Goal: Information Seeking & Learning: Check status

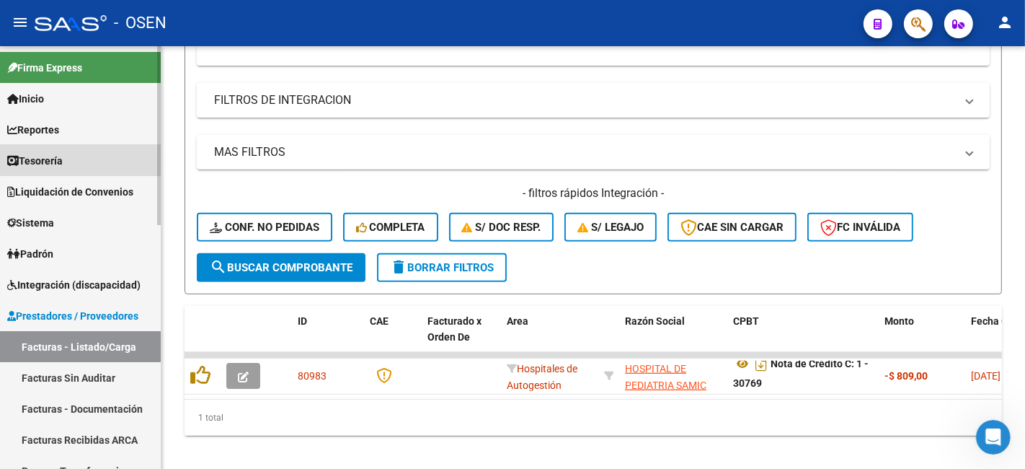
click at [72, 151] on link "Tesorería" at bounding box center [80, 160] width 161 height 31
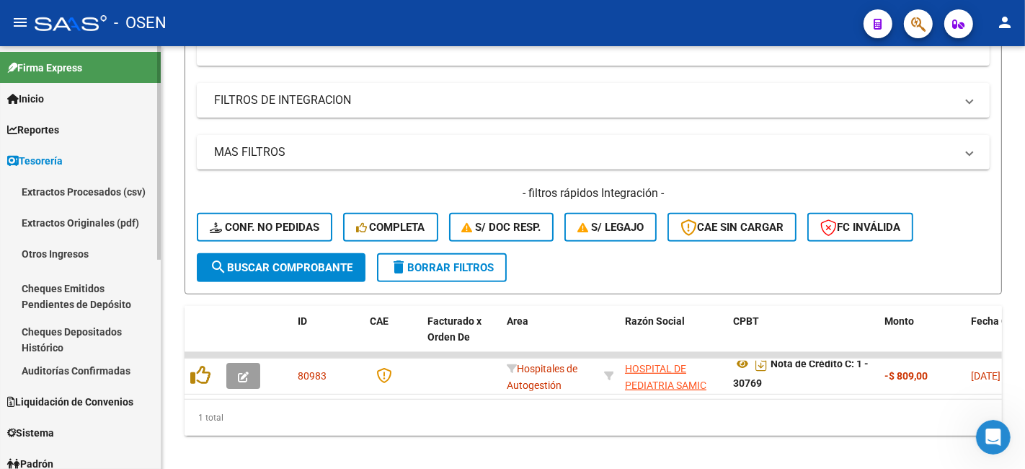
click at [105, 366] on link "Auditorías Confirmadas" at bounding box center [80, 370] width 161 height 31
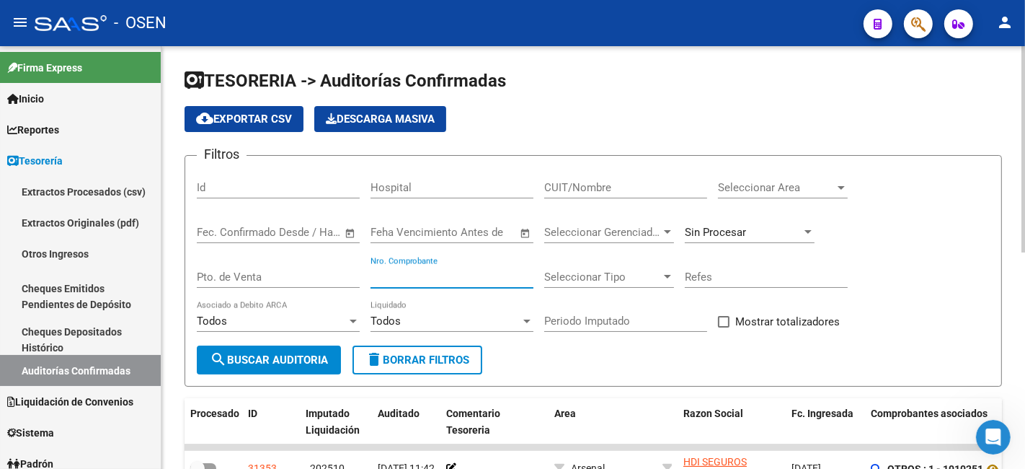
click at [472, 272] on input "Nro. Comprobante" at bounding box center [452, 276] width 163 height 13
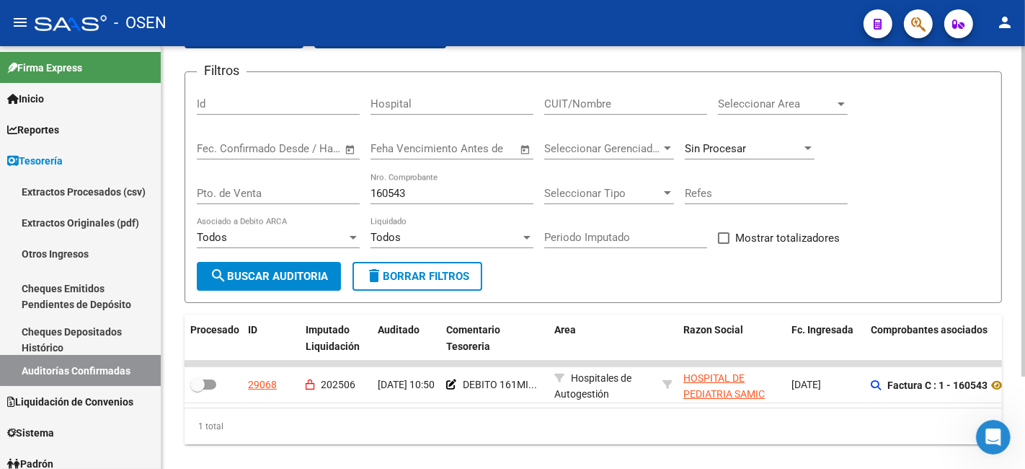
scroll to position [118, 0]
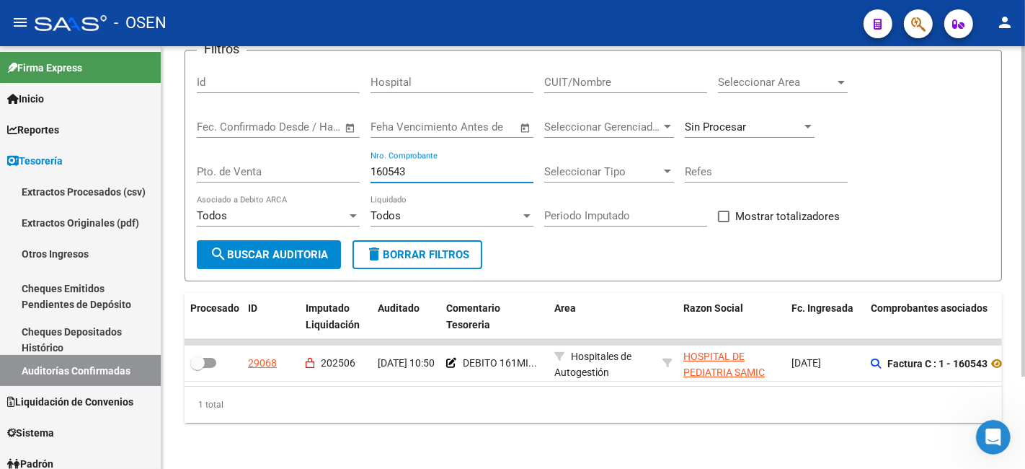
drag, startPoint x: 449, startPoint y: 164, endPoint x: 226, endPoint y: 166, distance: 223.5
click at [226, 166] on div "Filtros Id Hospital CUIT/Nombre Seleccionar Area Seleccionar Area Fecha inicio …" at bounding box center [593, 151] width 793 height 178
drag, startPoint x: 429, startPoint y: 166, endPoint x: 247, endPoint y: 156, distance: 182.0
click at [247, 156] on div "Filtros Id Hospital CUIT/Nombre Seleccionar Area Seleccionar Area Fecha inicio …" at bounding box center [593, 151] width 793 height 178
drag, startPoint x: 429, startPoint y: 161, endPoint x: 350, endPoint y: 156, distance: 78.7
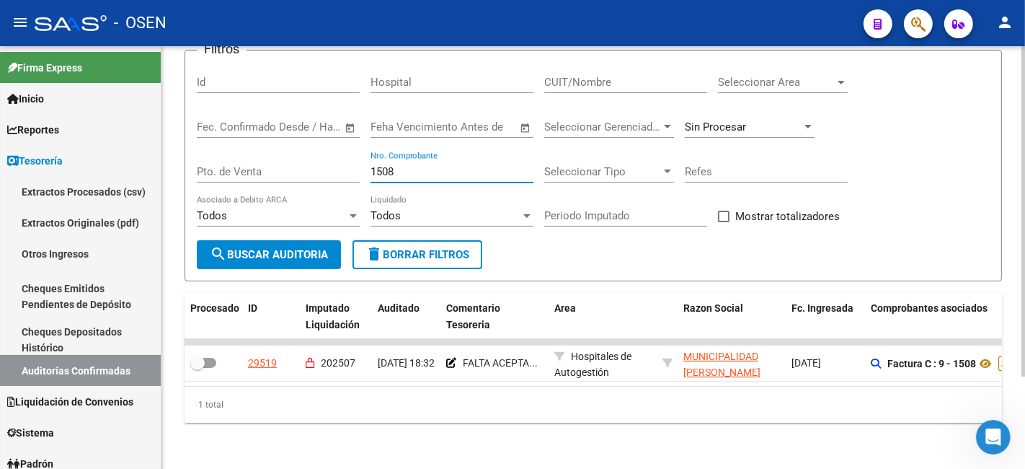
click at [354, 156] on div "Filtros Id Hospital CUIT/Nombre Seleccionar Area Seleccionar Area Fecha inicio …" at bounding box center [593, 151] width 793 height 178
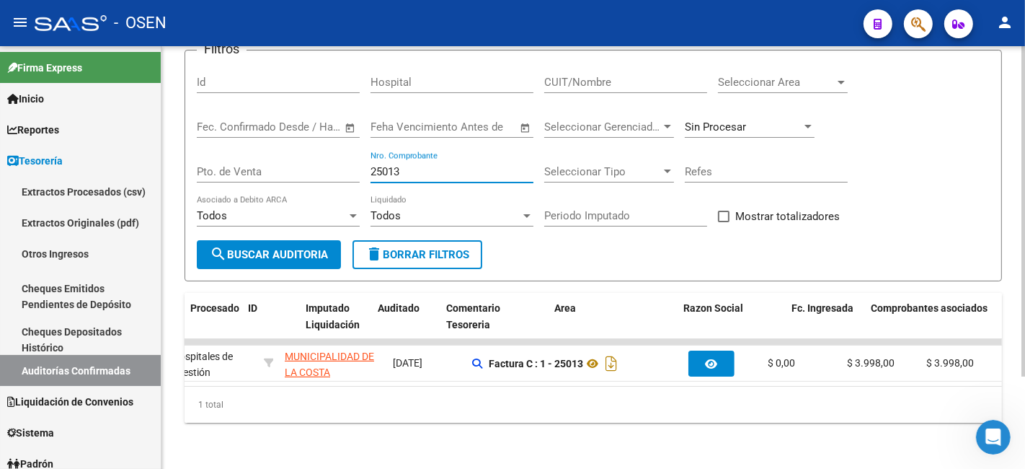
scroll to position [0, 0]
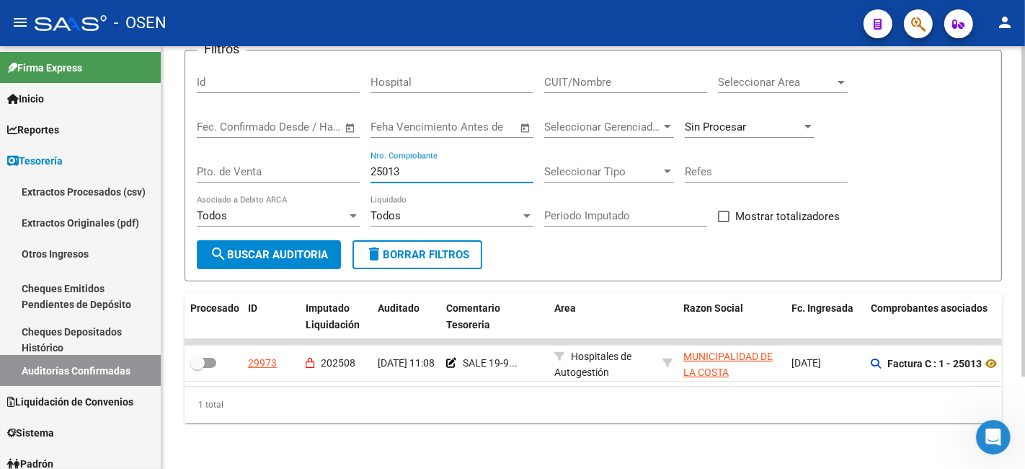
drag, startPoint x: 457, startPoint y: 164, endPoint x: 233, endPoint y: 168, distance: 224.3
click at [233, 168] on div "Filtros Id Hospital CUIT/Nombre Seleccionar Area Seleccionar Area Fecha inicio …" at bounding box center [593, 151] width 793 height 178
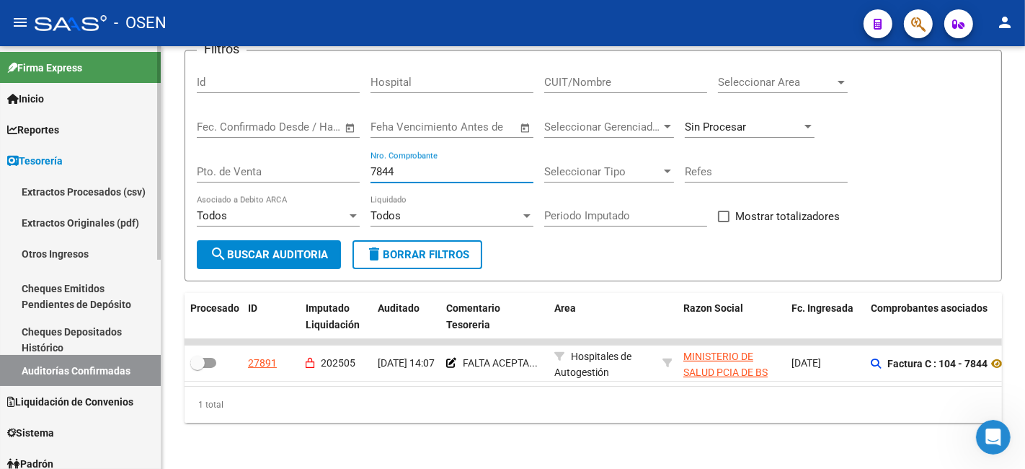
drag, startPoint x: 405, startPoint y: 160, endPoint x: 130, endPoint y: 139, distance: 276.2
click at [130, 139] on mat-sidenav-container "Firma Express Inicio Calendario SSS Instructivos Contacto OS Reportes Tablero d…" at bounding box center [512, 257] width 1025 height 422
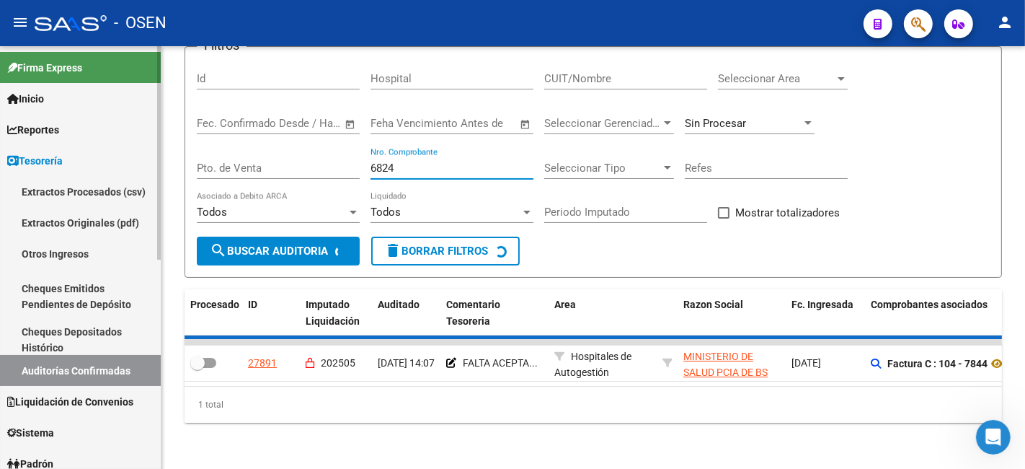
scroll to position [94, 0]
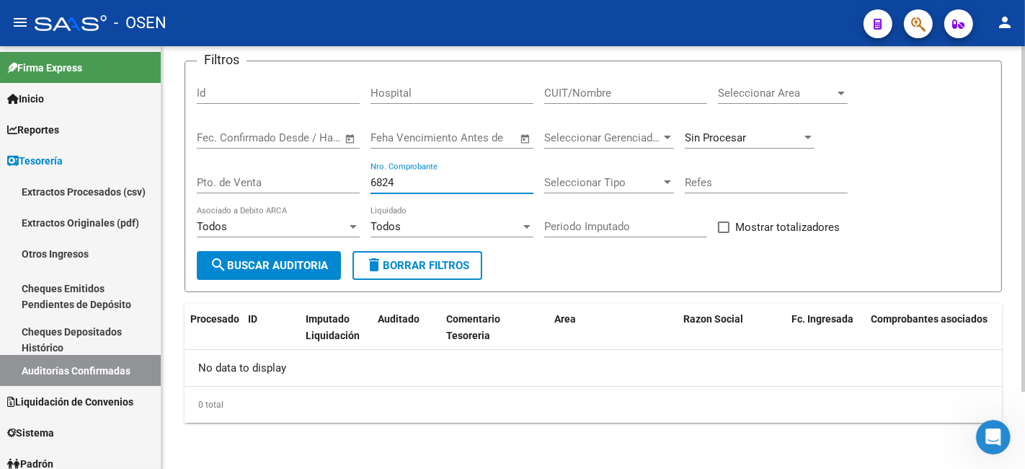
drag, startPoint x: 442, startPoint y: 184, endPoint x: 192, endPoint y: 192, distance: 250.3
click at [192, 192] on form "Filtros Id Hospital CUIT/Nombre Seleccionar Area Seleccionar Area Fecha inicio …" at bounding box center [594, 176] width 818 height 231
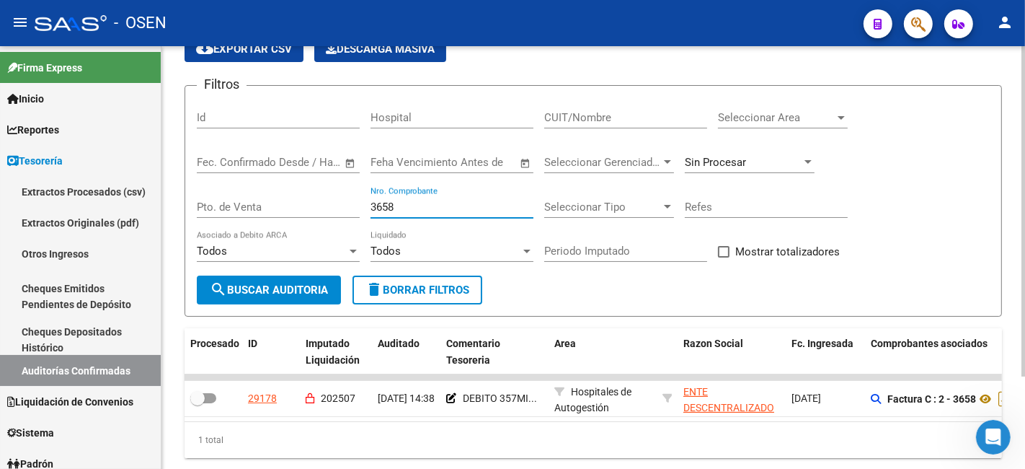
scroll to position [118, 0]
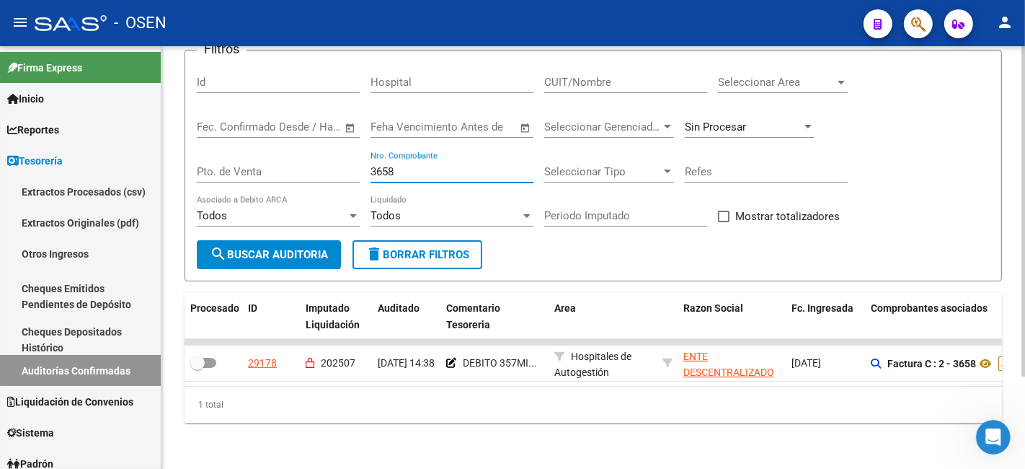
drag, startPoint x: 418, startPoint y: 164, endPoint x: 346, endPoint y: 167, distance: 72.2
click at [347, 167] on div "Filtros Id Hospital CUIT/Nombre Seleccionar Area Seleccionar Area Fecha inicio …" at bounding box center [593, 151] width 793 height 178
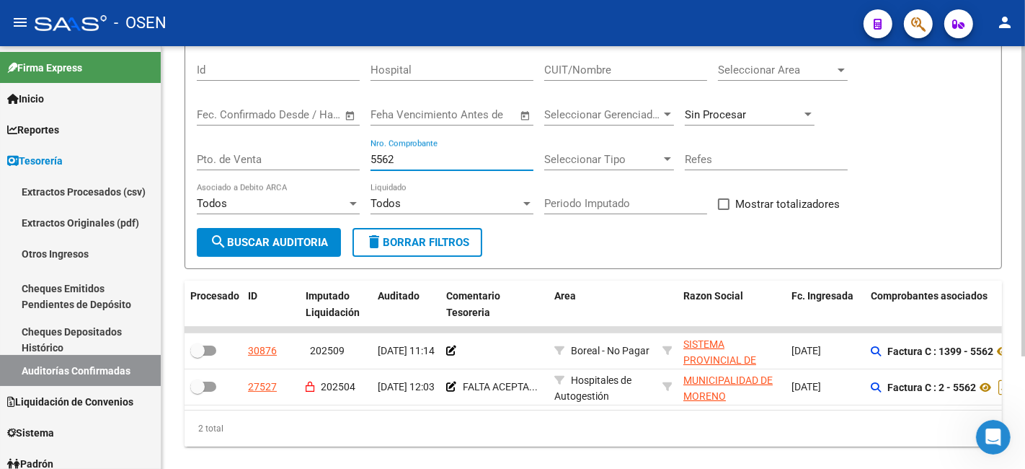
drag, startPoint x: 443, startPoint y: 166, endPoint x: 221, endPoint y: 156, distance: 222.3
click at [226, 159] on div "Filtros Id Hospital CUIT/Nombre Seleccionar Area Seleccionar Area Fecha inicio …" at bounding box center [593, 139] width 793 height 178
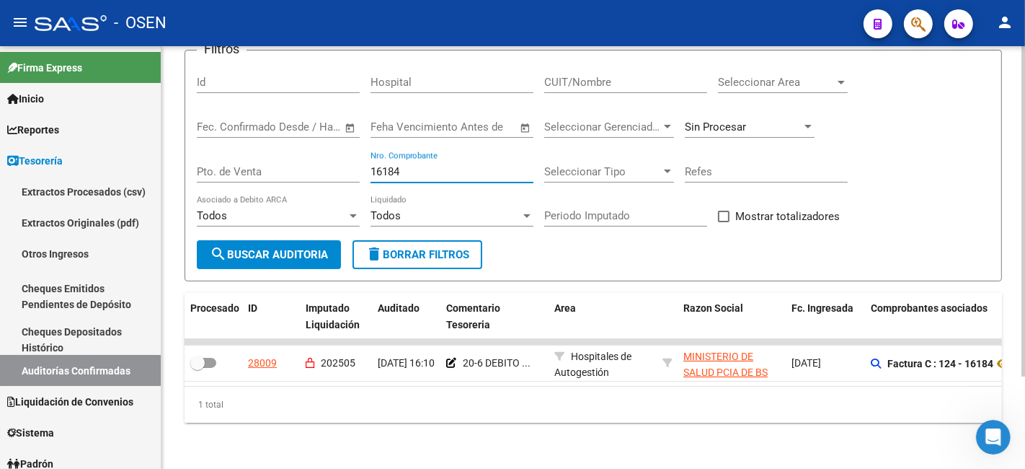
drag, startPoint x: 430, startPoint y: 163, endPoint x: 258, endPoint y: 167, distance: 172.4
click at [258, 167] on div "Filtros Id Hospital CUIT/Nombre Seleccionar Area Seleccionar Area Fecha inicio …" at bounding box center [593, 151] width 793 height 178
type input "7844"
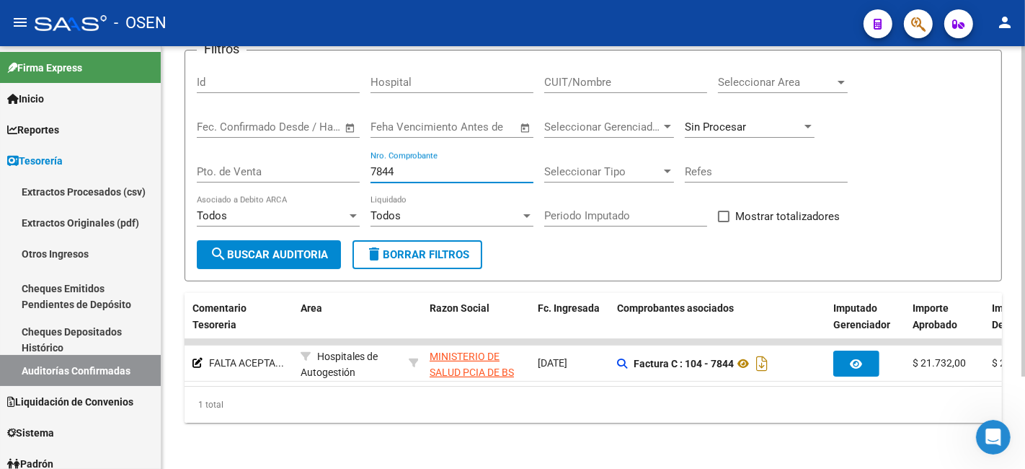
scroll to position [0, 255]
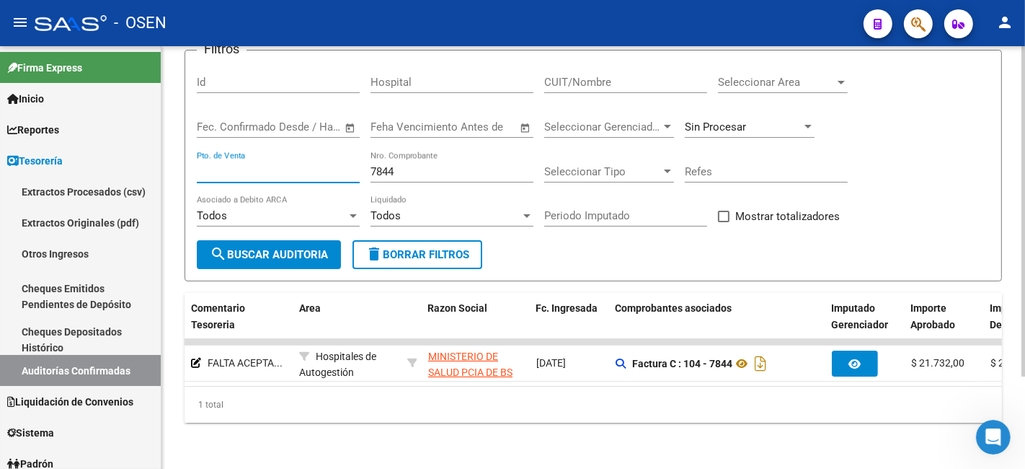
click at [309, 165] on input "Pto. de Venta" at bounding box center [278, 171] width 163 height 13
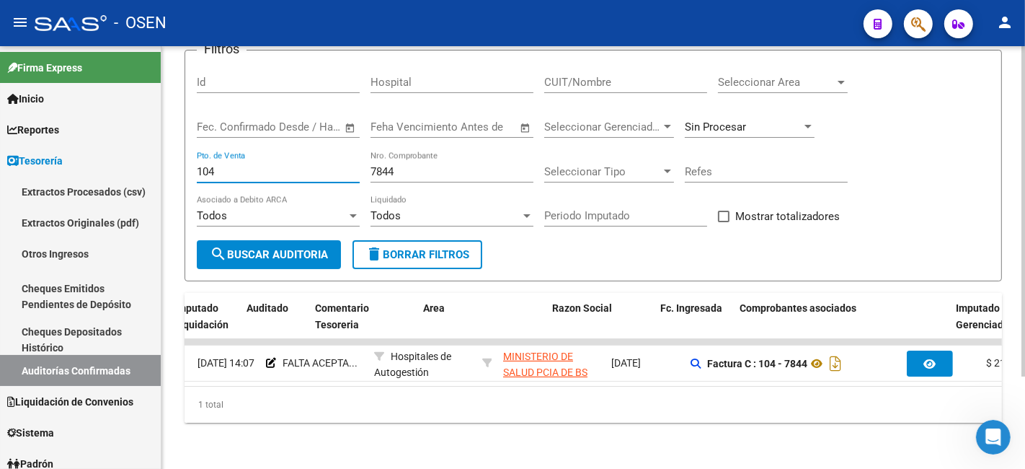
scroll to position [0, 121]
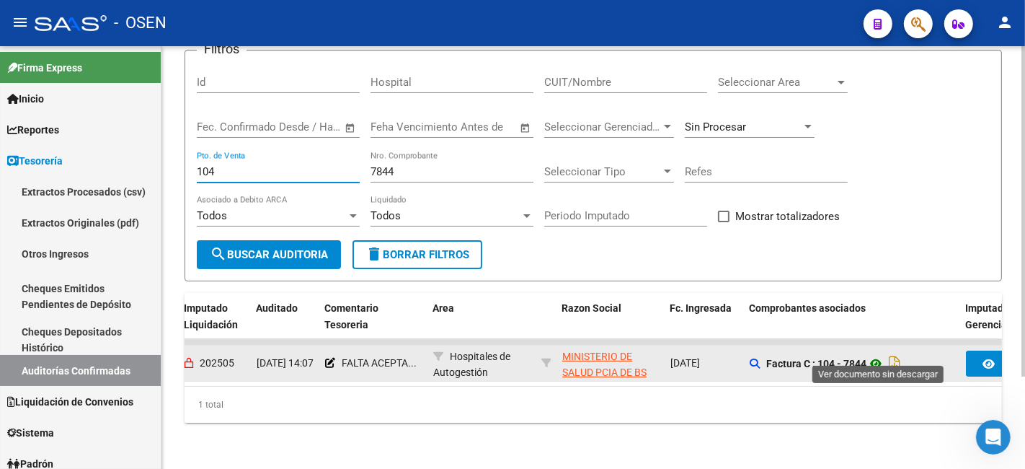
click at [875, 355] on icon at bounding box center [876, 363] width 19 height 17
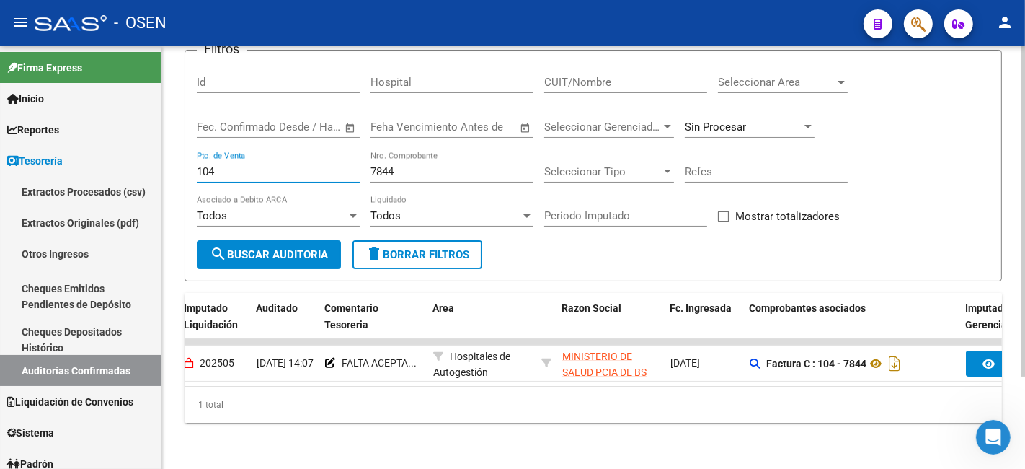
drag, startPoint x: 235, startPoint y: 159, endPoint x: 162, endPoint y: 151, distance: 73.2
click at [162, 151] on div "TESORERIA -> Auditorías Confirmadas cloud_download Exportar CSV Descarga Masiva…" at bounding box center [594, 205] width 864 height 528
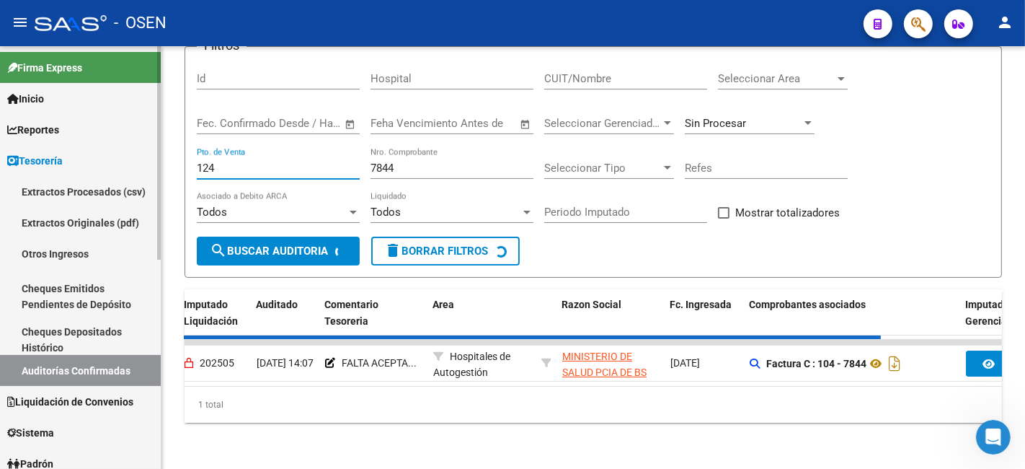
scroll to position [94, 0]
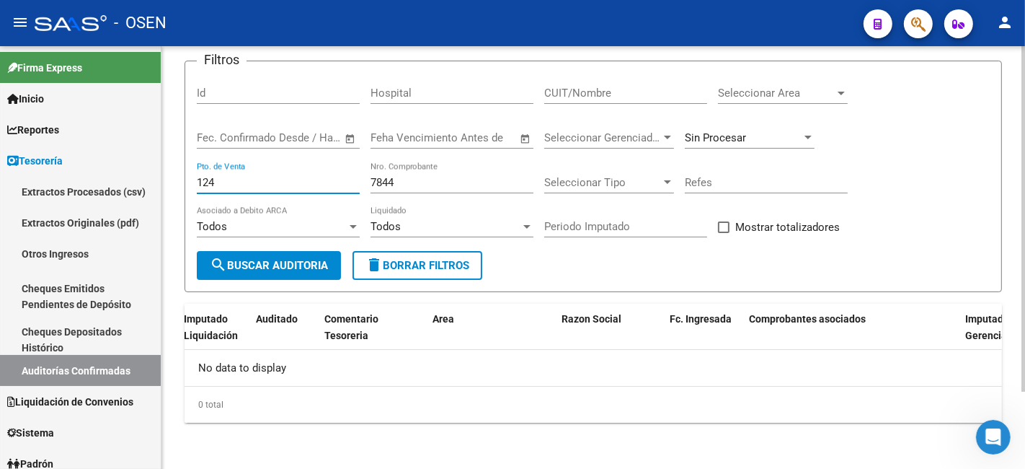
type input "124"
drag, startPoint x: 443, startPoint y: 179, endPoint x: 279, endPoint y: 182, distance: 163.7
click at [279, 182] on div "Filtros Id Hospital CUIT/Nombre Seleccionar Area Seleccionar Area Fecha inicio …" at bounding box center [593, 162] width 793 height 178
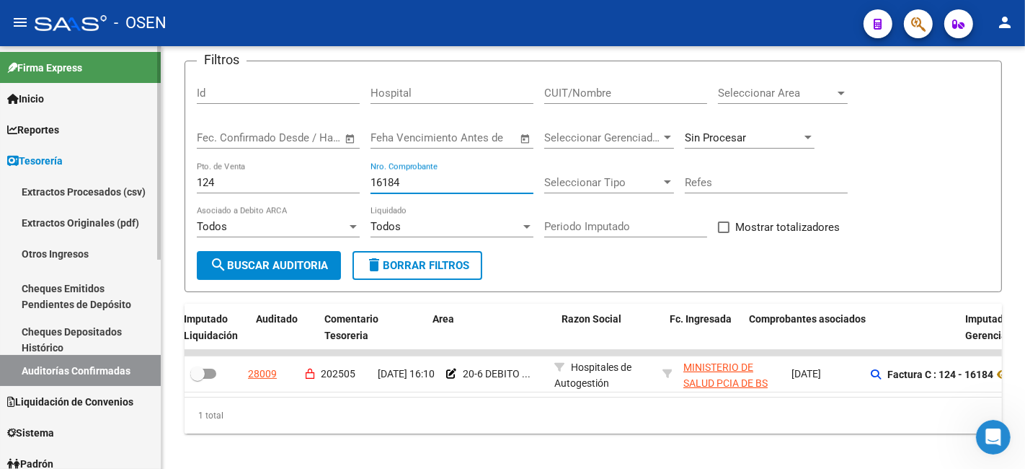
type input "16184"
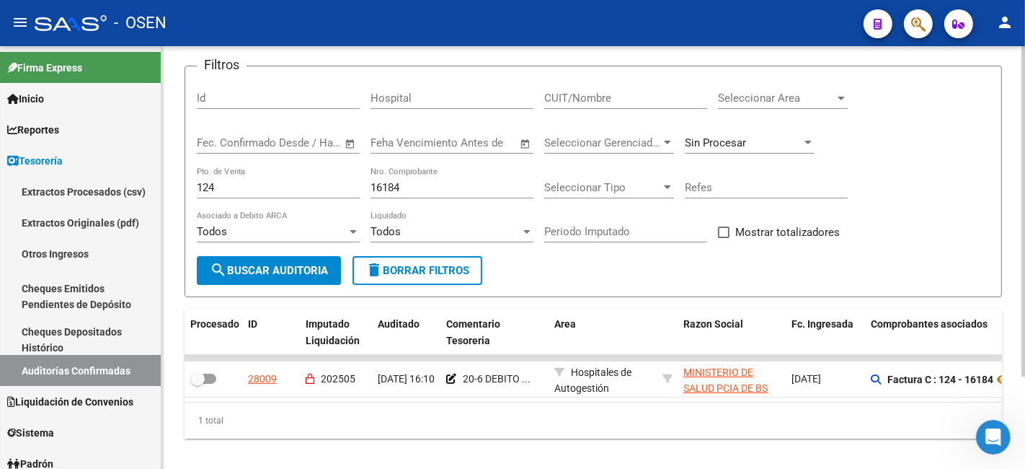
scroll to position [118, 0]
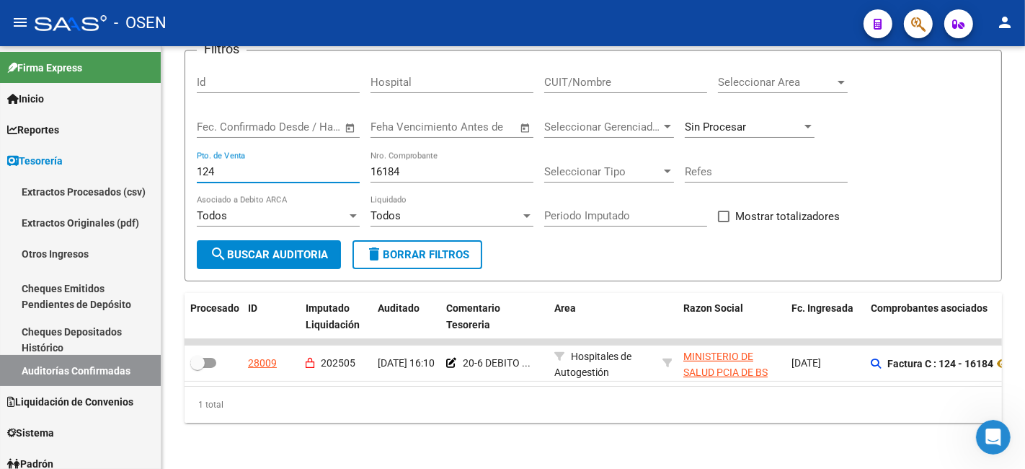
drag, startPoint x: 269, startPoint y: 166, endPoint x: -44, endPoint y: 156, distance: 313.0
click at [0, 156] on html "menu - OSEN person Firma Express Inicio Calendario SSS Instructivos Contacto OS…" at bounding box center [512, 234] width 1025 height 469
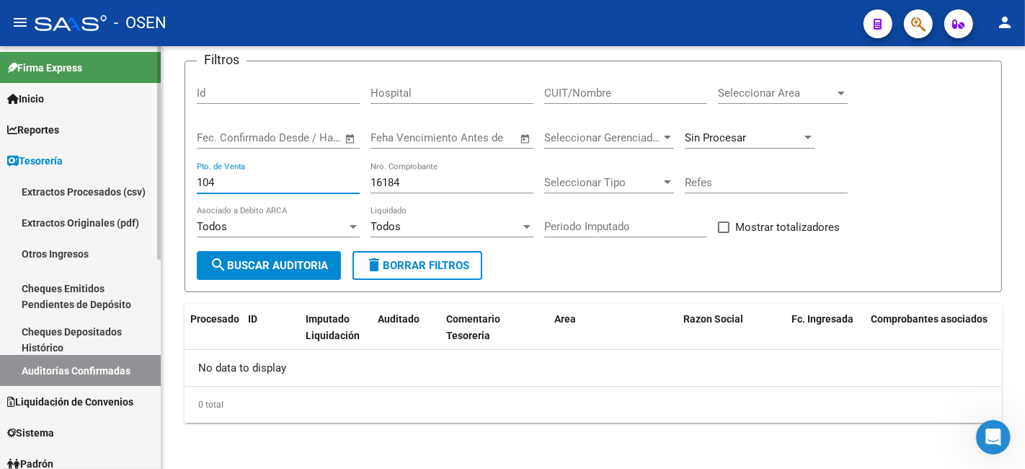
scroll to position [94, 0]
type input "104"
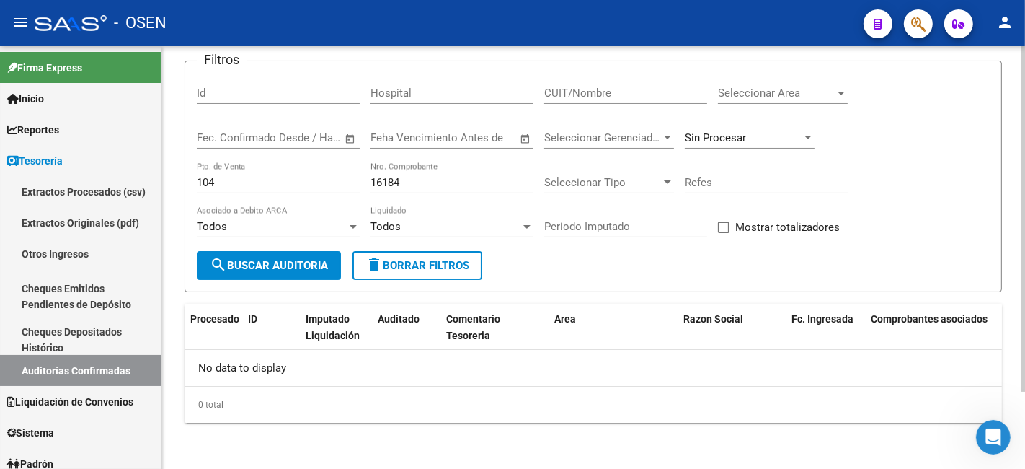
drag, startPoint x: 414, startPoint y: 175, endPoint x: 402, endPoint y: 179, distance: 12.1
click at [402, 179] on div "16184 Nro. Comprobante" at bounding box center [452, 177] width 163 height 31
drag, startPoint x: 402, startPoint y: 179, endPoint x: 268, endPoint y: 179, distance: 134.1
click at [268, 179] on div "Filtros Id Hospital CUIT/Nombre Seleccionar Area Seleccionar Area Fecha inicio …" at bounding box center [593, 162] width 793 height 178
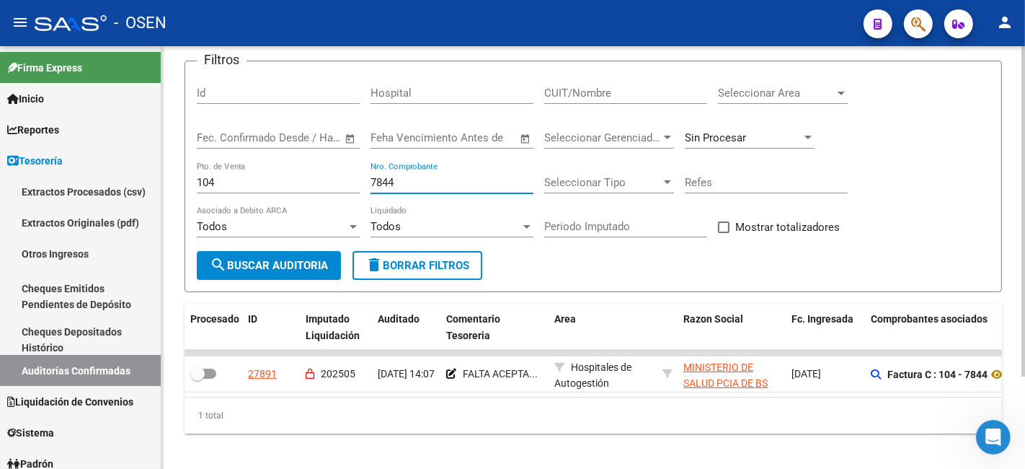
type input "7844"
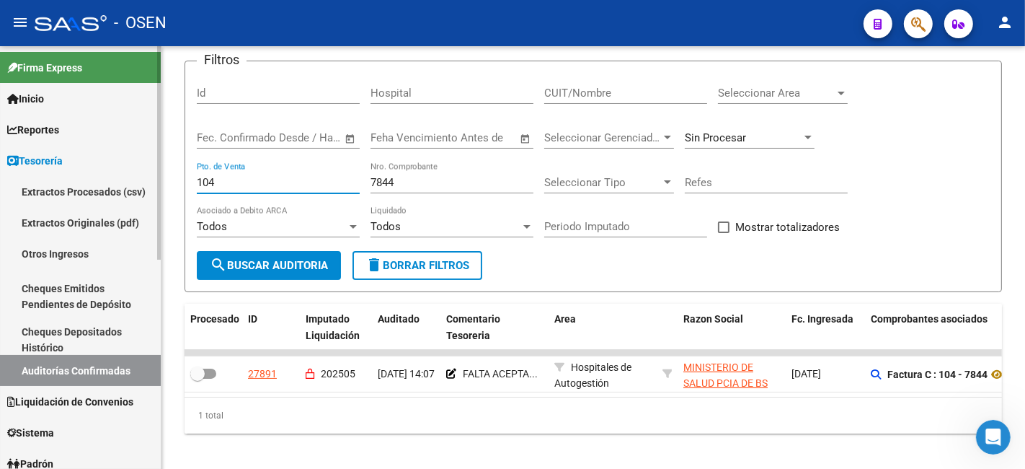
drag, startPoint x: 268, startPoint y: 179, endPoint x: 73, endPoint y: 157, distance: 196.6
click at [73, 157] on mat-sidenav-container "Firma Express Inicio Calendario SSS Instructivos Contacto OS Reportes Tablero d…" at bounding box center [512, 257] width 1025 height 422
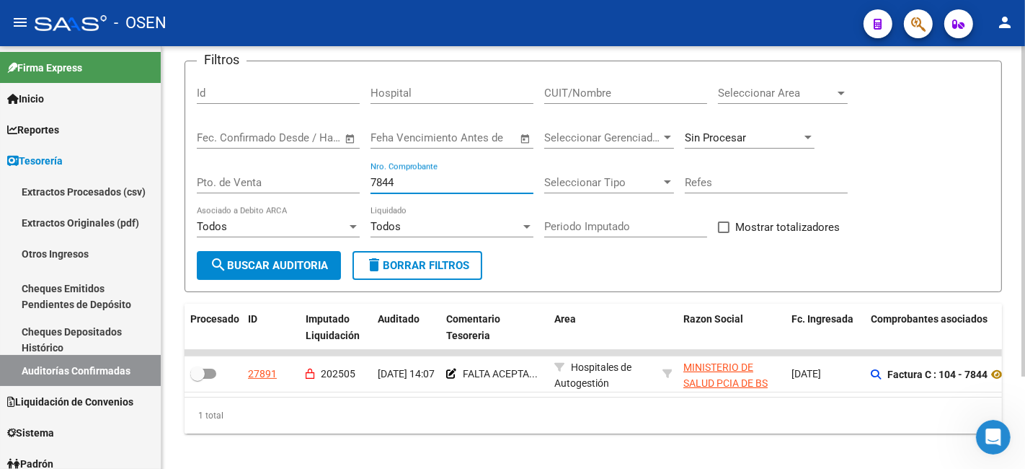
drag, startPoint x: 450, startPoint y: 180, endPoint x: 236, endPoint y: 177, distance: 213.4
click at [238, 178] on div "Filtros Id Hospital CUIT/Nombre Seleccionar Area Seleccionar Area Fecha inicio …" at bounding box center [593, 162] width 793 height 178
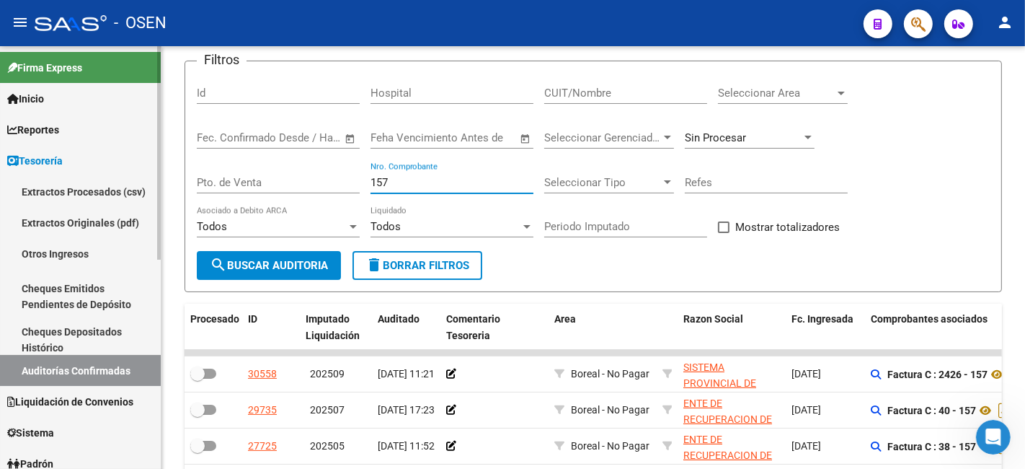
drag, startPoint x: 430, startPoint y: 179, endPoint x: 87, endPoint y: 185, distance: 343.2
click at [87, 185] on mat-sidenav-container "Firma Express Inicio Calendario SSS Instructivos Contacto OS Reportes Tablero d…" at bounding box center [512, 257] width 1025 height 422
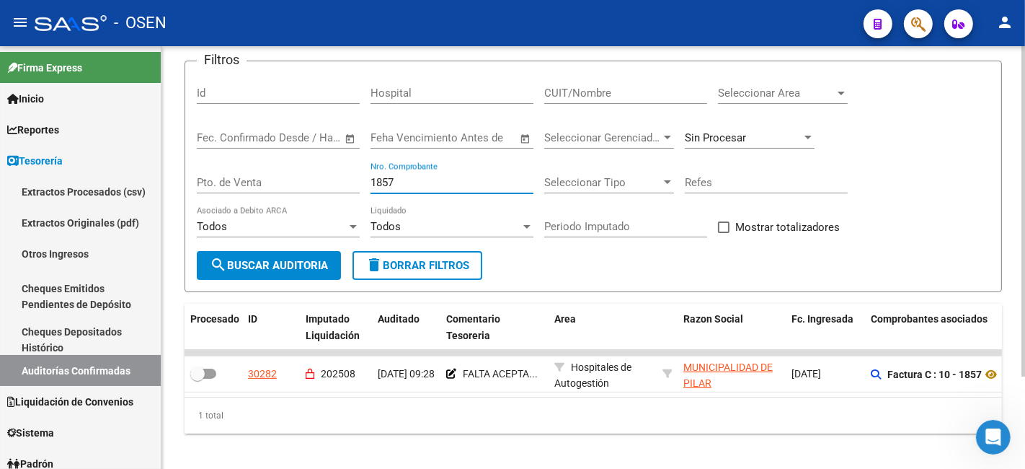
drag, startPoint x: 411, startPoint y: 181, endPoint x: 320, endPoint y: 178, distance: 90.9
click at [320, 178] on div "Filtros Id Hospital CUIT/Nombre Seleccionar Area Seleccionar Area Fecha inicio …" at bounding box center [593, 162] width 793 height 178
click at [197, 251] on button "search Buscar Auditoria" at bounding box center [269, 265] width 144 height 29
drag, startPoint x: 398, startPoint y: 182, endPoint x: 275, endPoint y: 169, distance: 123.3
click at [282, 172] on div "Filtros Id Hospital CUIT/Nombre Seleccionar Area Seleccionar Area Fecha inicio …" at bounding box center [593, 162] width 793 height 178
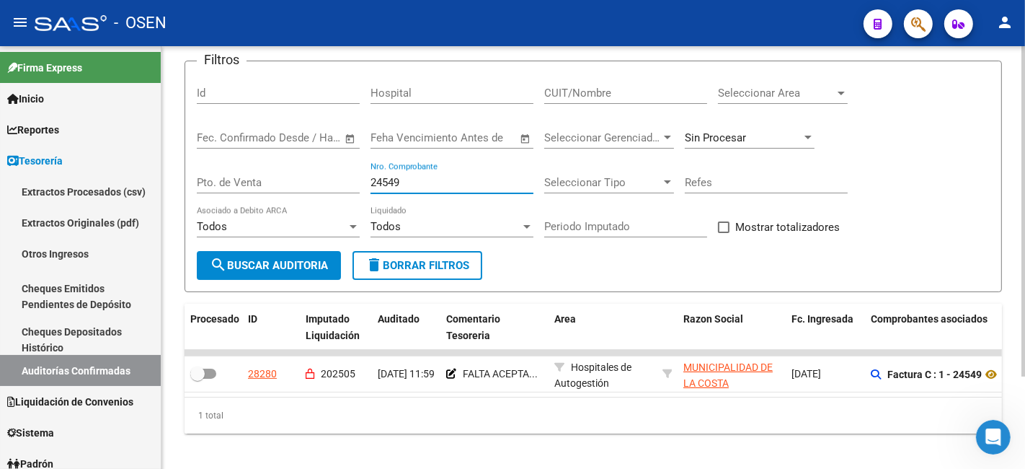
drag, startPoint x: 477, startPoint y: 182, endPoint x: 166, endPoint y: 166, distance: 311.9
click at [166, 166] on div "TESORERIA -> Auditorías Confirmadas cloud_download Exportar CSV Descarga Masiva…" at bounding box center [594, 216] width 864 height 528
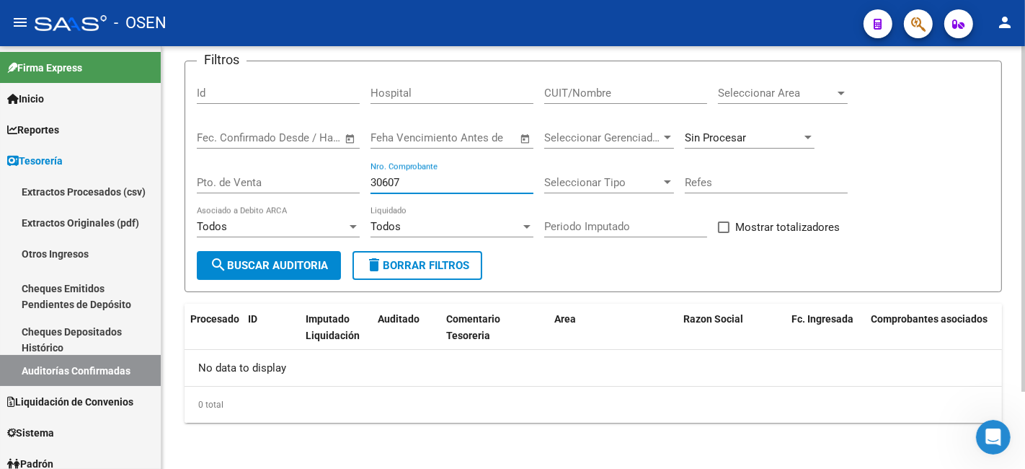
click at [399, 176] on input "30607" at bounding box center [452, 182] width 163 height 13
drag, startPoint x: 409, startPoint y: 181, endPoint x: 235, endPoint y: 181, distance: 173.8
click at [235, 181] on div "Filtros Id Hospital CUIT/Nombre Seleccionar Area Seleccionar Area Fecha inicio …" at bounding box center [593, 162] width 793 height 178
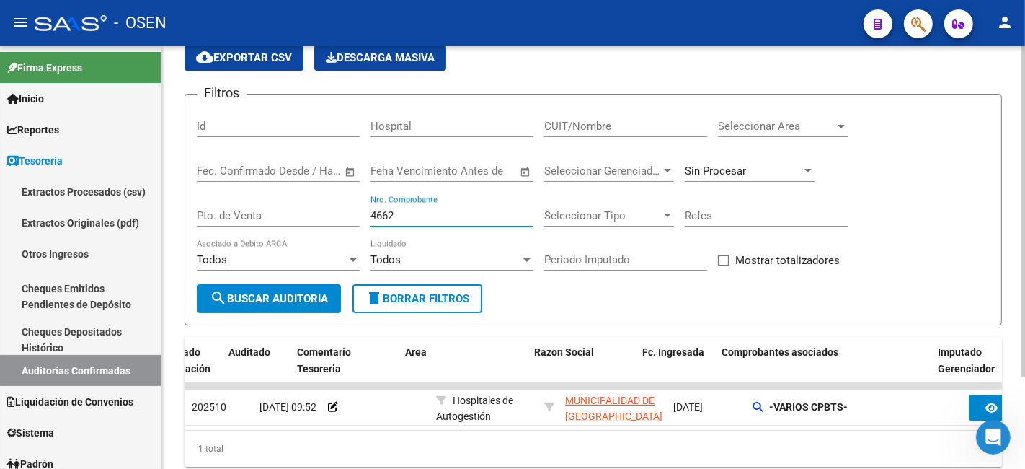
scroll to position [0, 164]
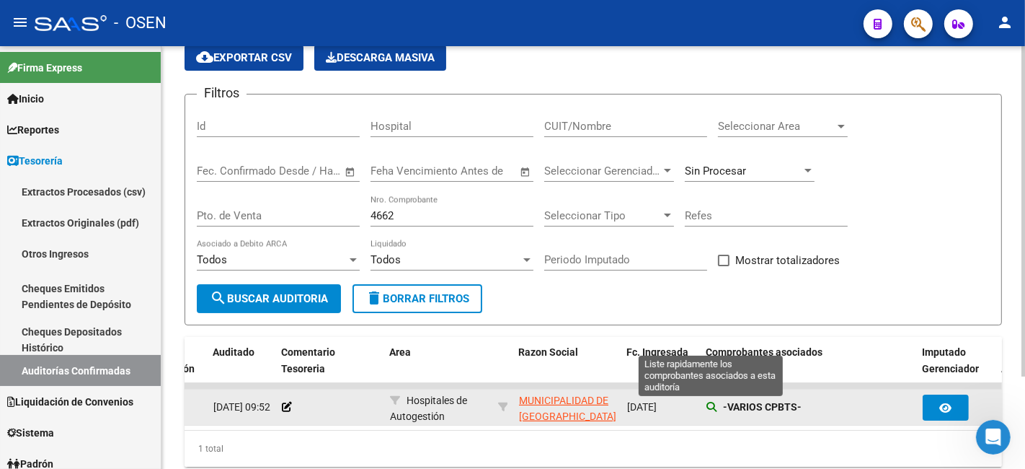
click at [712, 408] on icon at bounding box center [712, 407] width 10 height 10
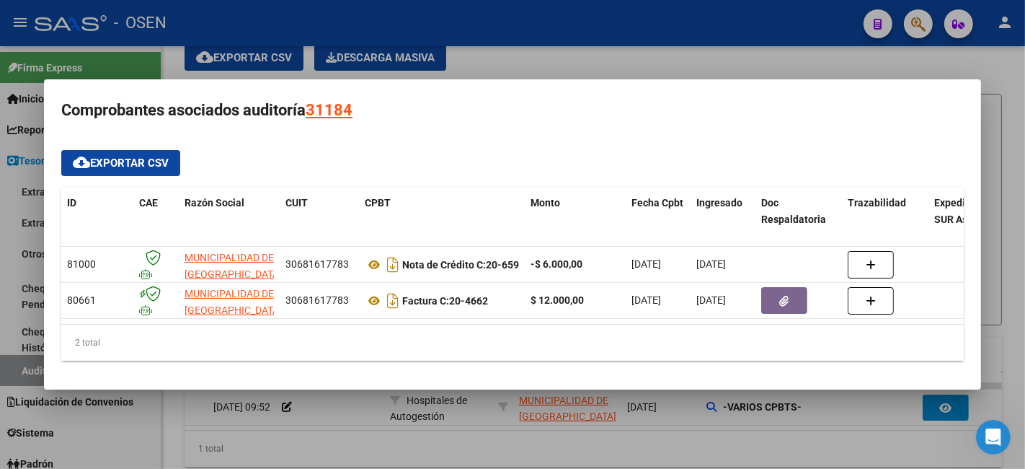
click at [623, 59] on div at bounding box center [512, 234] width 1025 height 469
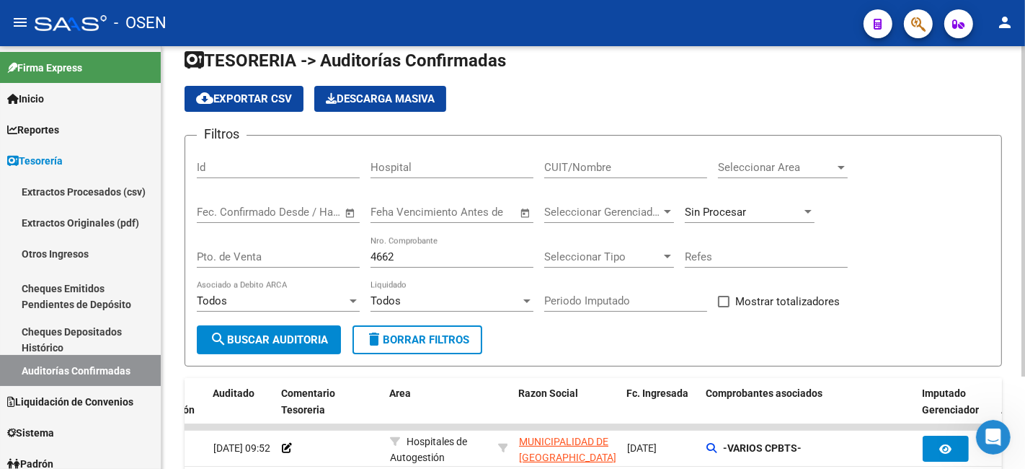
scroll to position [0, 0]
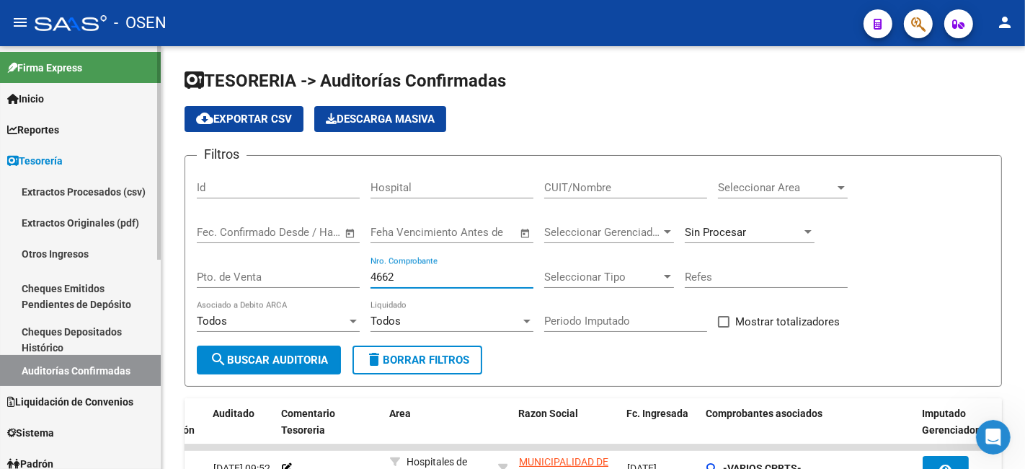
drag, startPoint x: 422, startPoint y: 283, endPoint x: 48, endPoint y: 291, distance: 375.0
click at [48, 291] on mat-sidenav-container "Firma Express Inicio Calendario SSS Instructivos Contacto OS Reportes Tablero d…" at bounding box center [512, 257] width 1025 height 422
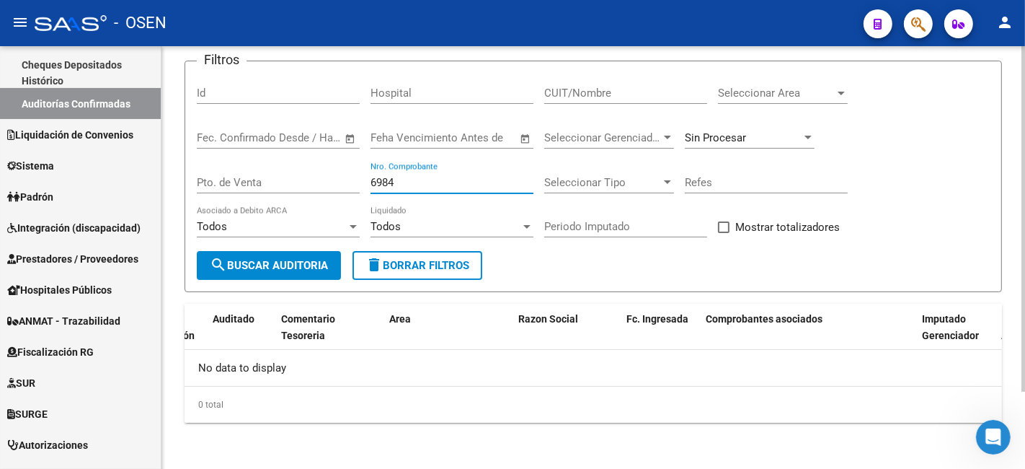
type input "6984"
click at [705, 146] on div "Sin Procesar" at bounding box center [750, 133] width 130 height 31
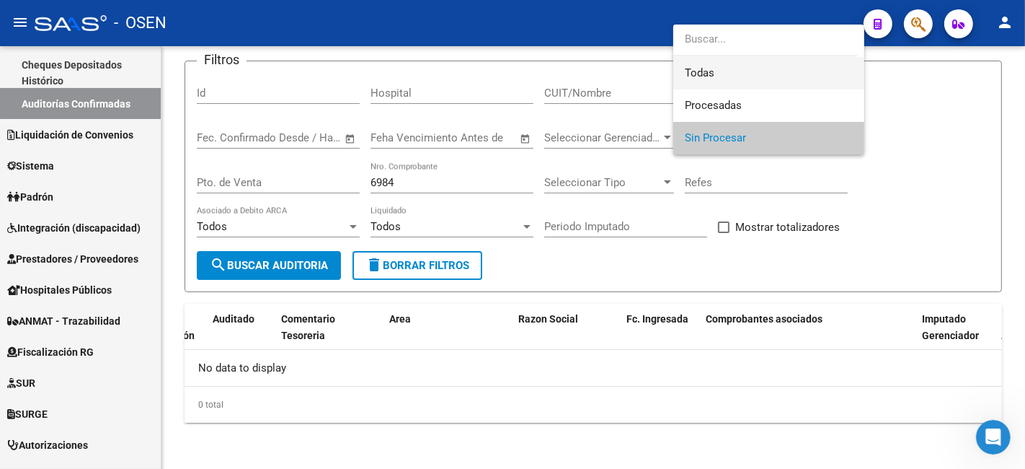
click at [743, 81] on span "Todas" at bounding box center [769, 73] width 168 height 32
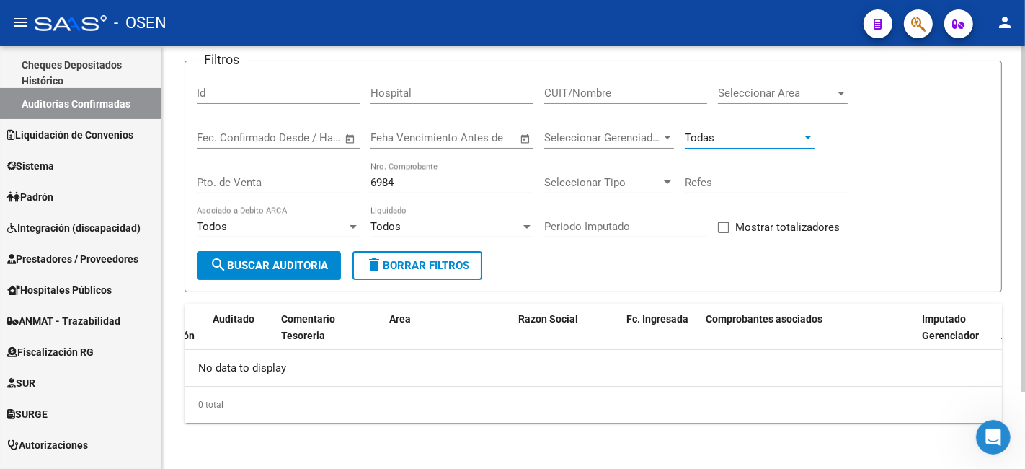
click at [281, 254] on button "search Buscar Auditoria" at bounding box center [269, 265] width 144 height 29
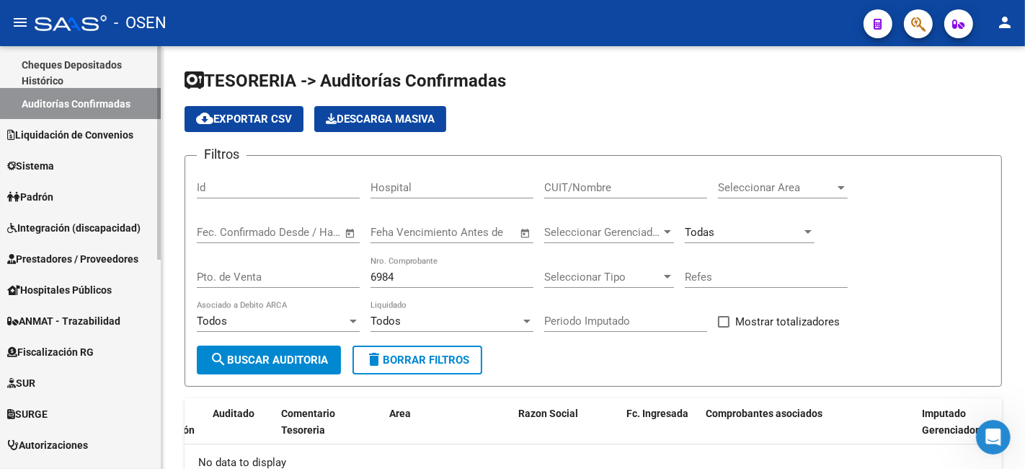
click at [83, 270] on link "Prestadores / Proveedores" at bounding box center [80, 258] width 161 height 31
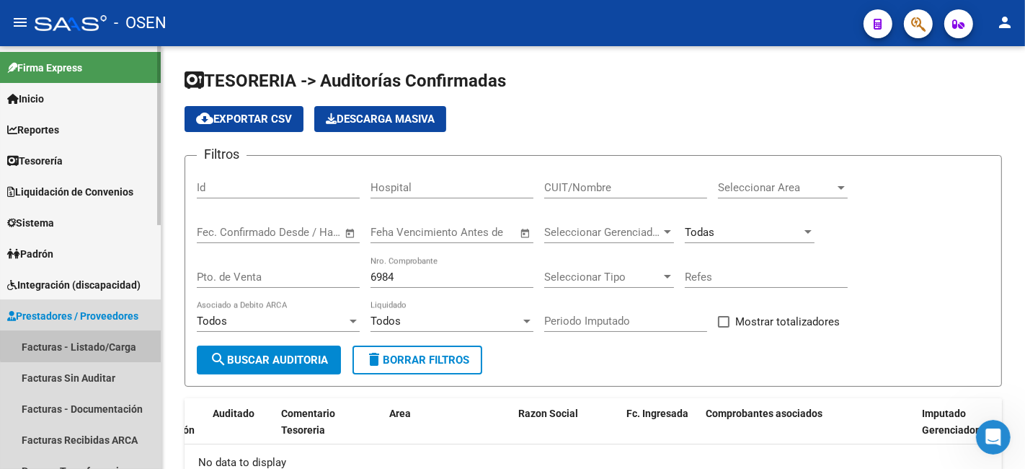
click at [108, 343] on link "Facturas - Listado/Carga" at bounding box center [80, 346] width 161 height 31
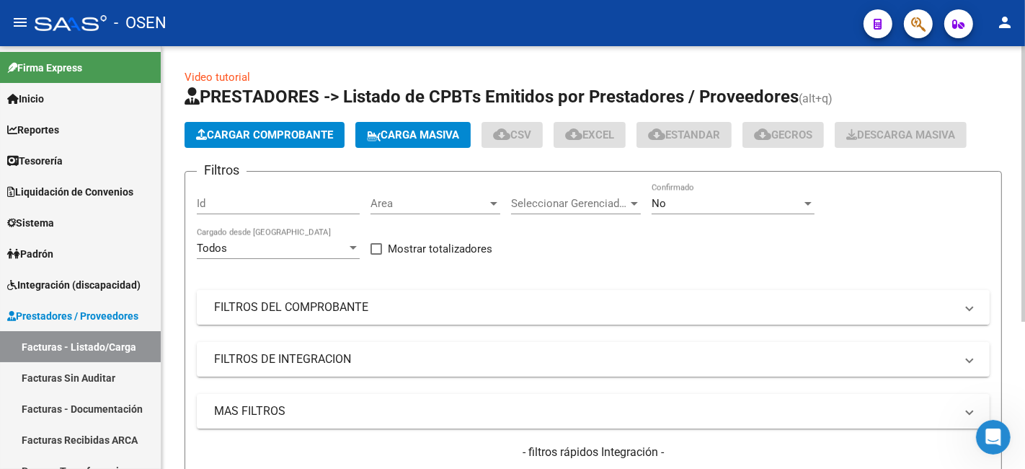
click at [400, 304] on mat-panel-title "FILTROS DEL COMPROBANTE" at bounding box center [584, 307] width 741 height 16
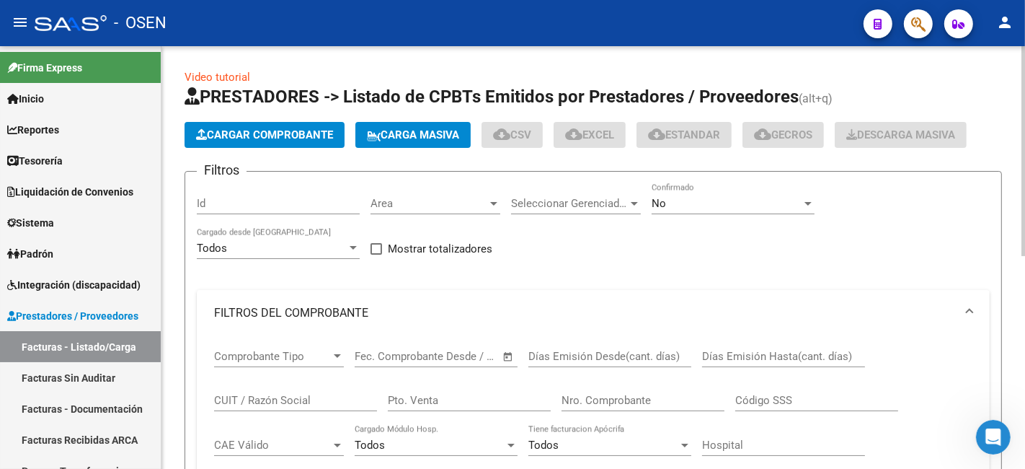
click at [621, 402] on input "Nro. Comprobante" at bounding box center [643, 400] width 163 height 13
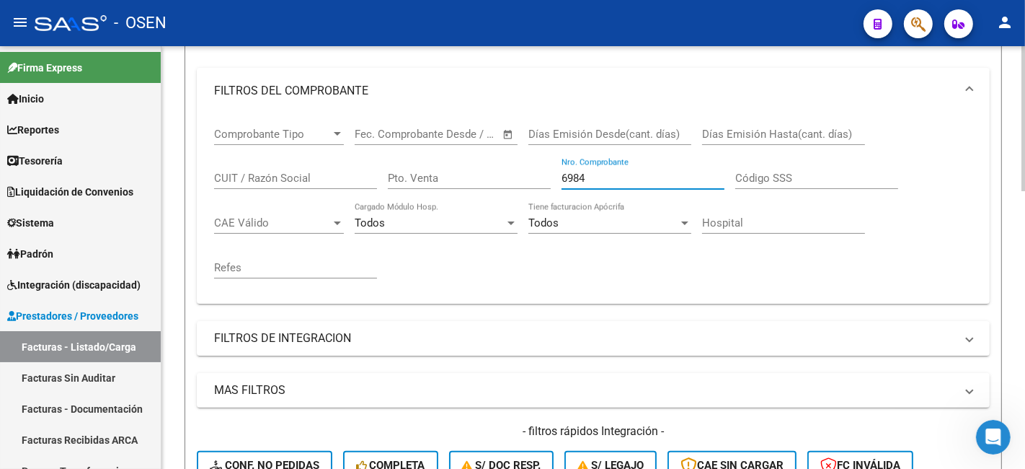
scroll to position [193, 0]
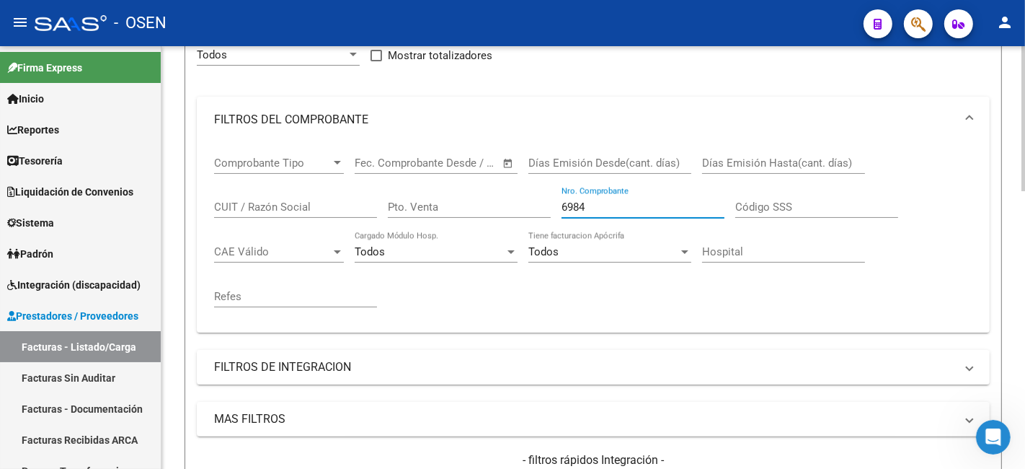
type input "6984"
click at [467, 211] on input "Pto. Venta" at bounding box center [469, 206] width 163 height 13
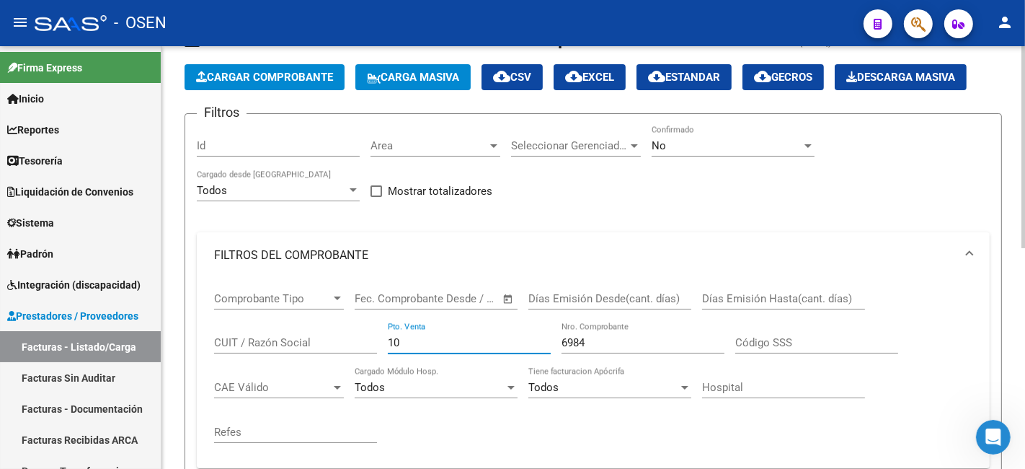
scroll to position [0, 0]
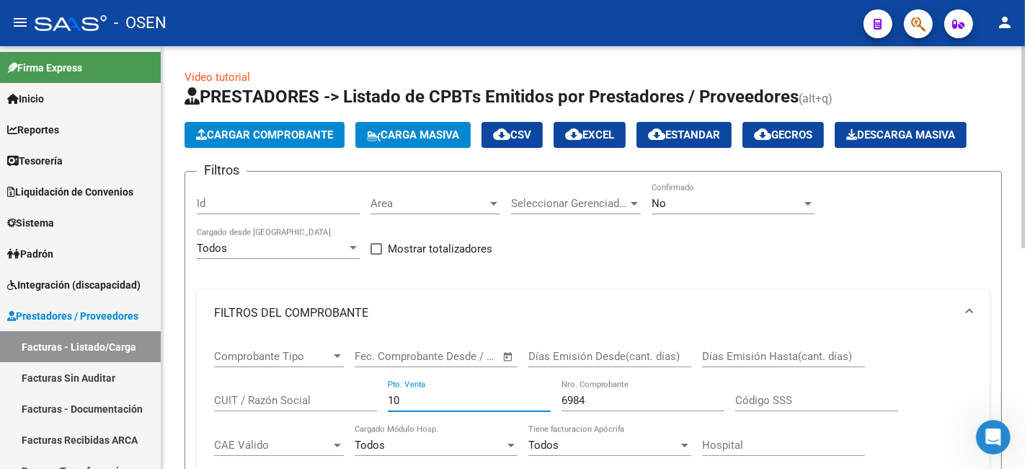
type input "10"
click at [732, 198] on div "No" at bounding box center [727, 203] width 150 height 13
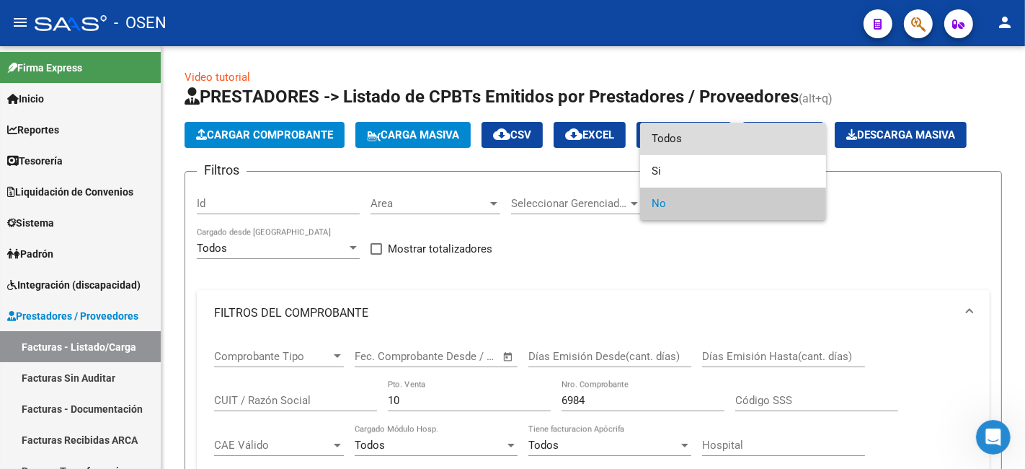
click at [756, 138] on span "Todos" at bounding box center [733, 139] width 163 height 32
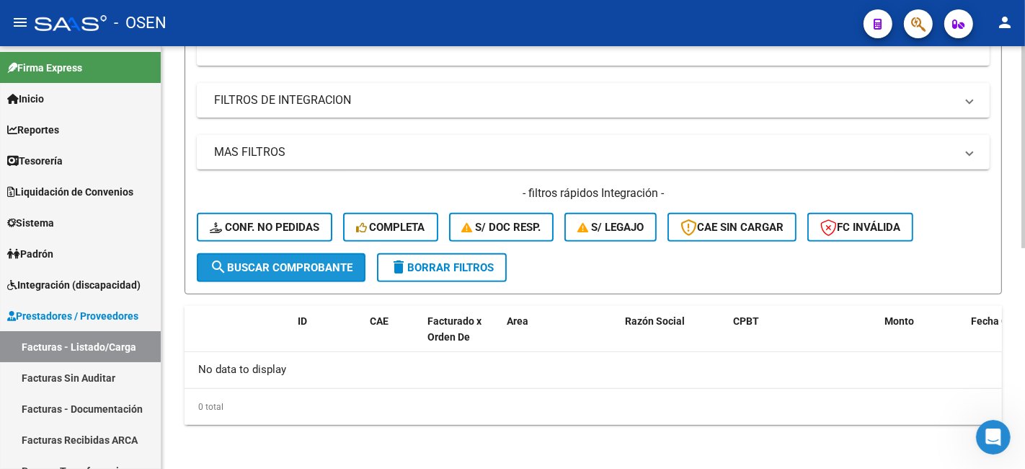
click at [270, 258] on button "search Buscar Comprobante" at bounding box center [281, 267] width 169 height 29
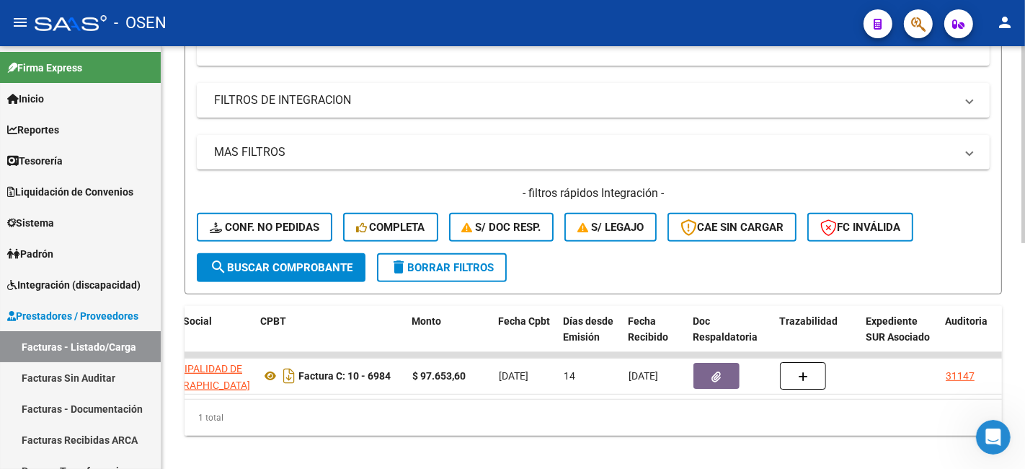
scroll to position [0, 487]
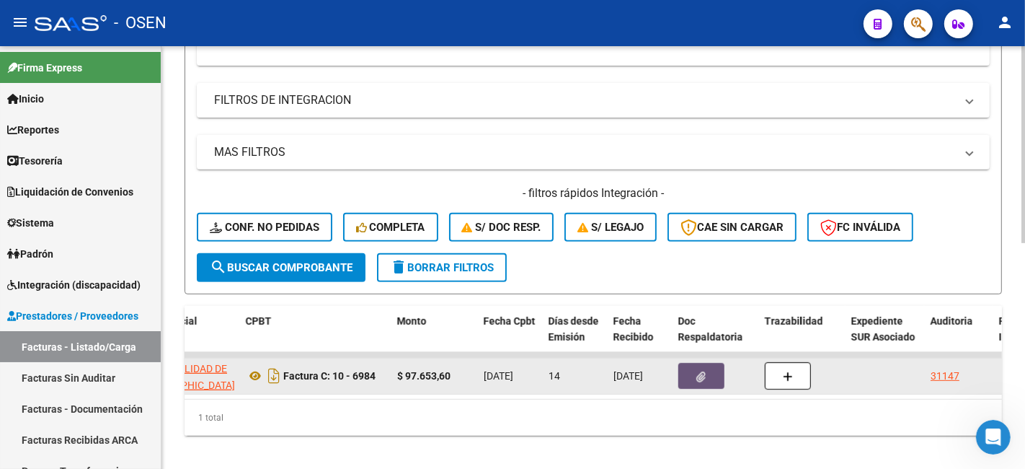
click at [702, 372] on icon "button" at bounding box center [701, 376] width 9 height 11
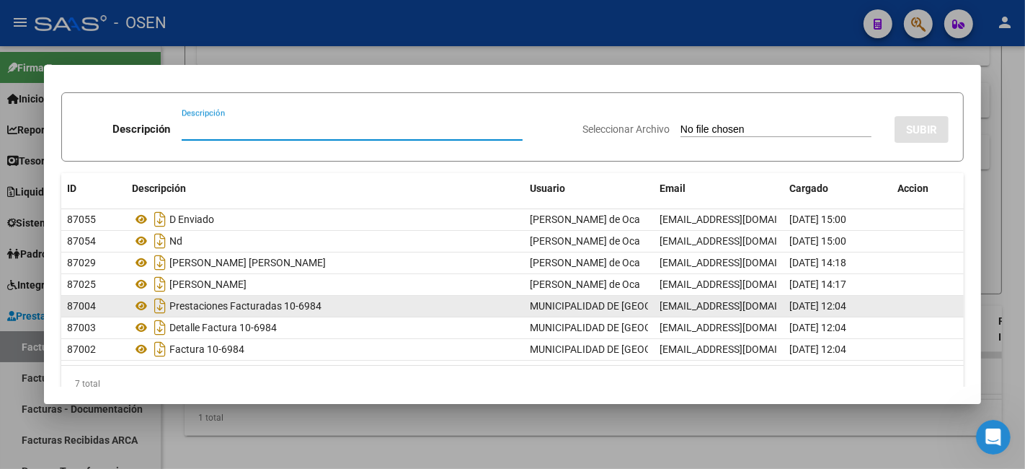
scroll to position [58, 0]
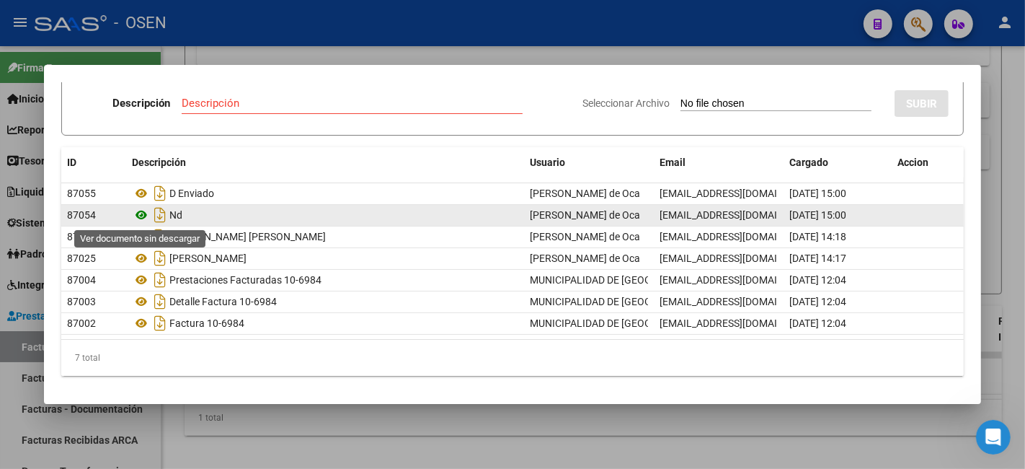
click at [138, 217] on icon at bounding box center [141, 214] width 19 height 17
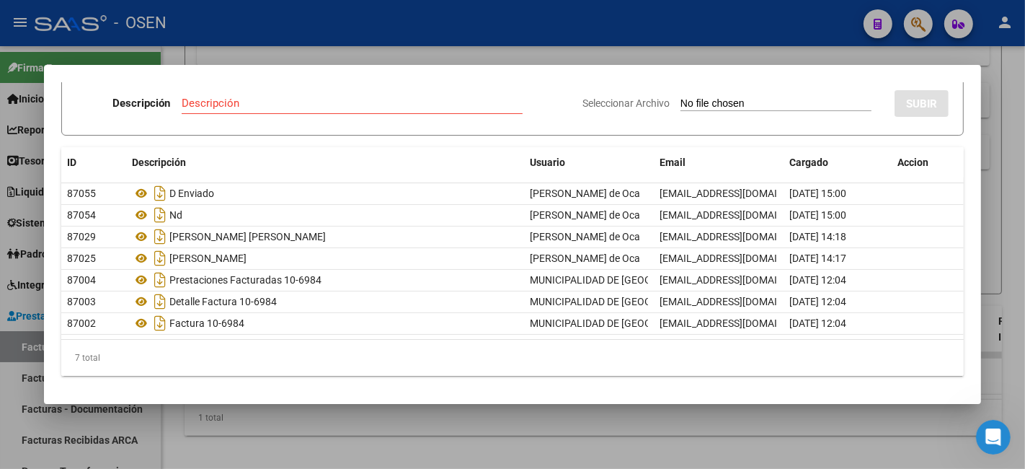
click at [298, 440] on div at bounding box center [512, 234] width 1025 height 469
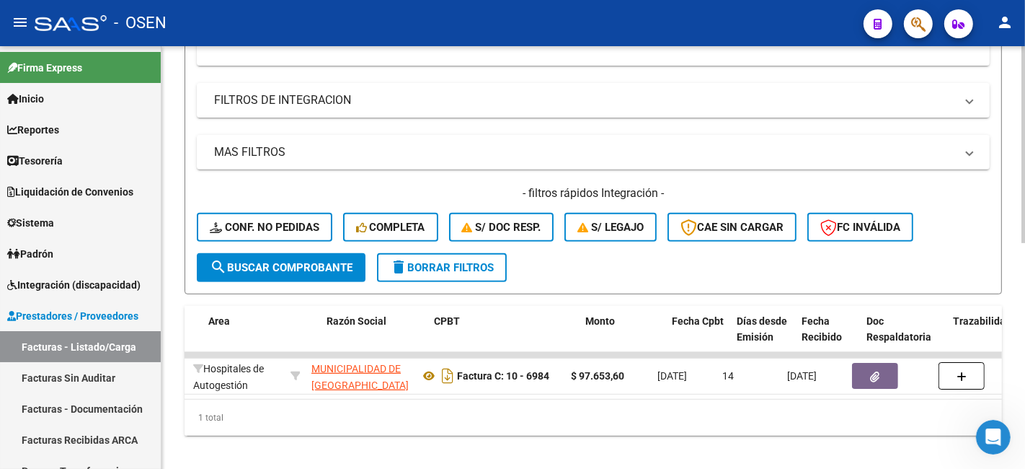
scroll to position [0, 0]
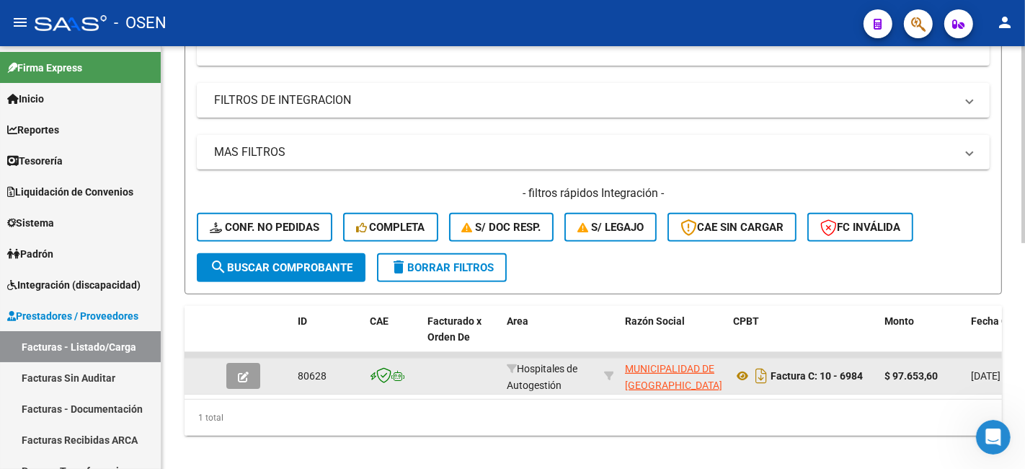
click at [247, 373] on icon "button" at bounding box center [243, 376] width 11 height 11
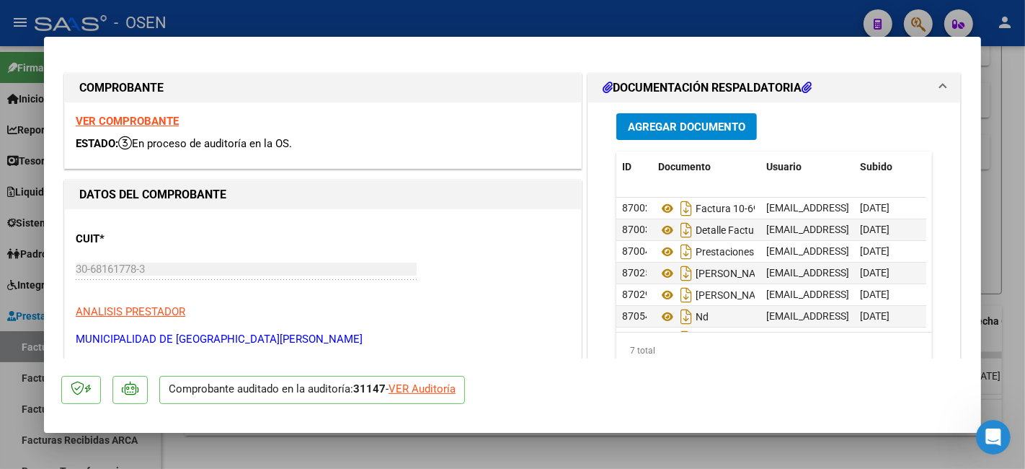
scroll to position [267, 0]
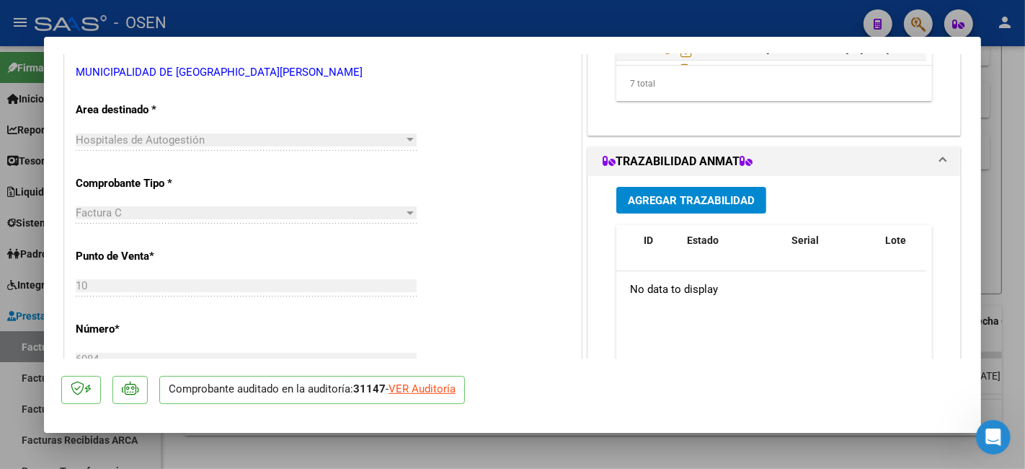
click at [441, 387] on div "VER Auditoría" at bounding box center [422, 389] width 67 height 17
type input "$ 0,00"
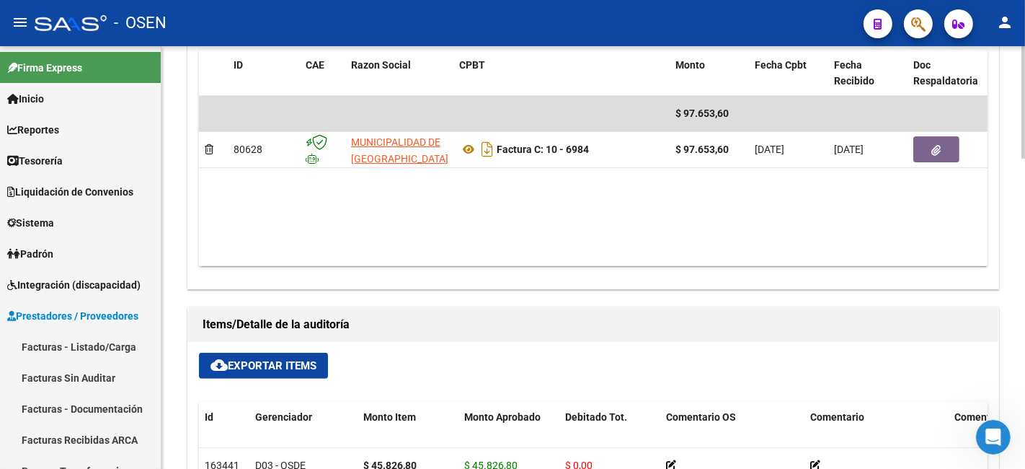
scroll to position [801, 0]
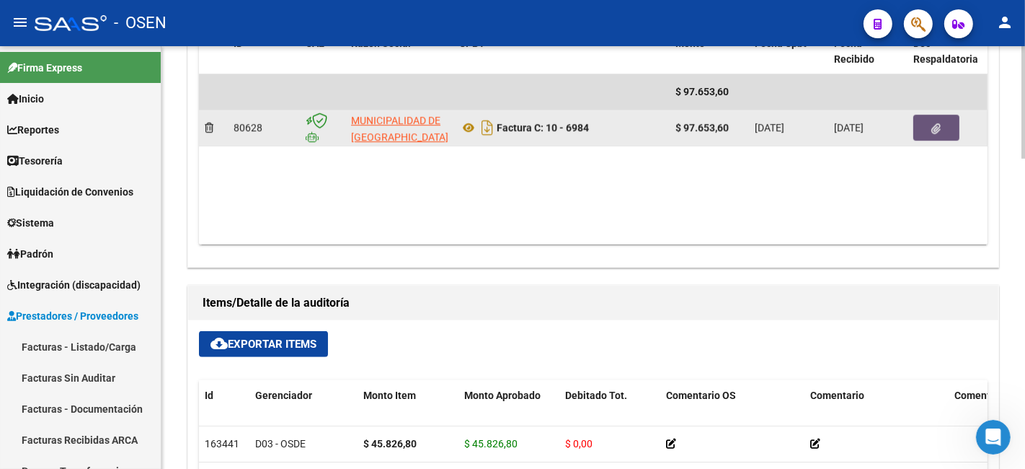
click at [950, 125] on button "button" at bounding box center [936, 128] width 46 height 26
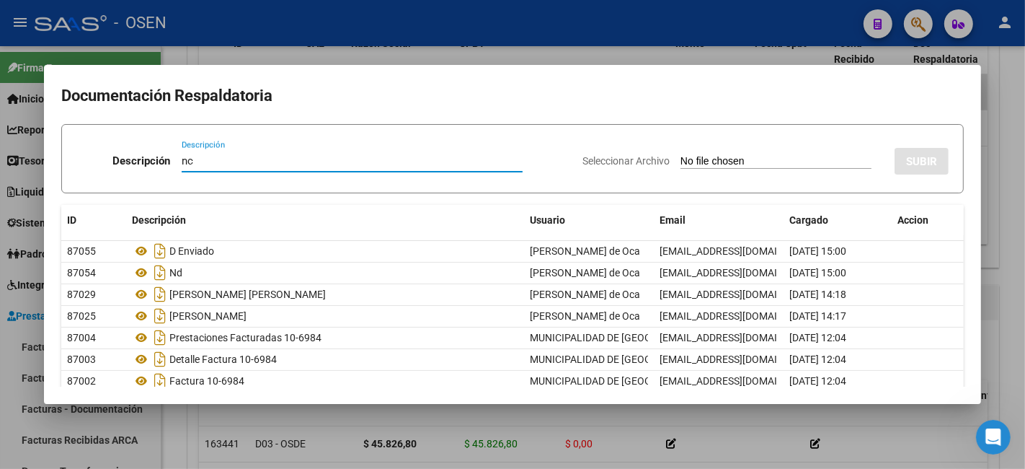
type input "nc"
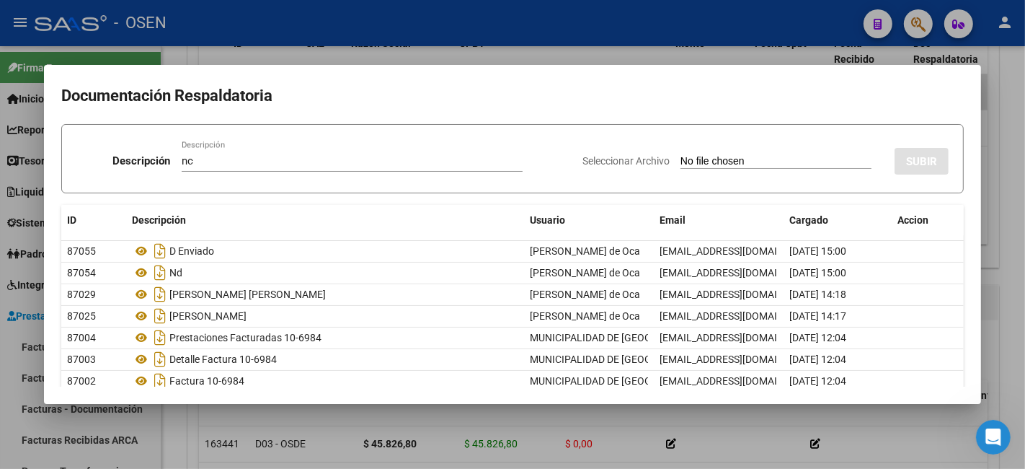
click at [752, 152] on div "Seleccionar Archivo SUBIR" at bounding box center [766, 158] width 366 height 44
click at [747, 154] on app-file-uploader "Seleccionar Archivo" at bounding box center [733, 160] width 301 height 13
click at [687, 162] on input "Seleccionar Archivo" at bounding box center [776, 162] width 191 height 14
click at [681, 164] on input "Seleccionar Archivo" at bounding box center [776, 162] width 191 height 14
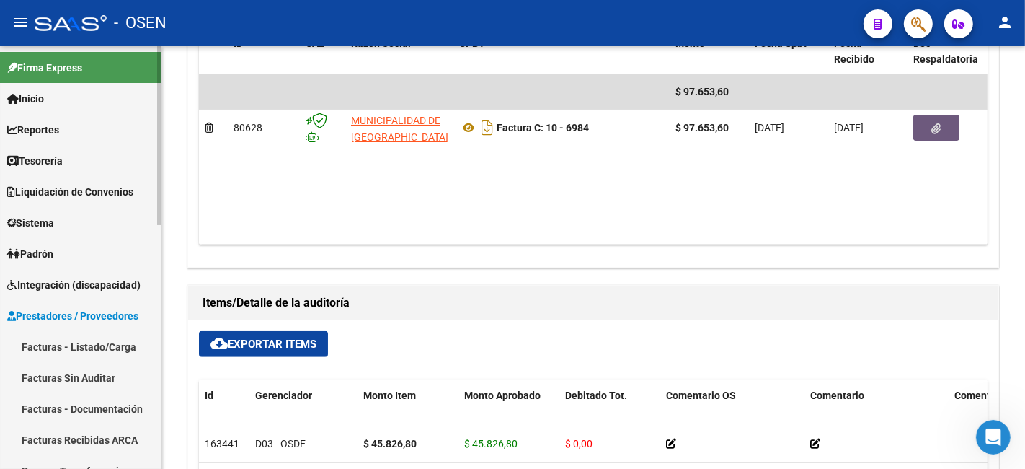
click at [78, 156] on link "Tesorería" at bounding box center [80, 160] width 161 height 31
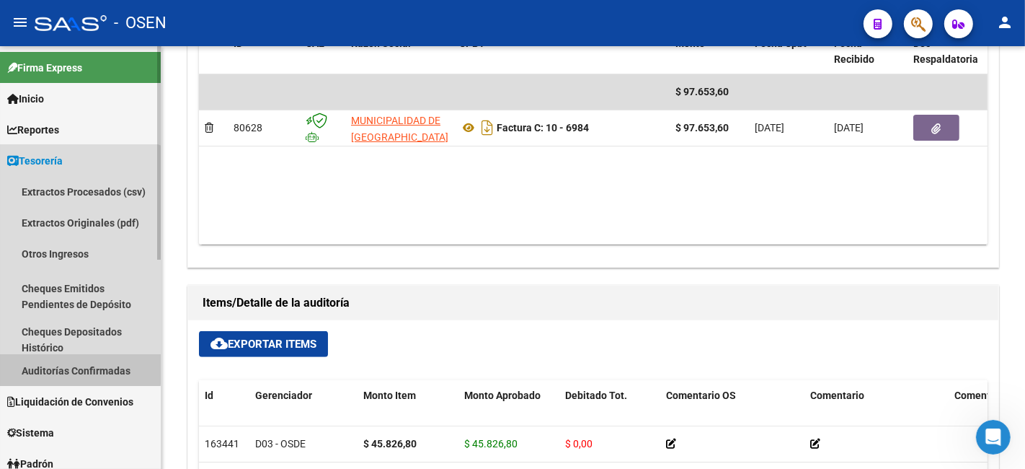
click at [76, 366] on link "Auditorías Confirmadas" at bounding box center [80, 370] width 161 height 31
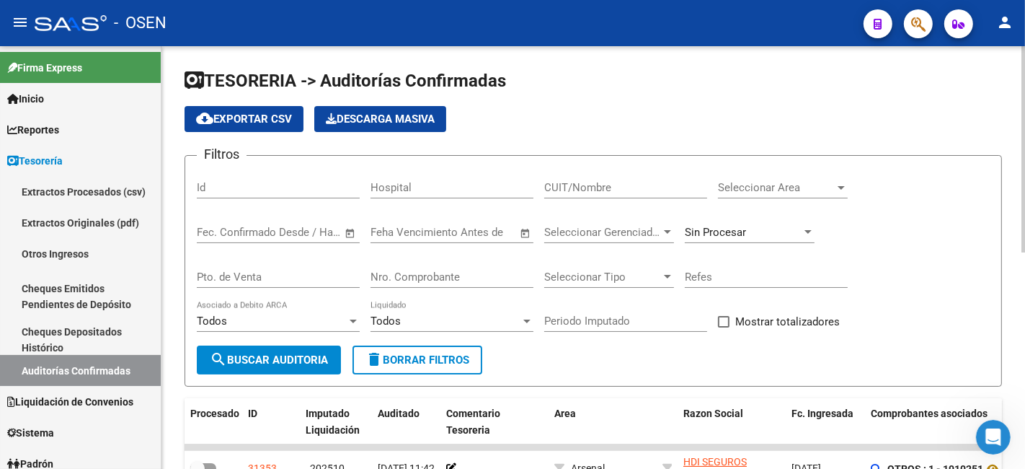
click at [476, 277] on input "Nro. Comprobante" at bounding box center [452, 276] width 163 height 13
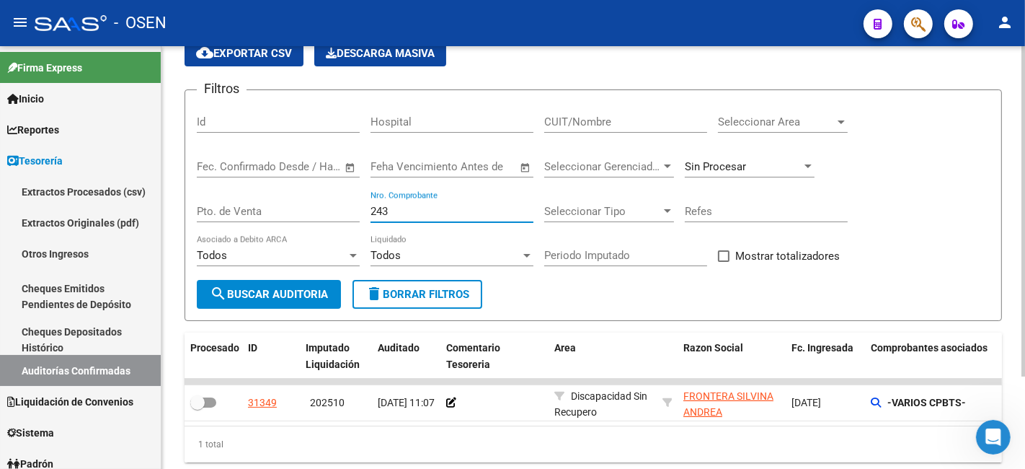
scroll to position [118, 0]
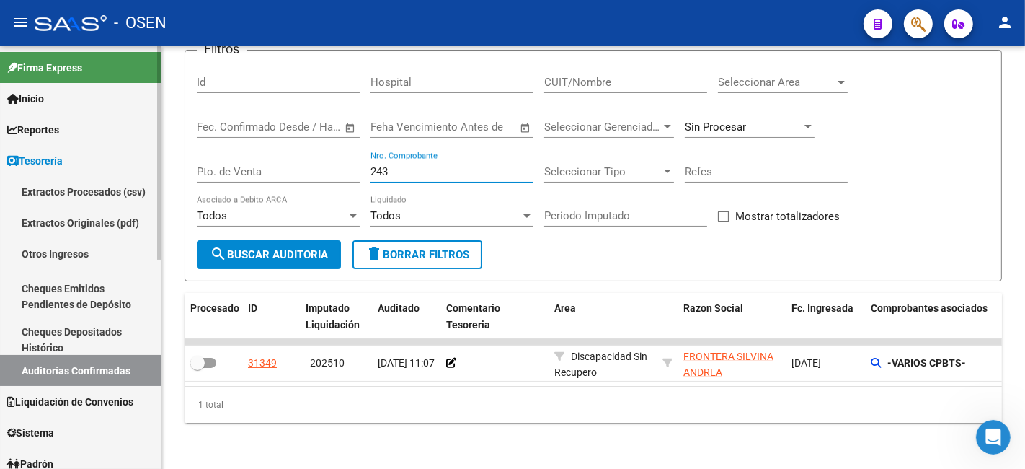
drag, startPoint x: 461, startPoint y: 162, endPoint x: 52, endPoint y: 153, distance: 409.6
click at [52, 153] on mat-sidenav-container "Firma Express Inicio Calendario SSS Instructivos Contacto OS Reportes Tablero d…" at bounding box center [512, 257] width 1025 height 422
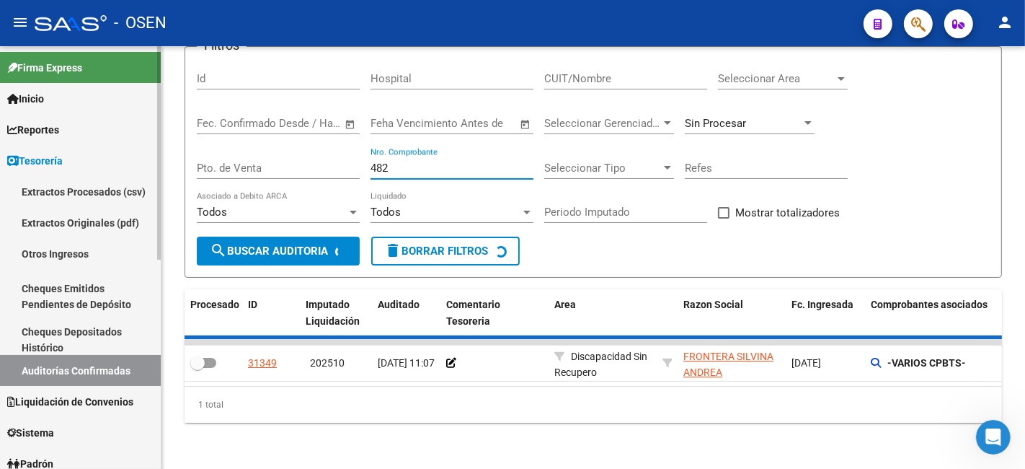
scroll to position [94, 0]
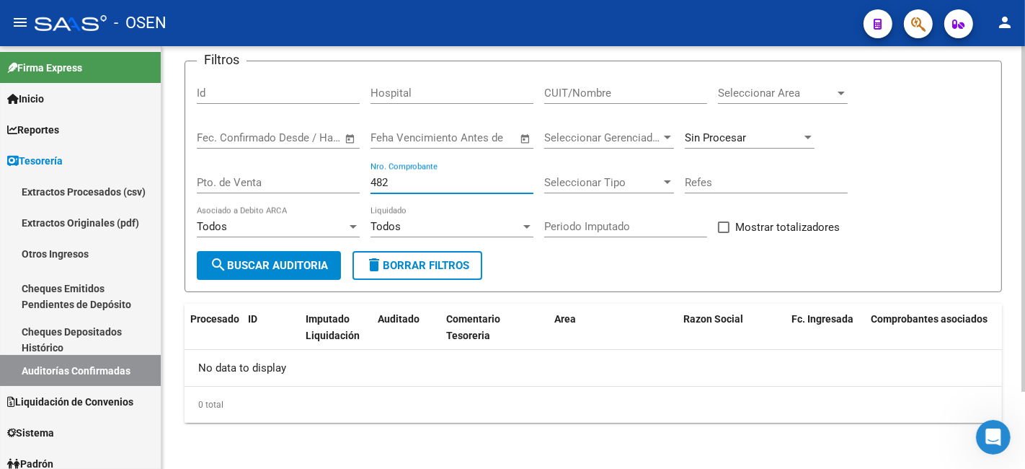
drag, startPoint x: 434, startPoint y: 181, endPoint x: 285, endPoint y: 178, distance: 149.3
click at [285, 178] on div "Filtros Id Hospital CUIT/Nombre Seleccionar Area Seleccionar Area Fecha inicio …" at bounding box center [593, 162] width 793 height 178
drag, startPoint x: 407, startPoint y: 178, endPoint x: 229, endPoint y: 189, distance: 178.4
click at [229, 189] on div "Filtros Id Hospital CUIT/Nombre Seleccionar Area Seleccionar Area Fecha inicio …" at bounding box center [593, 162] width 793 height 178
click at [197, 251] on button "search Buscar Auditoria" at bounding box center [269, 265] width 144 height 29
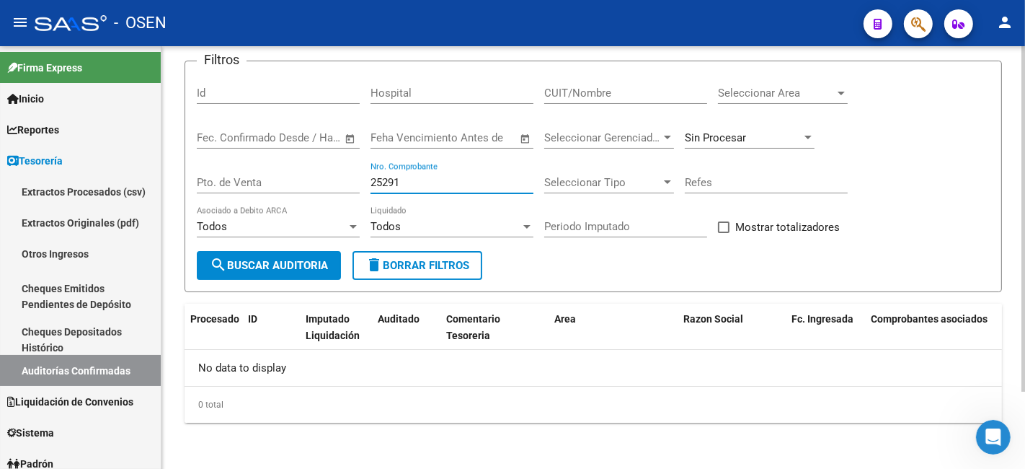
drag, startPoint x: 415, startPoint y: 183, endPoint x: 327, endPoint y: 185, distance: 88.7
click at [327, 185] on div "Filtros Id Hospital CUIT/Nombre Seleccionar Area Seleccionar Area Fecha inicio …" at bounding box center [593, 162] width 793 height 178
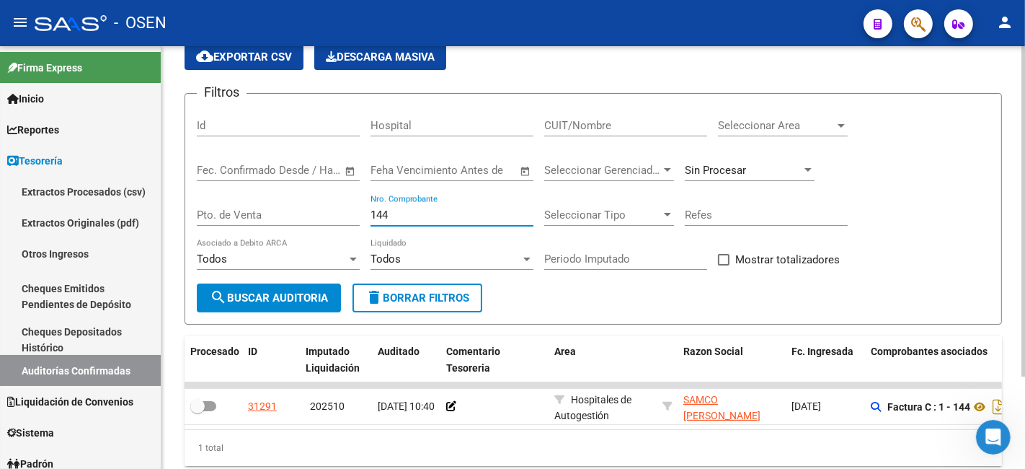
scroll to position [118, 0]
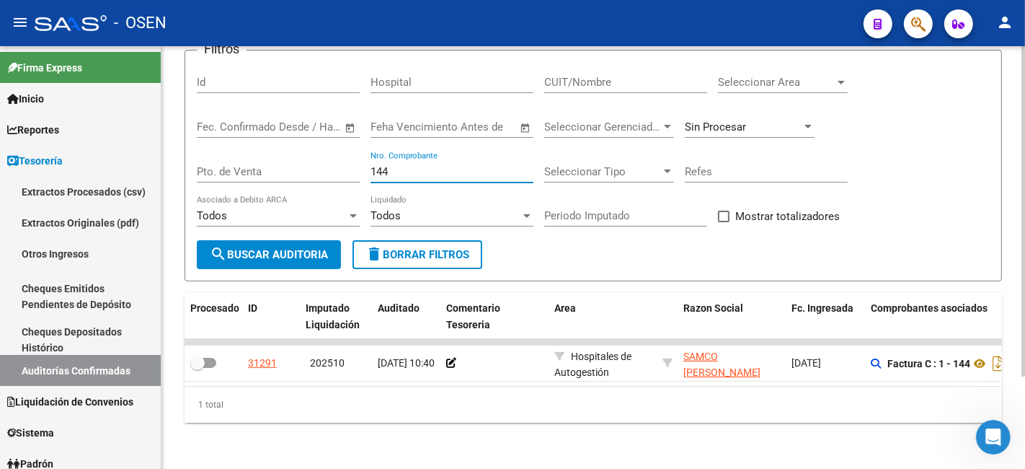
drag, startPoint x: 458, startPoint y: 164, endPoint x: 218, endPoint y: 164, distance: 240.1
click at [218, 164] on div "Filtros Id Hospital CUIT/Nombre Seleccionar Area Seleccionar Area Fecha inicio …" at bounding box center [593, 151] width 793 height 178
drag, startPoint x: 428, startPoint y: 157, endPoint x: 203, endPoint y: 157, distance: 224.9
click at [203, 157] on div "Filtros Id Hospital CUIT/Nombre Seleccionar Area Seleccionar Area Fecha inicio …" at bounding box center [593, 151] width 793 height 178
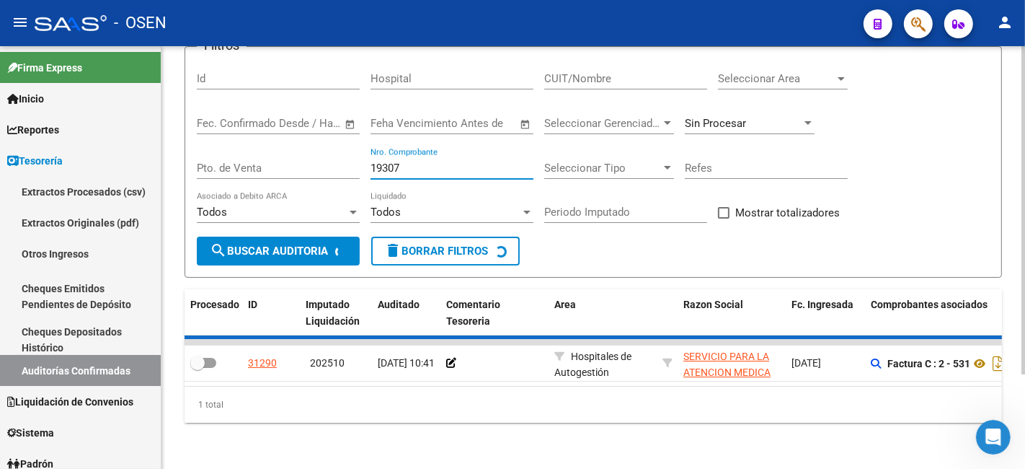
scroll to position [94, 0]
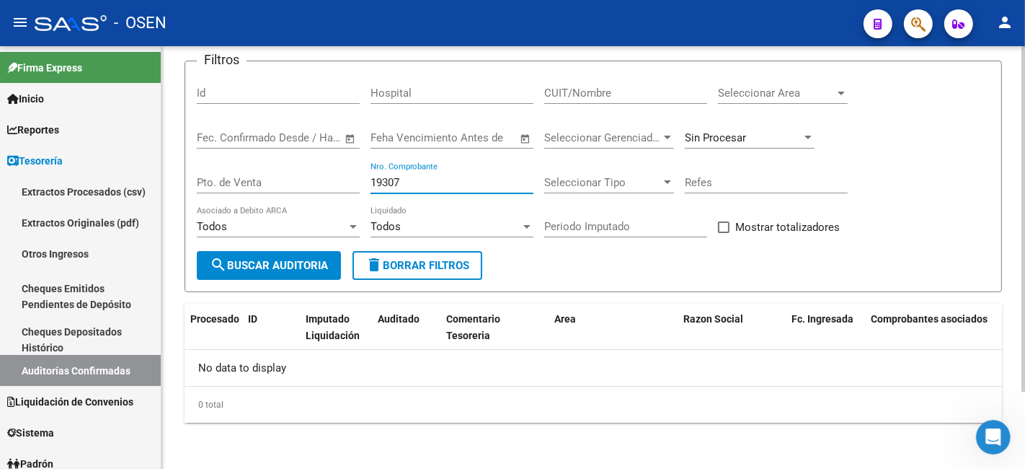
drag, startPoint x: 431, startPoint y: 181, endPoint x: 269, endPoint y: 164, distance: 163.1
click at [269, 164] on div "Filtros Id Hospital CUIT/Nombre Seleccionar Area Seleccionar Area Fecha inicio …" at bounding box center [593, 162] width 793 height 178
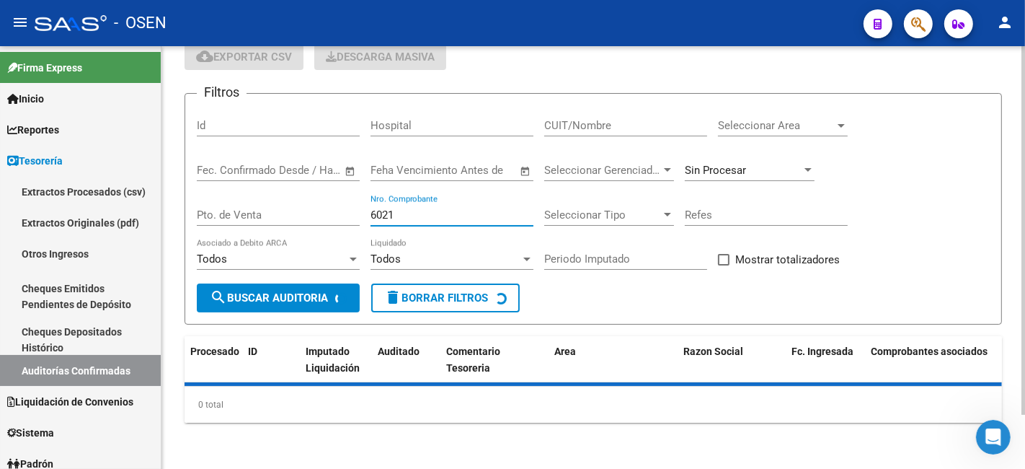
scroll to position [118, 0]
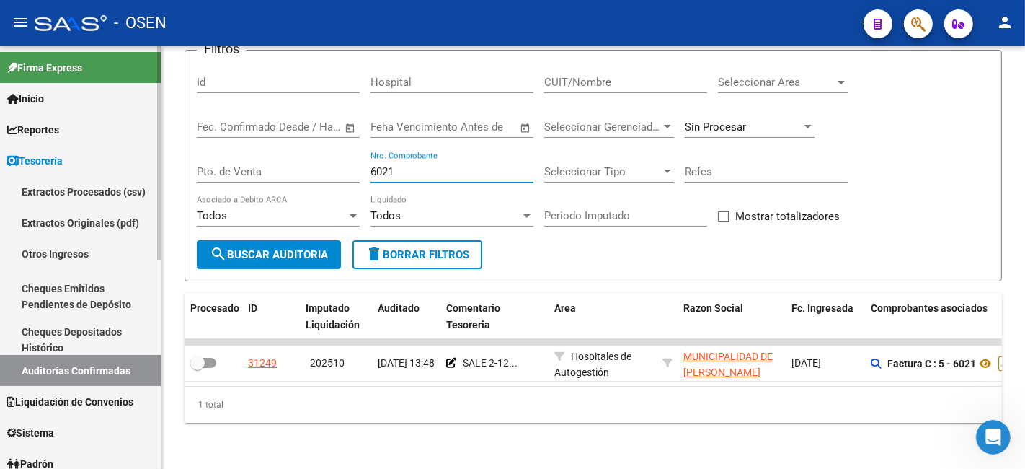
drag, startPoint x: 405, startPoint y: 157, endPoint x: 123, endPoint y: 207, distance: 286.3
click at [123, 207] on mat-sidenav-container "Firma Express Inicio Calendario SSS Instructivos Contacto OS Reportes Tablero d…" at bounding box center [512, 257] width 1025 height 422
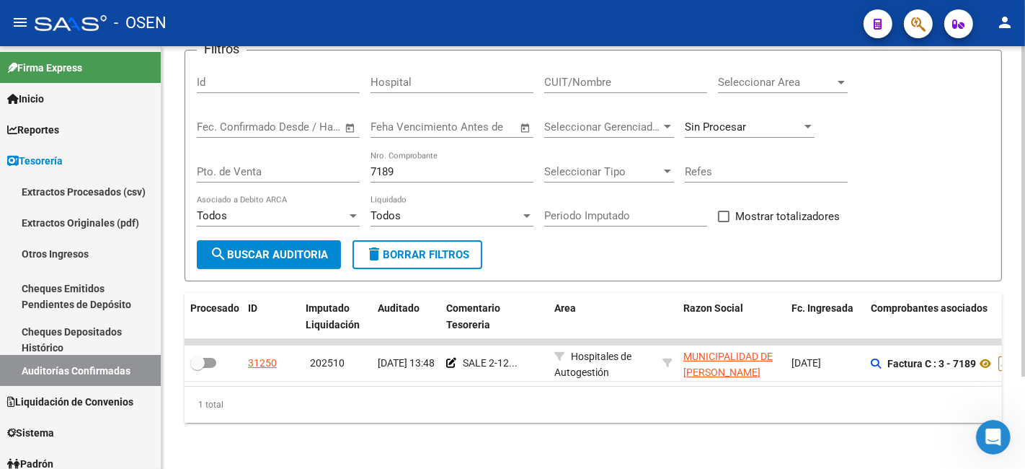
drag, startPoint x: 409, startPoint y: 168, endPoint x: 353, endPoint y: 167, distance: 55.5
click at [353, 167] on div "Filtros Id Hospital CUIT/Nombre Seleccionar Area Seleccionar Area Fecha inicio …" at bounding box center [593, 151] width 793 height 178
click at [404, 170] on div "7189 Nro. Comprobante" at bounding box center [452, 166] width 163 height 31
drag, startPoint x: 415, startPoint y: 161, endPoint x: 376, endPoint y: 159, distance: 39.0
click at [376, 165] on input "7189" at bounding box center [452, 171] width 163 height 13
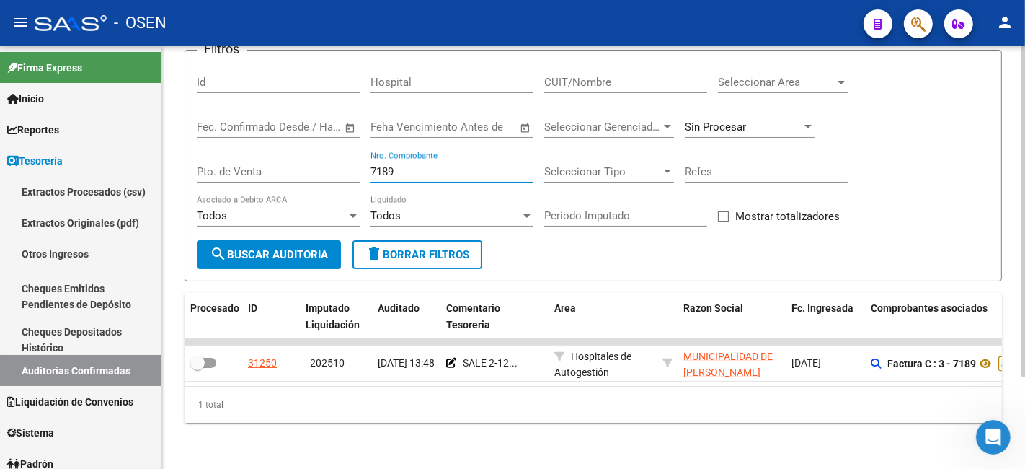
type input "7"
drag, startPoint x: 433, startPoint y: 156, endPoint x: 227, endPoint y: 159, distance: 206.2
click at [227, 159] on div "Filtros Id Hospital CUIT/Nombre Seleccionar Area Seleccionar Area Fecha inicio …" at bounding box center [593, 151] width 793 height 178
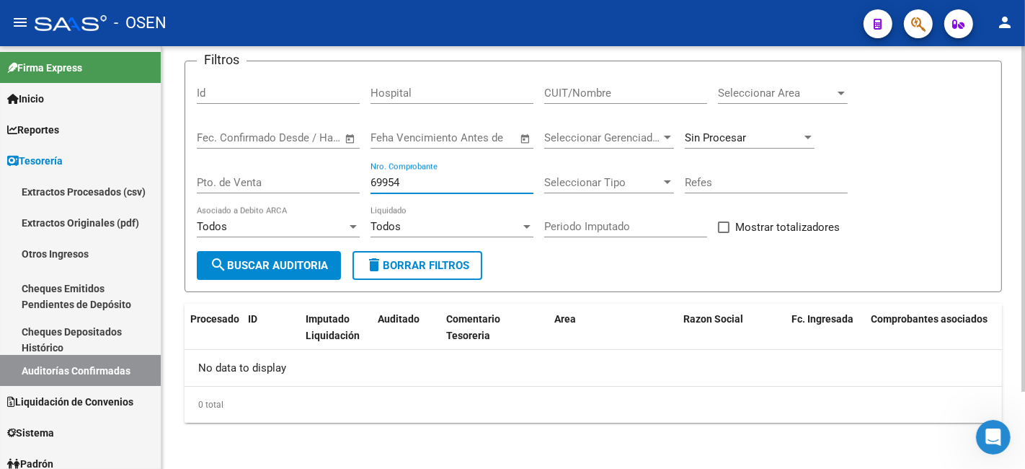
scroll to position [94, 0]
drag, startPoint x: 412, startPoint y: 185, endPoint x: 267, endPoint y: 192, distance: 145.1
click at [267, 192] on div "Filtros Id Hospital CUIT/Nombre Seleccionar Area Seleccionar Area Fecha inicio …" at bounding box center [593, 162] width 793 height 178
click at [711, 123] on div "Sin Procesar" at bounding box center [750, 133] width 130 height 31
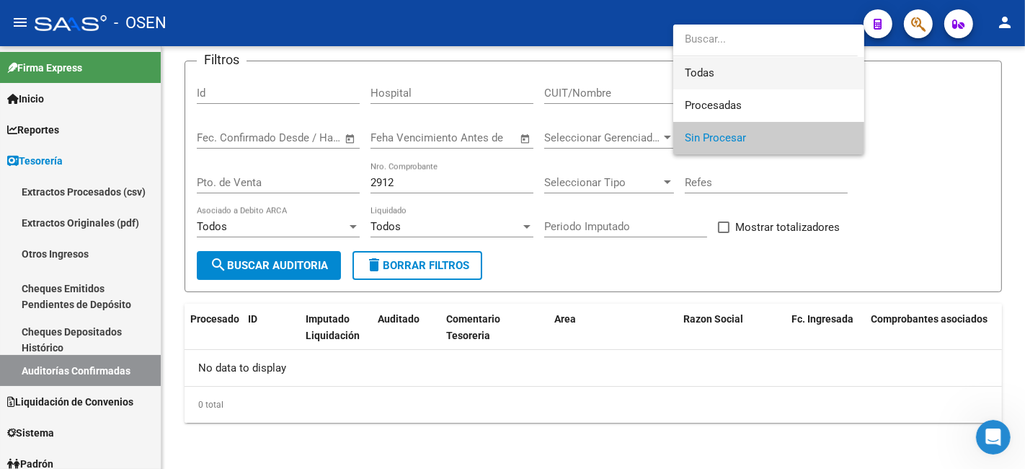
click at [731, 81] on span "Todas" at bounding box center [769, 73] width 168 height 32
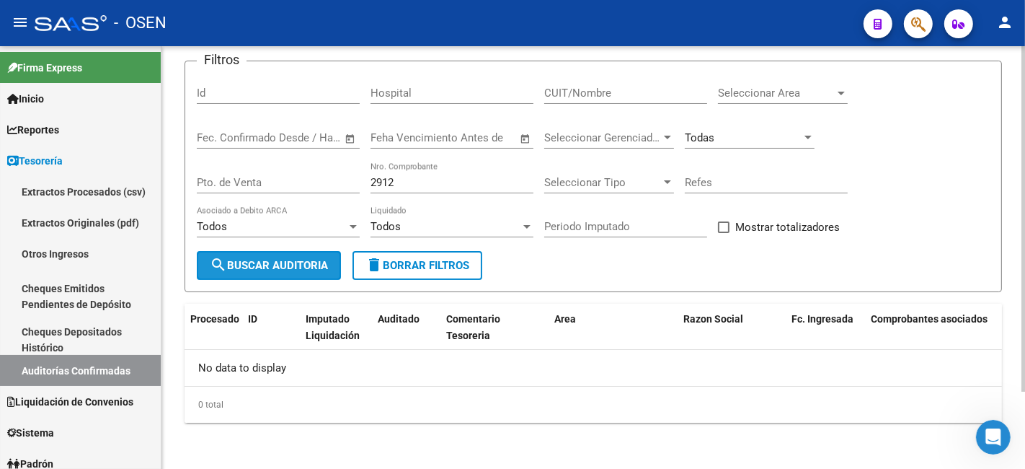
click at [284, 260] on span "search Buscar Auditoria" at bounding box center [269, 265] width 118 height 13
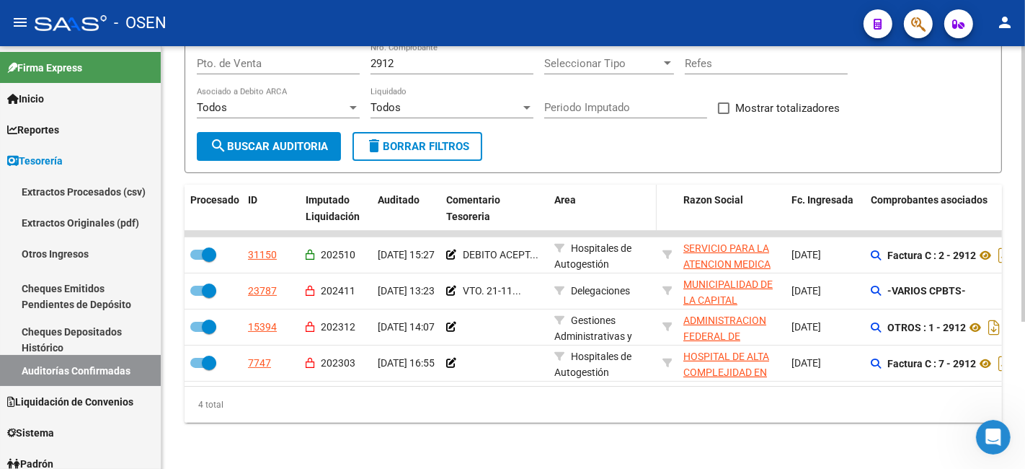
scroll to position [0, 0]
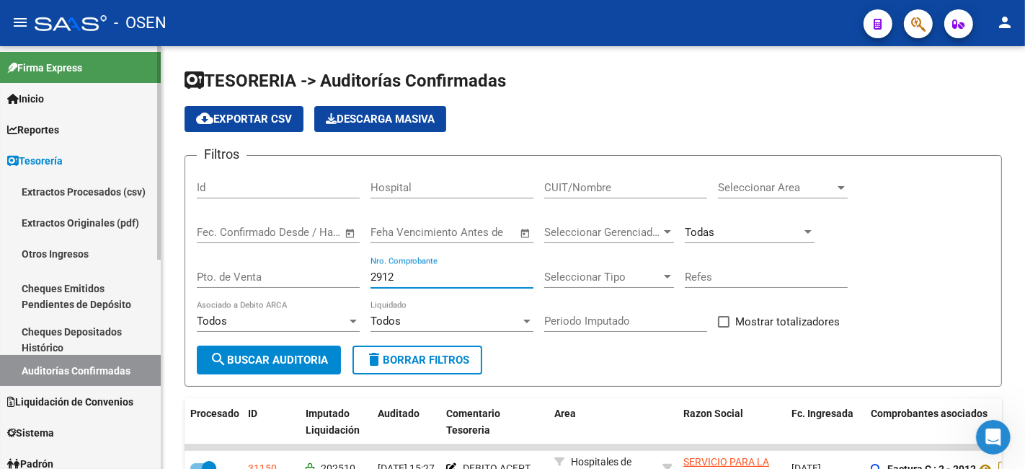
drag, startPoint x: 425, startPoint y: 279, endPoint x: 149, endPoint y: 273, distance: 276.2
click at [149, 273] on mat-sidenav-container "Firma Express Inicio Calendario SSS Instructivos Contacto OS Reportes Tablero d…" at bounding box center [512, 257] width 1025 height 422
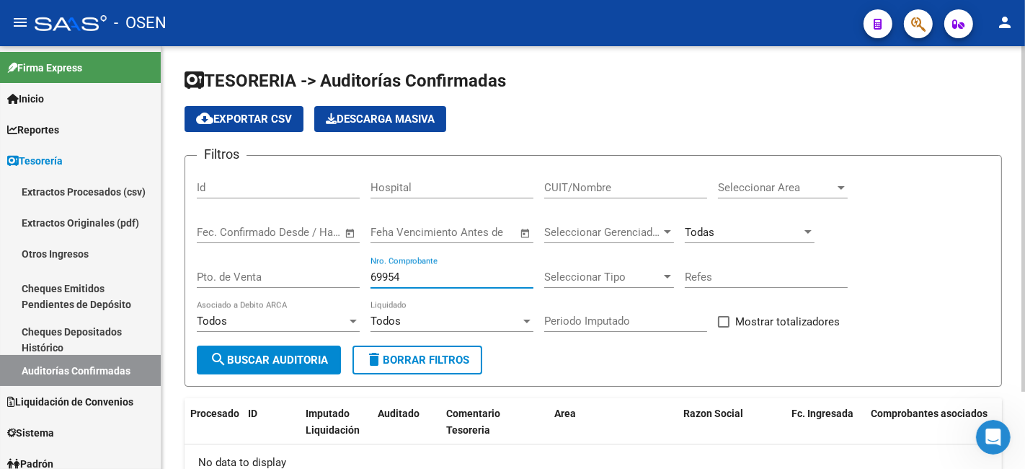
scroll to position [94, 0]
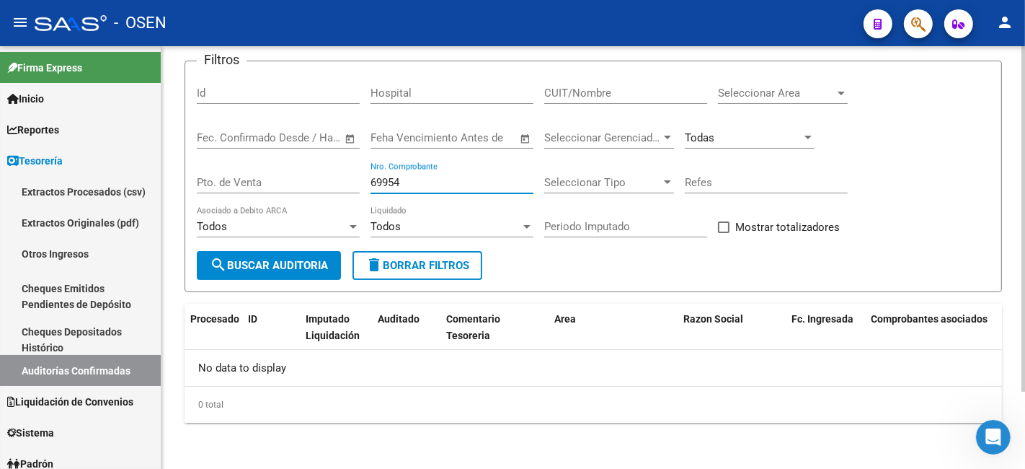
drag, startPoint x: 443, startPoint y: 179, endPoint x: 211, endPoint y: 184, distance: 232.2
click at [211, 184] on div "Filtros Id Hospital CUIT/Nombre Seleccionar Area Seleccionar Area Fecha inicio …" at bounding box center [593, 162] width 793 height 178
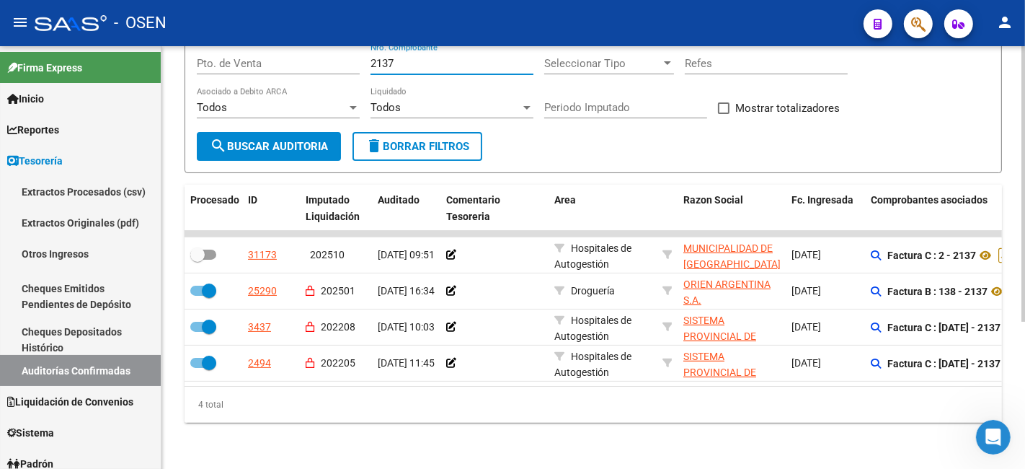
scroll to position [213, 0]
drag, startPoint x: 406, startPoint y: 56, endPoint x: 285, endPoint y: 61, distance: 121.2
click at [285, 61] on div "Filtros Id Hospital CUIT/Nombre Seleccionar Area Seleccionar Area Fecha inicio …" at bounding box center [593, 44] width 793 height 178
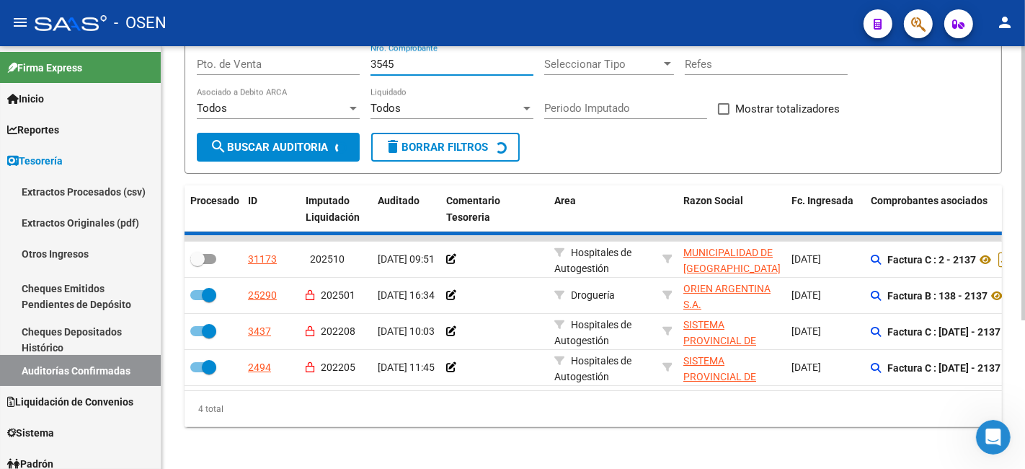
scroll to position [118, 0]
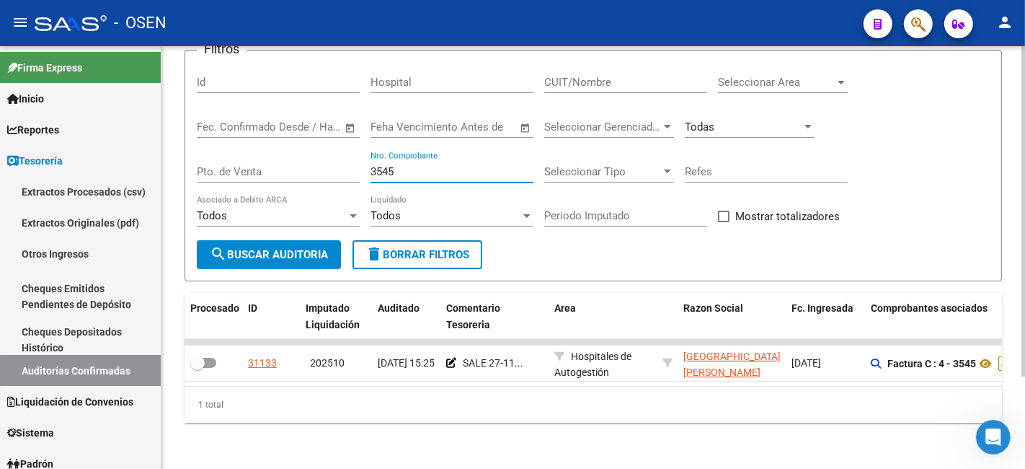
drag, startPoint x: 407, startPoint y: 162, endPoint x: 225, endPoint y: 162, distance: 182.4
click at [225, 162] on div "Filtros Id Hospital CUIT/Nombre Seleccionar Area Seleccionar Area Fecha inicio …" at bounding box center [593, 151] width 793 height 178
drag, startPoint x: 433, startPoint y: 161, endPoint x: 363, endPoint y: 162, distance: 69.9
click at [363, 162] on div "Filtros Id Hospital CUIT/Nombre Seleccionar Area Seleccionar Area Fecha inicio …" at bounding box center [593, 151] width 793 height 178
drag, startPoint x: 427, startPoint y: 164, endPoint x: 319, endPoint y: 164, distance: 108.2
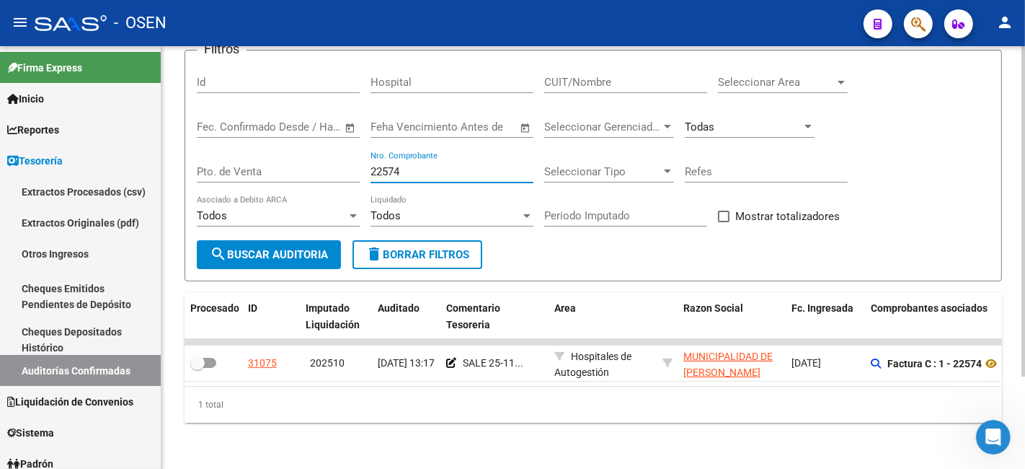
click at [319, 164] on div "Filtros Id Hospital CUIT/Nombre Seleccionar Area Seleccionar Area Fecha inicio …" at bounding box center [593, 151] width 793 height 178
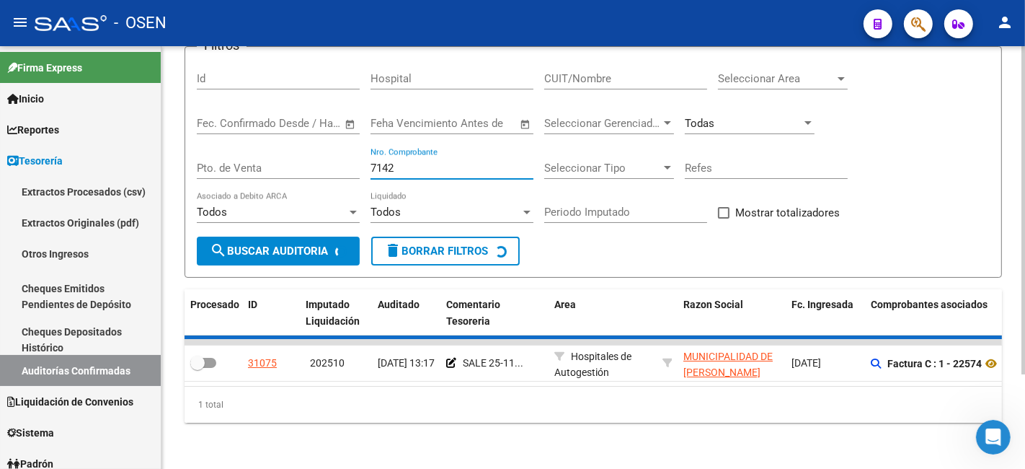
scroll to position [154, 0]
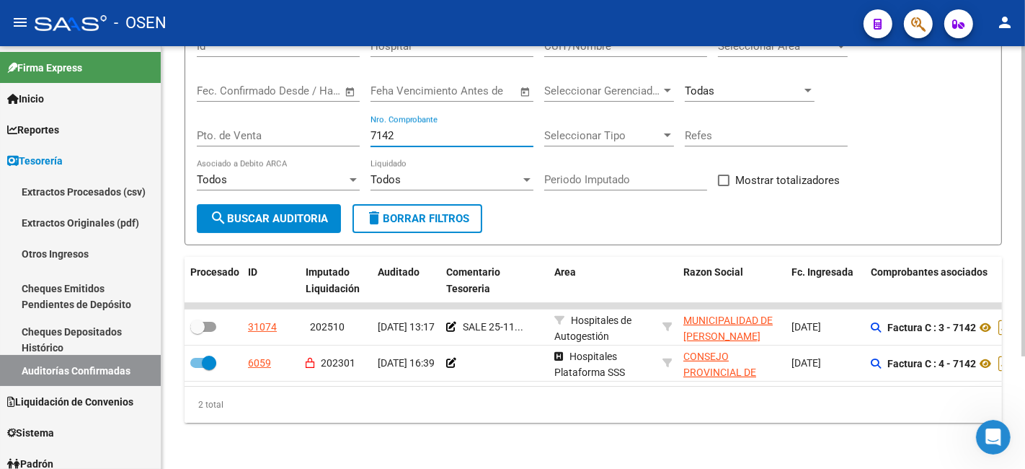
drag, startPoint x: 428, startPoint y: 121, endPoint x: 283, endPoint y: 113, distance: 144.4
click at [283, 113] on div "Filtros Id Hospital CUIT/Nombre Seleccionar Area Seleccionar Area Fecha inicio …" at bounding box center [593, 115] width 793 height 178
drag, startPoint x: 417, startPoint y: 128, endPoint x: 203, endPoint y: 117, distance: 214.4
click at [203, 117] on div "Filtros Id Hospital CUIT/Nombre Seleccionar Area Seleccionar Area Fecha inicio …" at bounding box center [593, 115] width 793 height 178
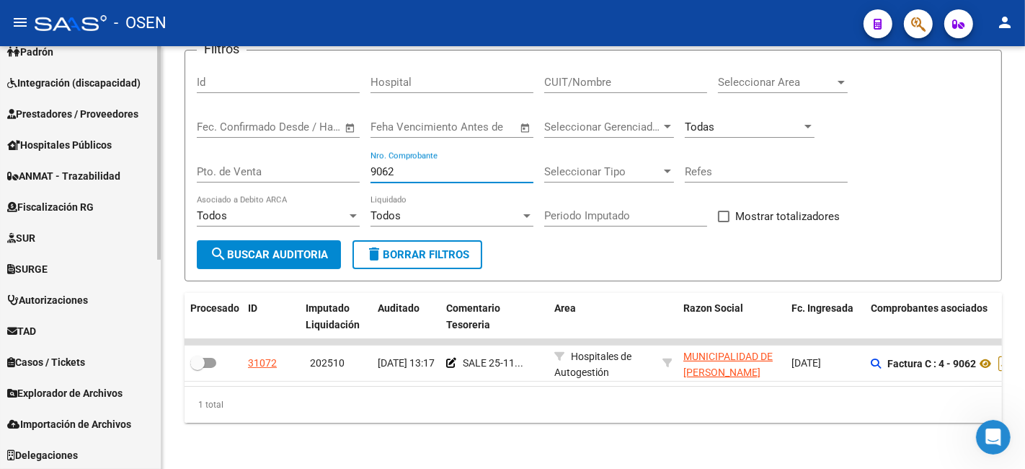
scroll to position [412, 0]
drag, startPoint x: 425, startPoint y: 160, endPoint x: 195, endPoint y: 160, distance: 230.0
click at [195, 160] on form "Filtros Id Hospital CUIT/Nombre Seleccionar Area Seleccionar Area Fecha inicio …" at bounding box center [594, 165] width 818 height 231
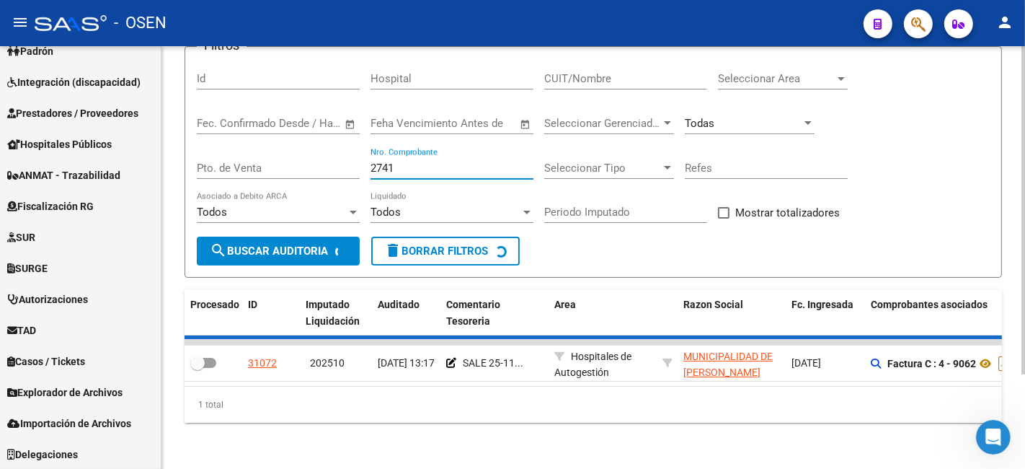
scroll to position [118, 0]
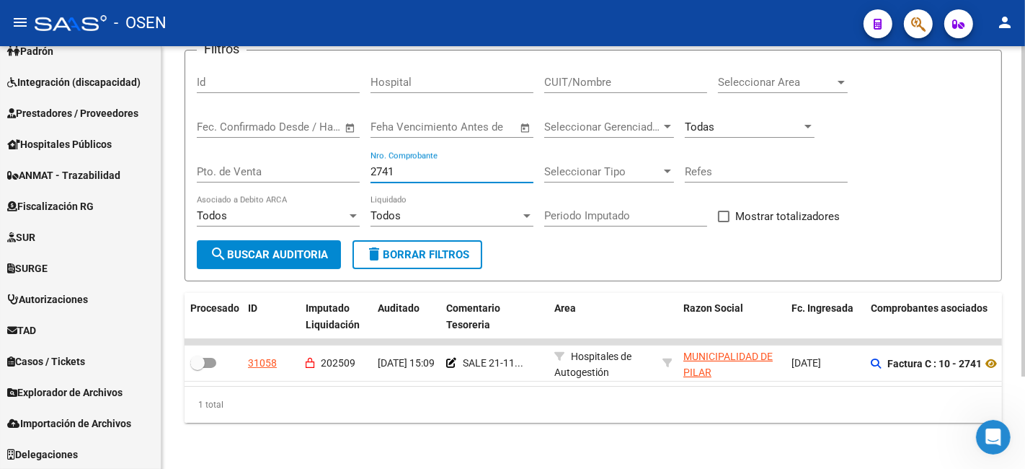
drag, startPoint x: 394, startPoint y: 161, endPoint x: 287, endPoint y: 180, distance: 109.2
click at [288, 180] on div "Filtros Id Hospital CUIT/Nombre Seleccionar Area Seleccionar Area Fecha inicio …" at bounding box center [593, 151] width 793 height 178
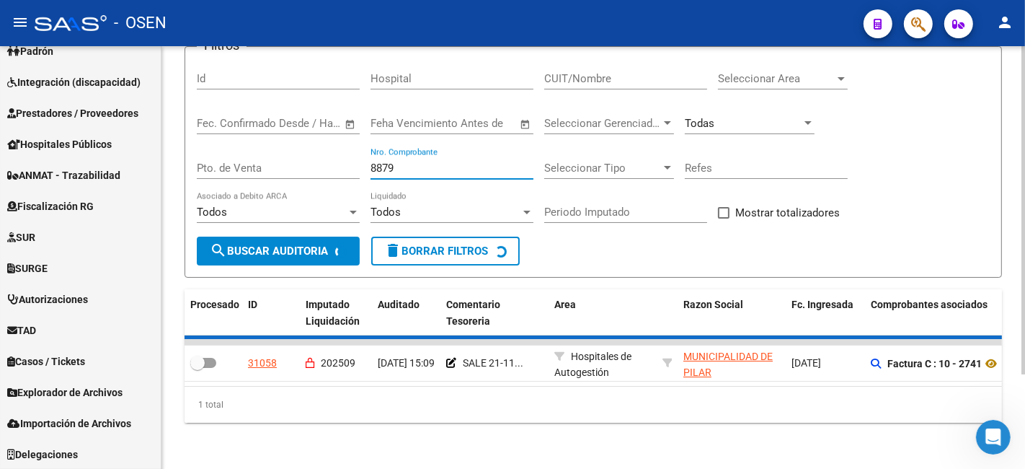
scroll to position [154, 0]
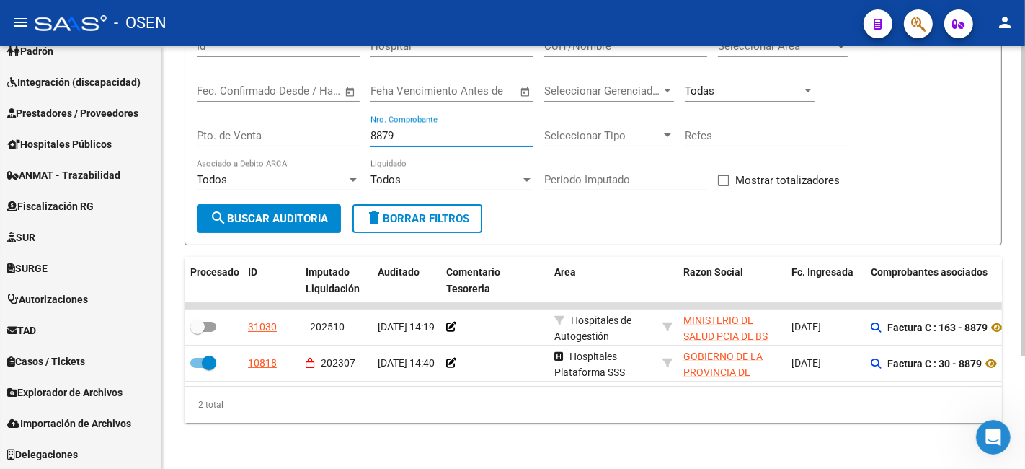
drag, startPoint x: 415, startPoint y: 125, endPoint x: 307, endPoint y: 125, distance: 108.1
click at [307, 125] on div "Filtros Id Hospital CUIT/Nombre Seleccionar Area Seleccionar Area Fecha inicio …" at bounding box center [593, 115] width 793 height 178
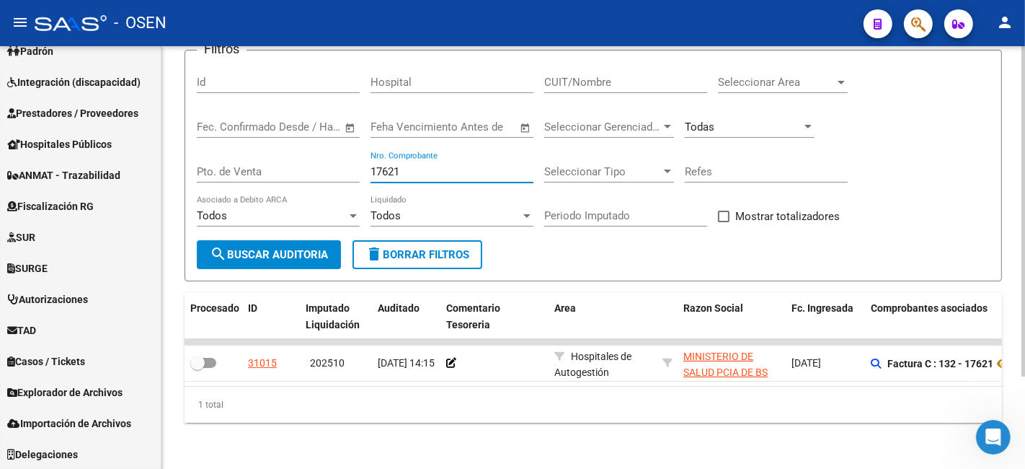
scroll to position [118, 0]
drag, startPoint x: 448, startPoint y: 160, endPoint x: 296, endPoint y: 172, distance: 151.8
click at [296, 172] on div "Filtros Id Hospital CUIT/Nombre Seleccionar Area Seleccionar Area Fecha inicio …" at bounding box center [593, 151] width 793 height 178
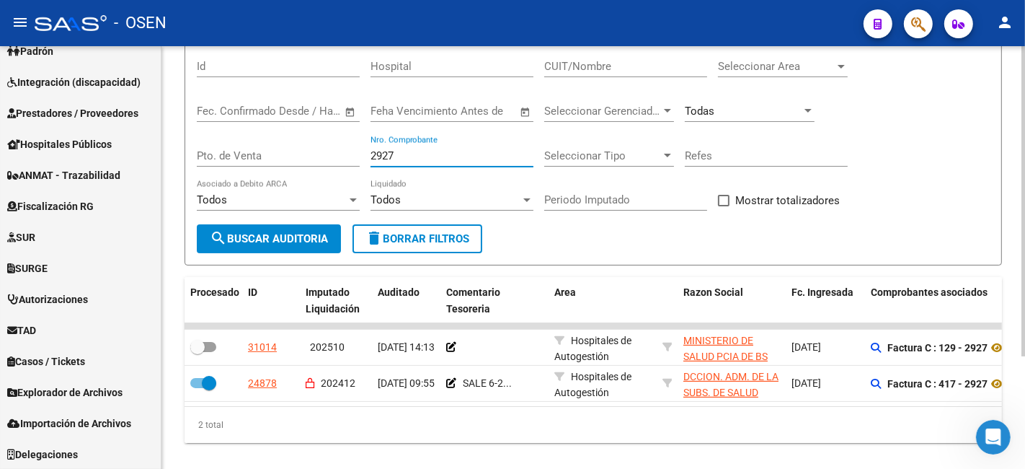
scroll to position [154, 0]
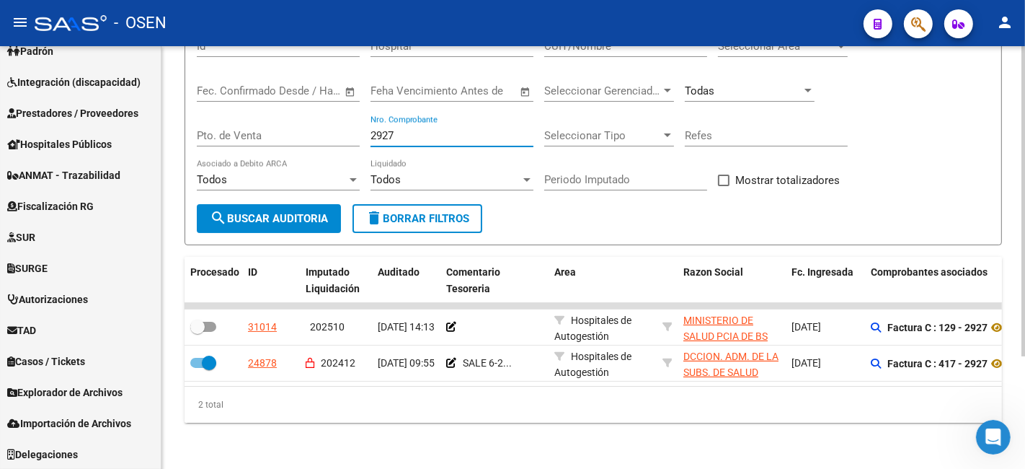
drag, startPoint x: 437, startPoint y: 123, endPoint x: 257, endPoint y: 123, distance: 179.5
click at [257, 123] on div "Filtros Id Hospital CUIT/Nombre Seleccionar Area Seleccionar Area Fecha inicio …" at bounding box center [593, 115] width 793 height 178
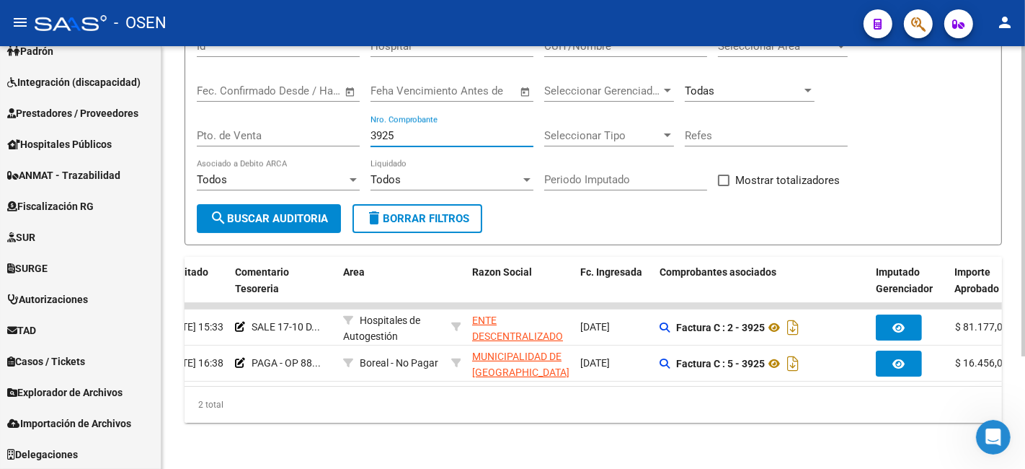
scroll to position [0, 1]
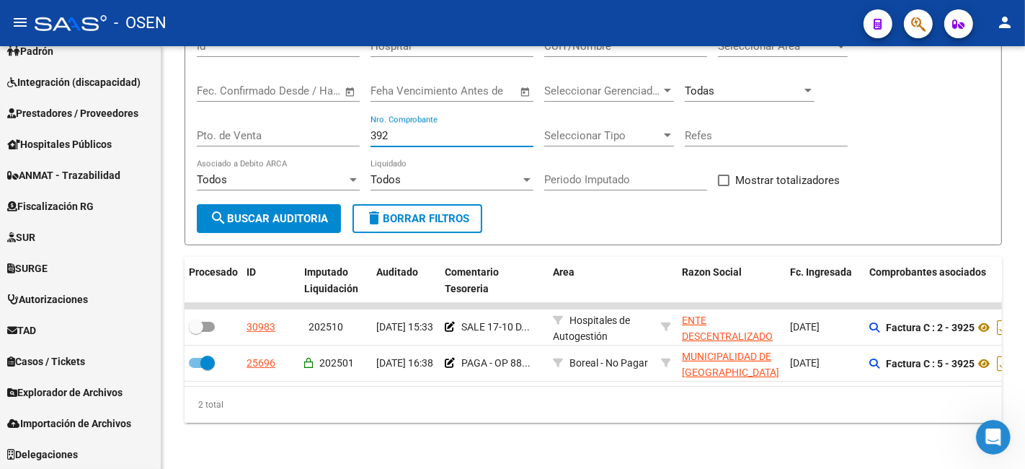
type input "3926"
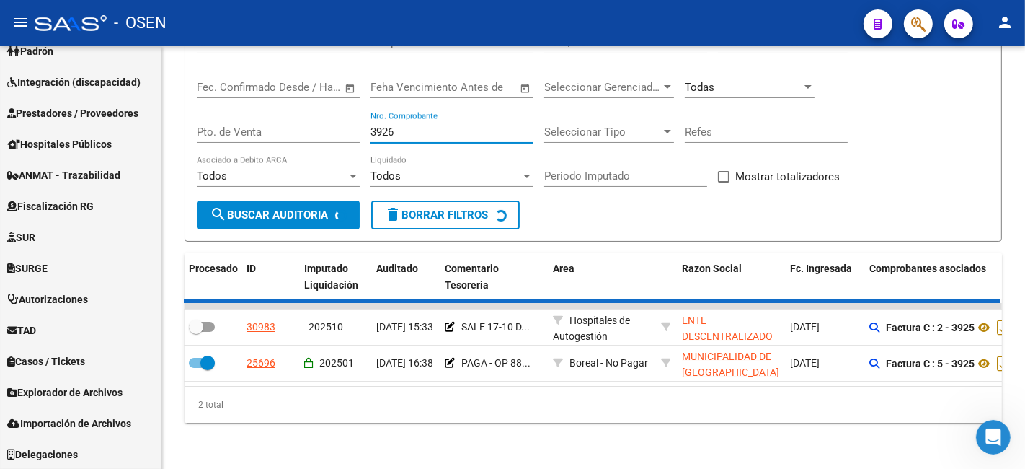
checkbox input "false"
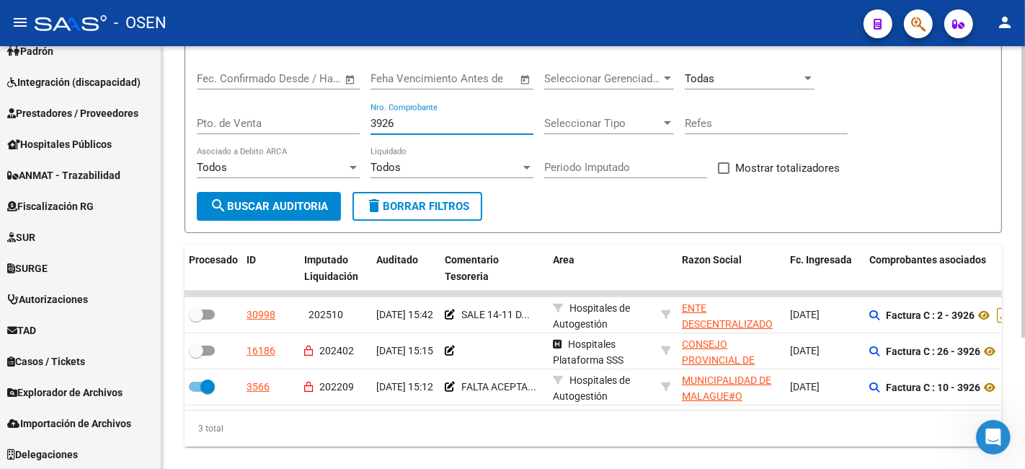
drag, startPoint x: 404, startPoint y: 128, endPoint x: 228, endPoint y: 168, distance: 181.0
click at [228, 168] on div "Filtros Id Hospital CUIT/Nombre Seleccionar Area Seleccionar Area Fecha inicio …" at bounding box center [593, 103] width 793 height 178
type input "961"
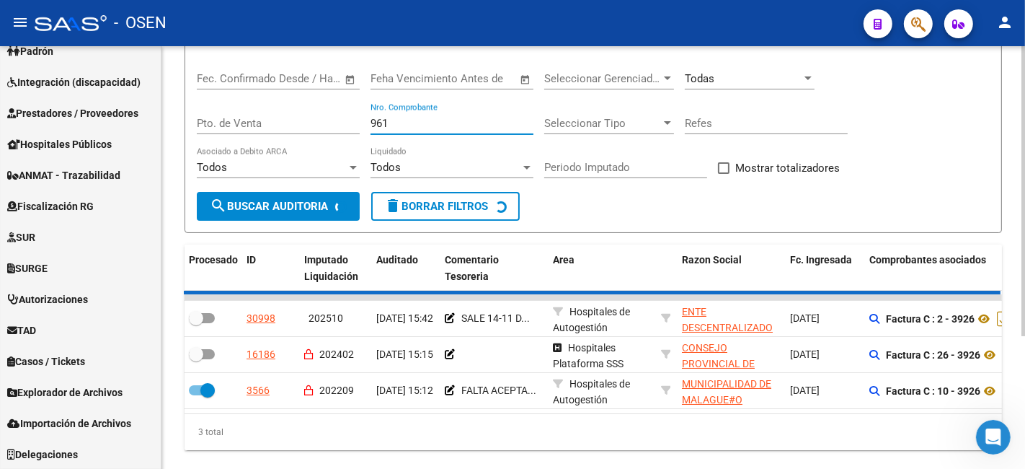
checkbox input "true"
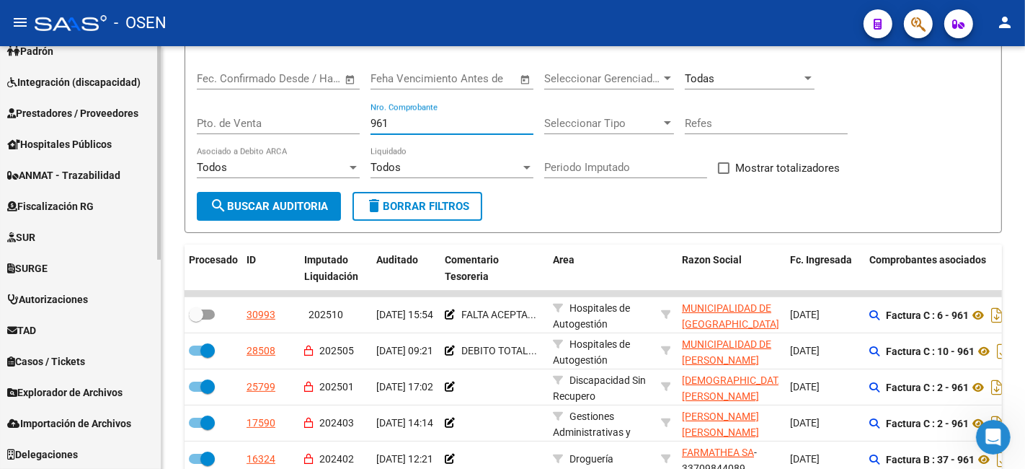
drag, startPoint x: 435, startPoint y: 124, endPoint x: 13, endPoint y: 97, distance: 423.3
click at [13, 97] on mat-sidenav-container "Firma Express Inicio Calendario SSS Instructivos Contacto OS Reportes Tablero d…" at bounding box center [512, 257] width 1025 height 422
type input "1513"
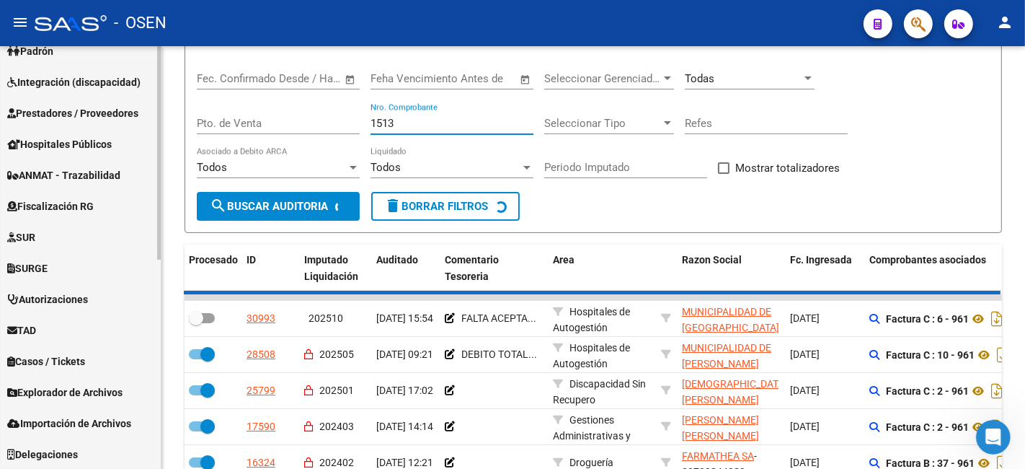
checkbox input "false"
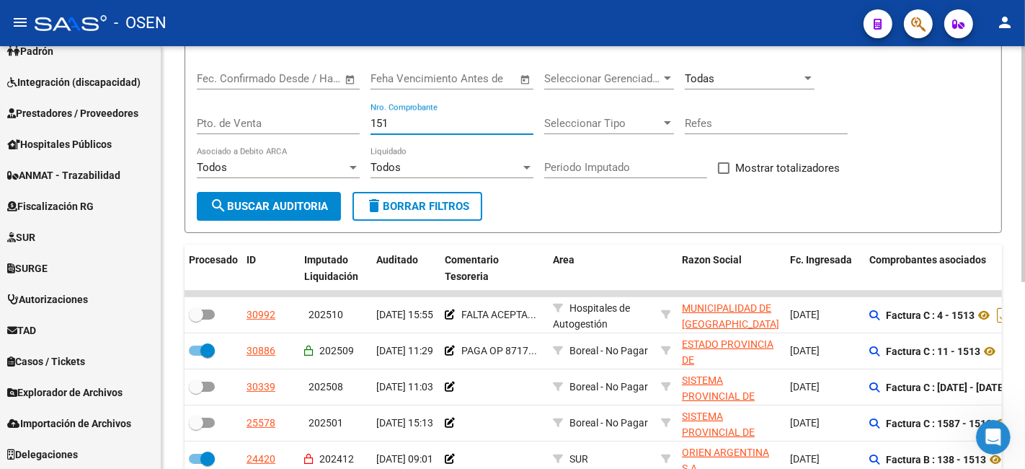
type input "1512"
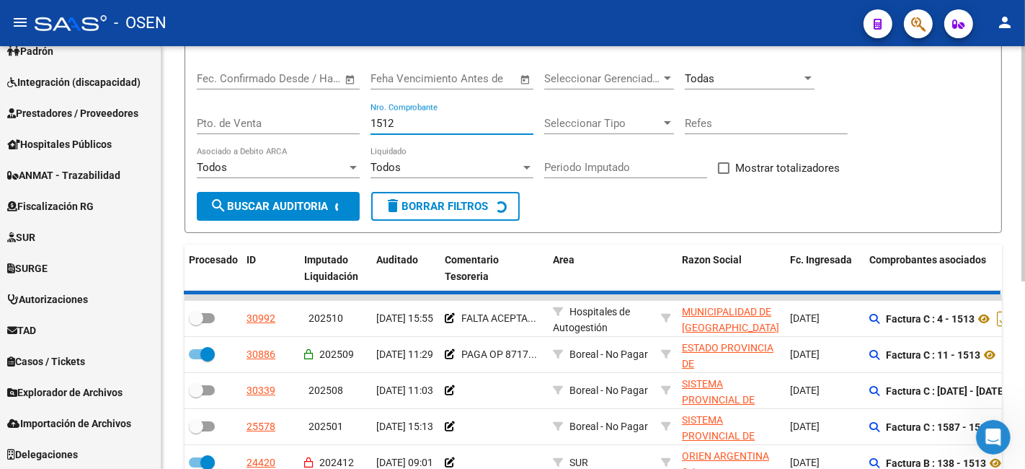
checkbox input "false"
checkbox input "true"
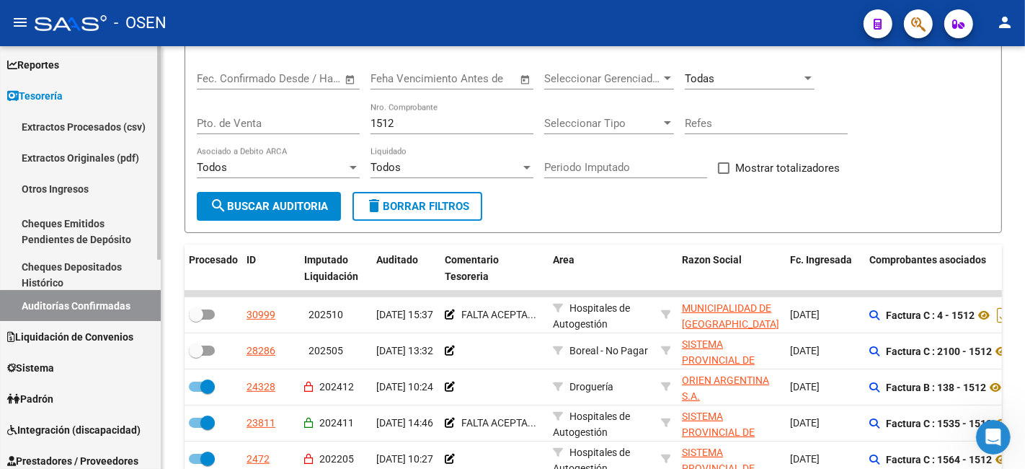
scroll to position [0, 0]
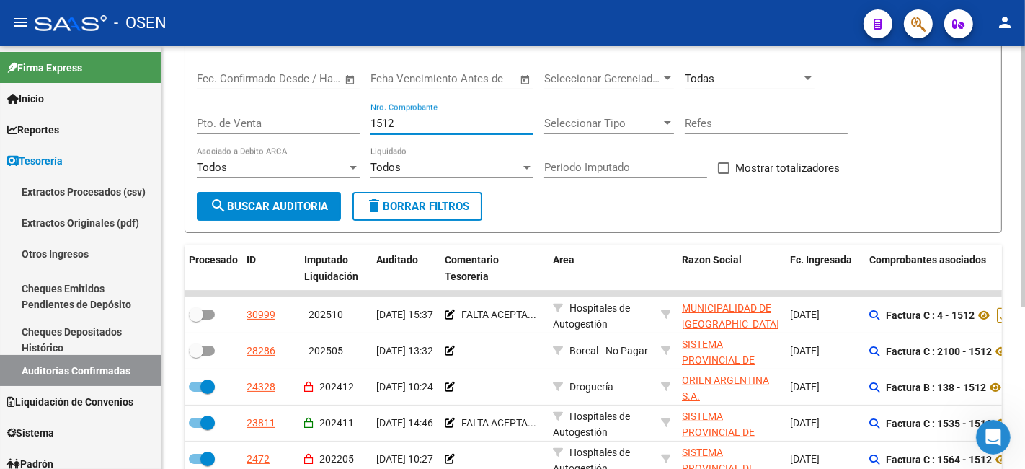
drag, startPoint x: 415, startPoint y: 123, endPoint x: 185, endPoint y: 136, distance: 231.1
click at [185, 136] on form "Filtros Id Hospital CUIT/Nombre Seleccionar Area Seleccionar Area Fecha inicio …" at bounding box center [594, 116] width 818 height 231
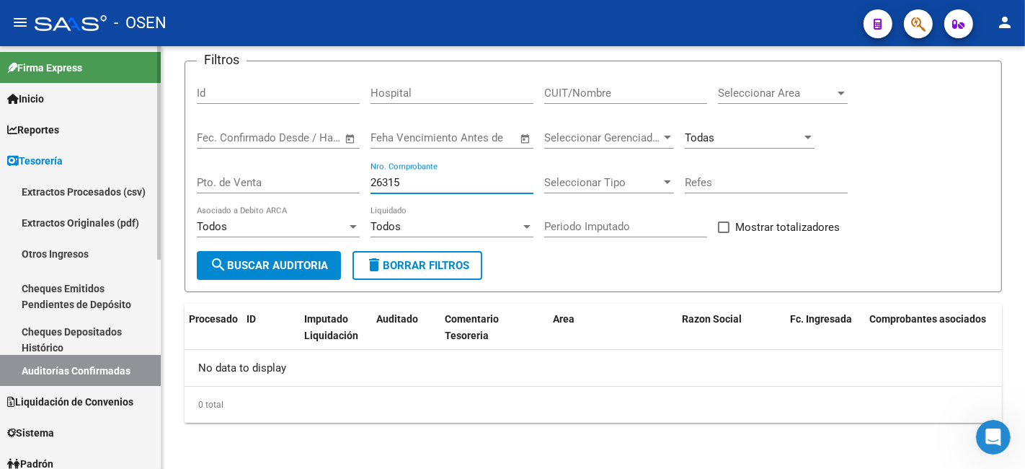
scroll to position [267, 0]
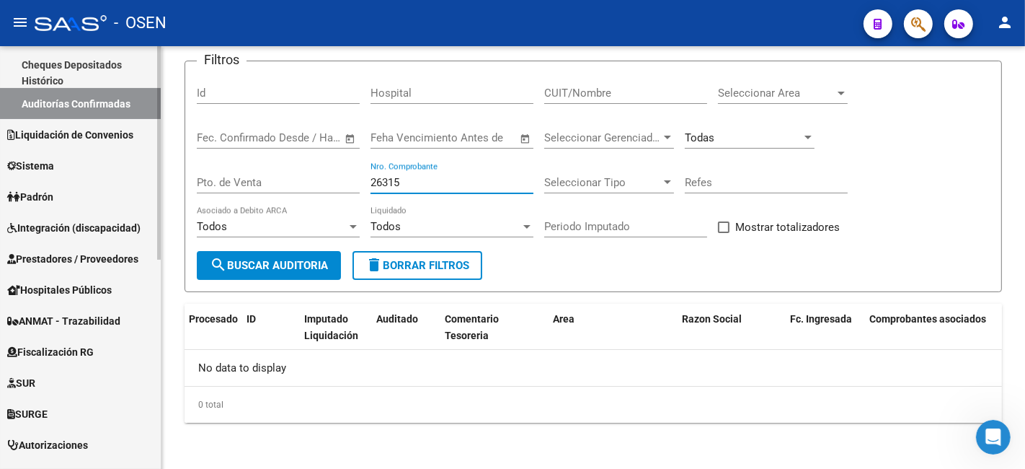
type input "26315"
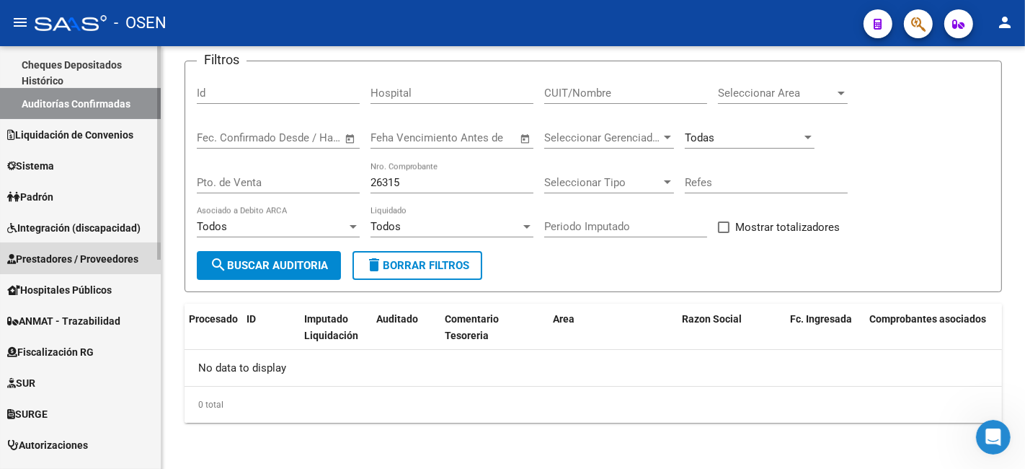
click at [69, 268] on link "Prestadores / Proveedores" at bounding box center [80, 258] width 161 height 31
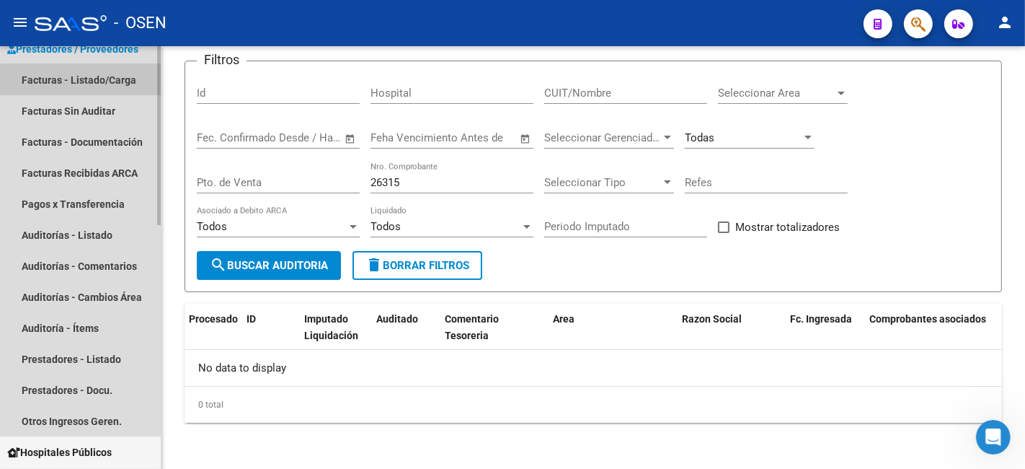
click at [142, 85] on link "Facturas - Listado/Carga" at bounding box center [80, 79] width 161 height 31
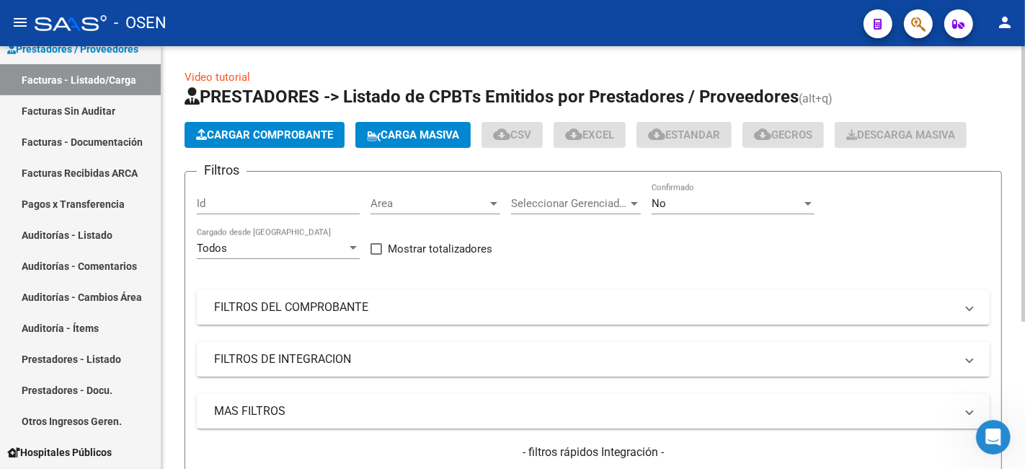
drag, startPoint x: 349, startPoint y: 304, endPoint x: 355, endPoint y: 300, distance: 7.8
click at [349, 304] on mat-panel-title "FILTROS DEL COMPROBANTE" at bounding box center [584, 307] width 741 height 16
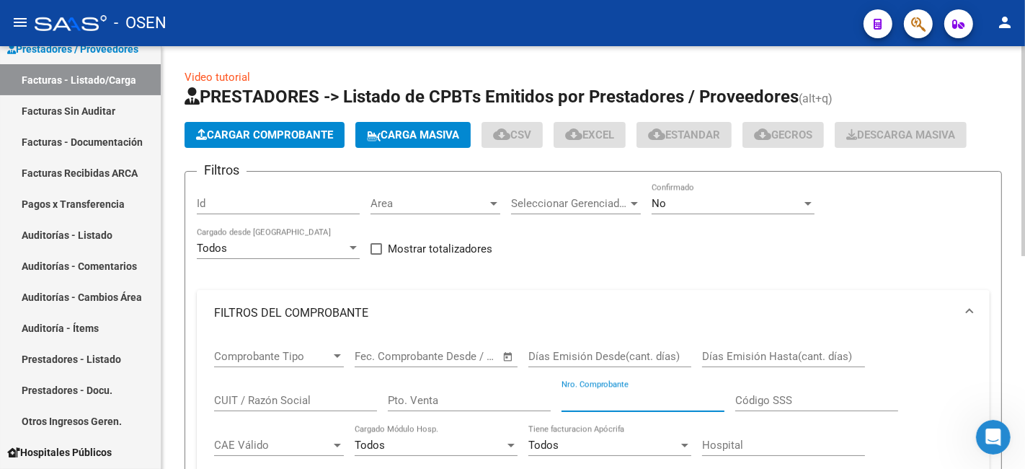
click at [592, 397] on input "Nro. Comprobante" at bounding box center [643, 400] width 163 height 13
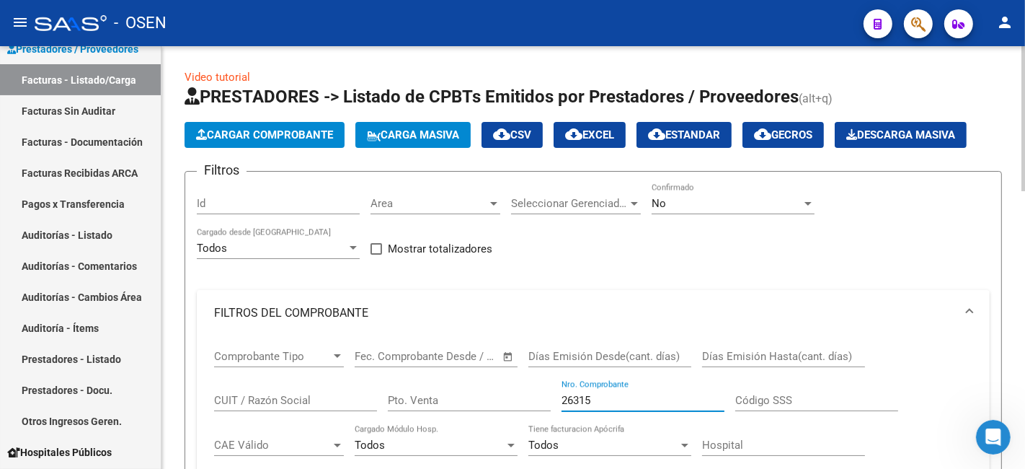
type input "26315"
click at [711, 196] on div "No Confirmado" at bounding box center [733, 198] width 163 height 31
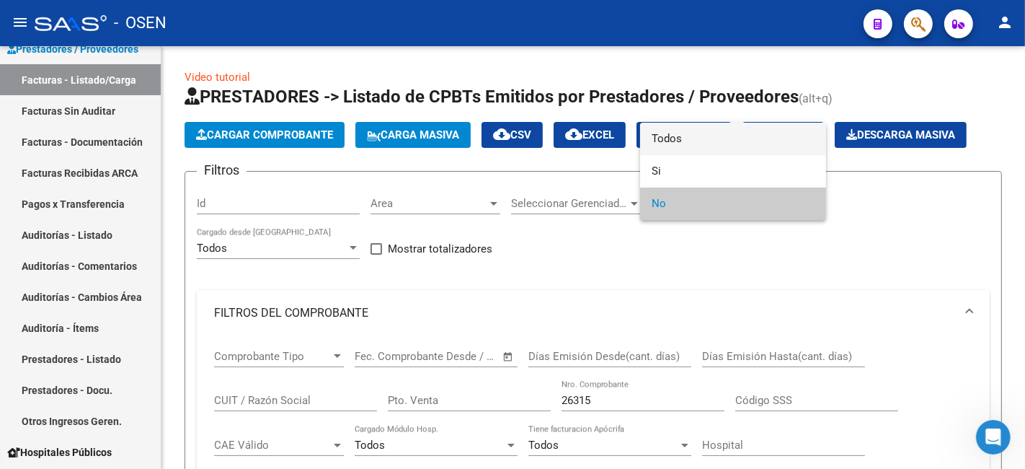
click at [720, 137] on span "Todos" at bounding box center [733, 139] width 163 height 32
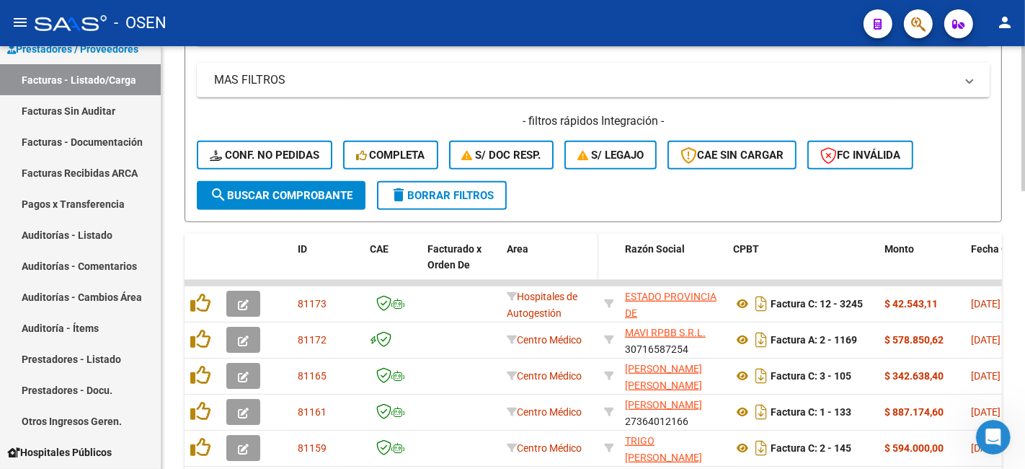
scroll to position [534, 0]
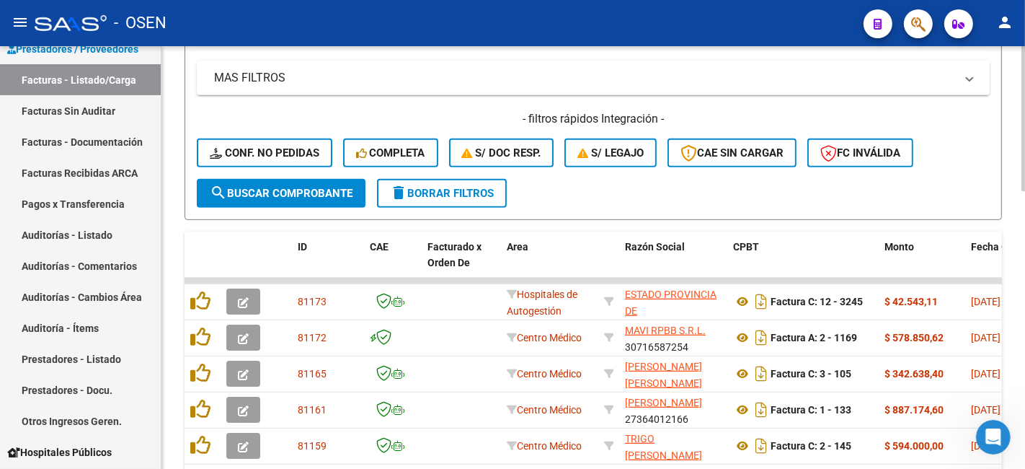
click at [314, 202] on button "search Buscar Comprobante" at bounding box center [281, 193] width 169 height 29
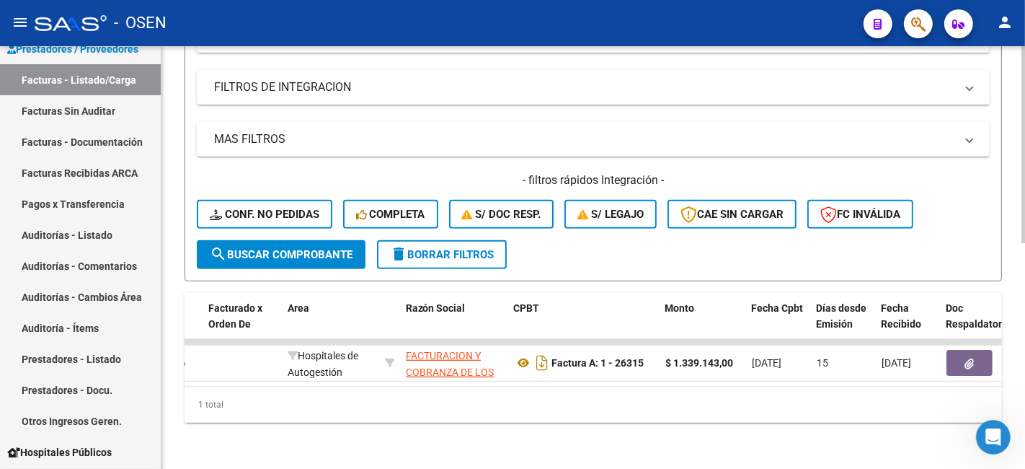
scroll to position [0, 0]
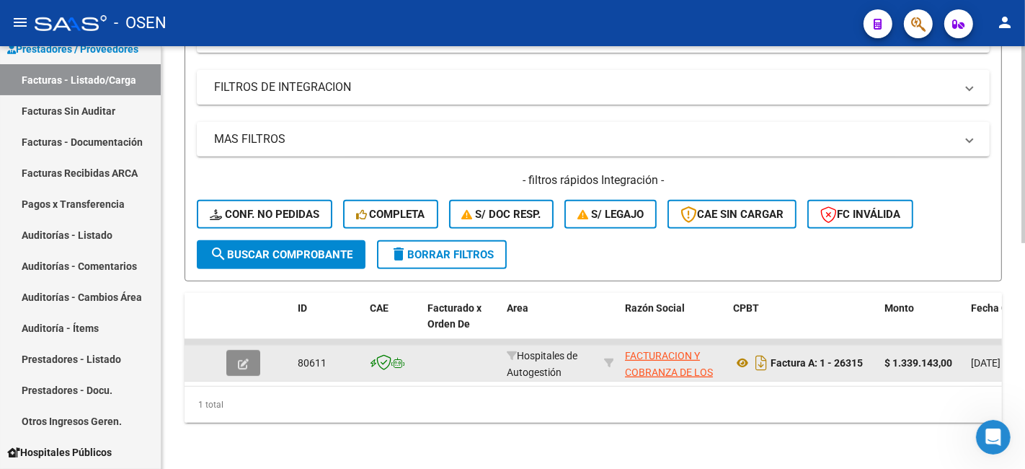
click at [233, 350] on button "button" at bounding box center [243, 363] width 34 height 26
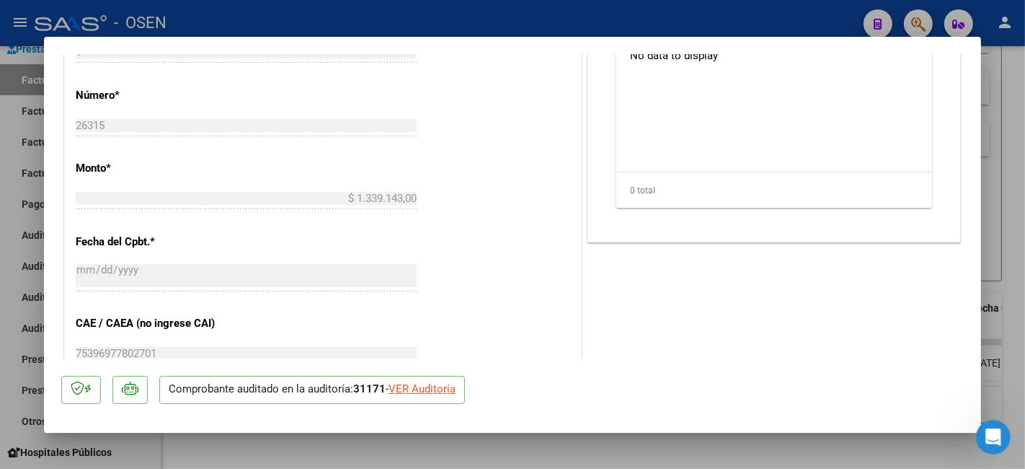
scroll to position [534, 0]
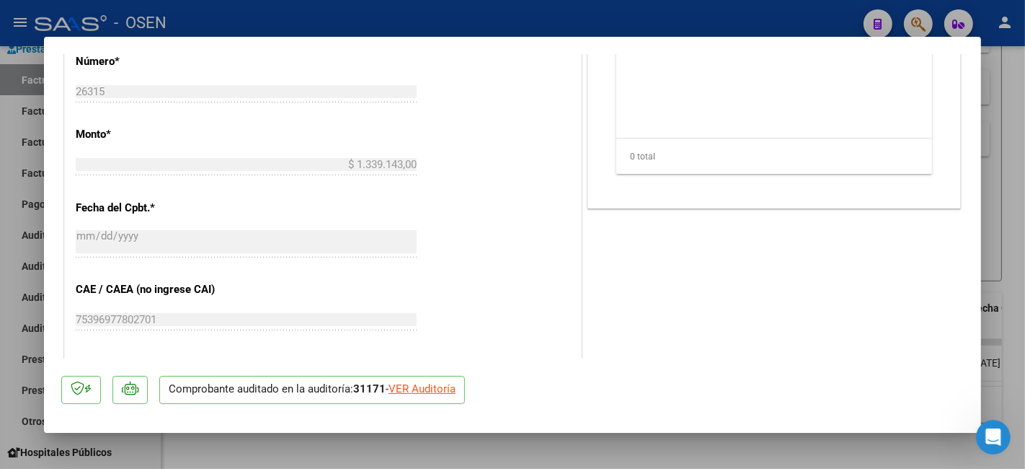
click at [423, 387] on div "VER Auditoría" at bounding box center [422, 389] width 67 height 17
type input "$ 0,00"
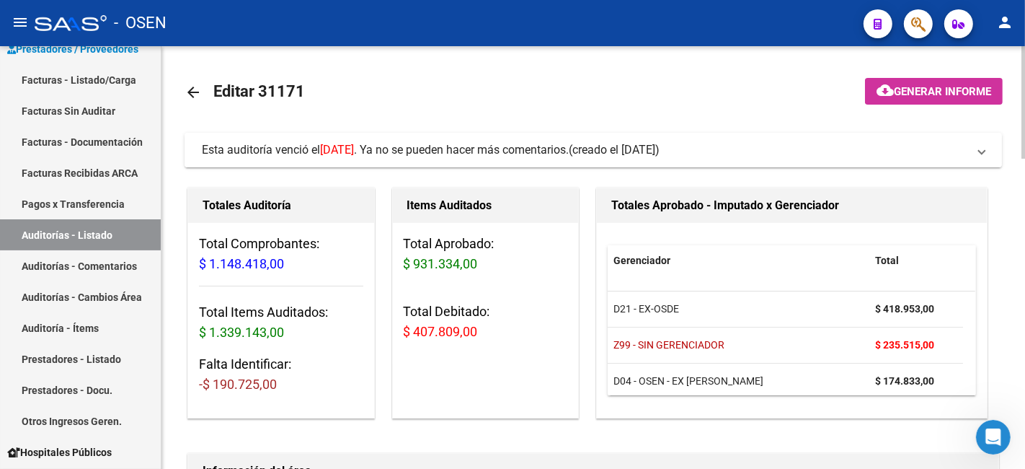
drag, startPoint x: 198, startPoint y: 148, endPoint x: 782, endPoint y: 146, distance: 584.0
click at [782, 146] on mat-expansion-panel-header "Esta auditoría venció el [DATE] . Ya no se pueden hacer más comentarios. (cread…" at bounding box center [594, 150] width 818 height 35
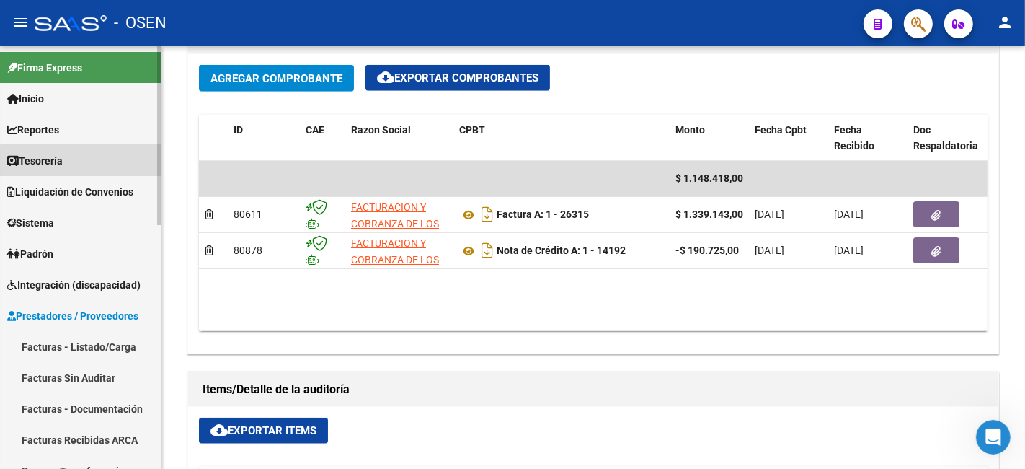
click at [83, 164] on link "Tesorería" at bounding box center [80, 160] width 161 height 31
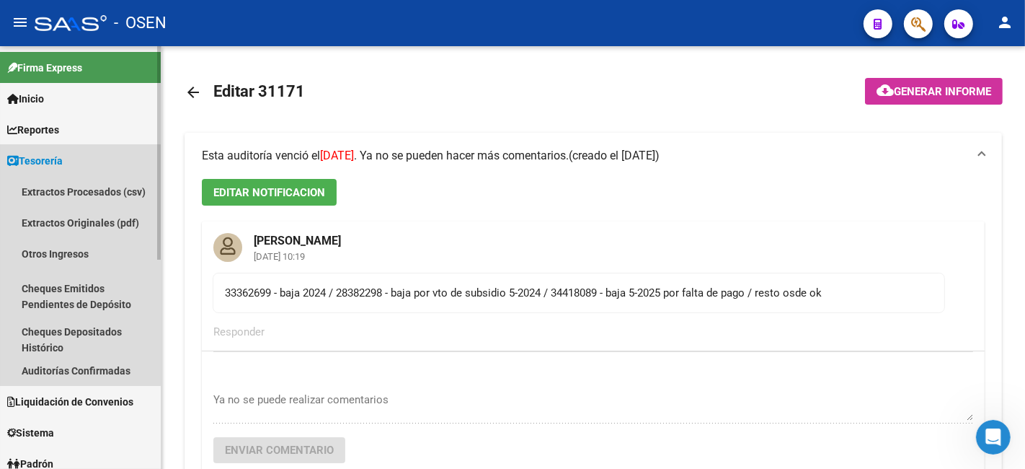
click at [58, 164] on span "Tesorería" at bounding box center [35, 161] width 56 height 16
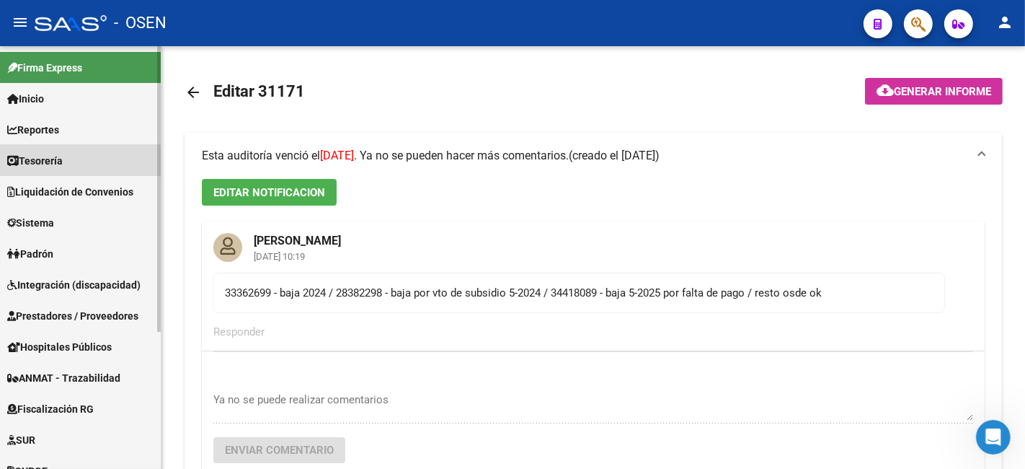
click at [58, 164] on span "Tesorería" at bounding box center [35, 161] width 56 height 16
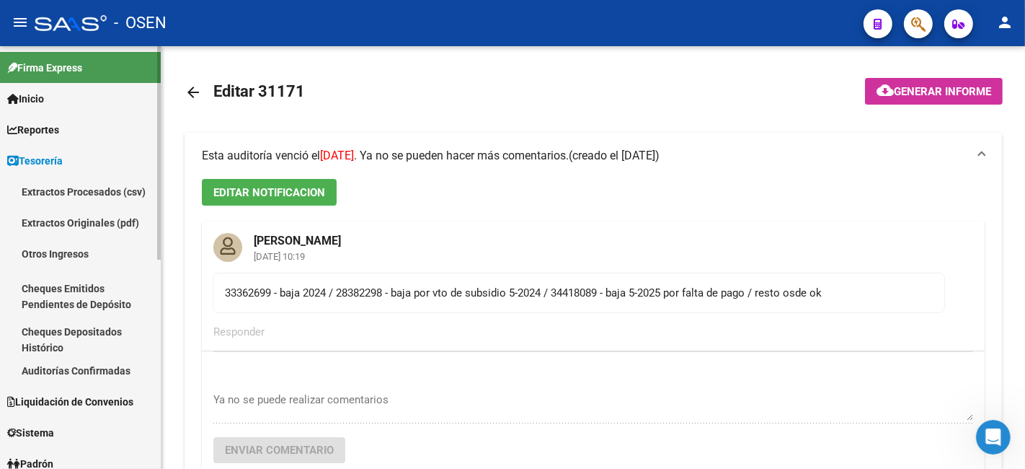
click at [121, 364] on link "Auditorías Confirmadas" at bounding box center [80, 370] width 161 height 31
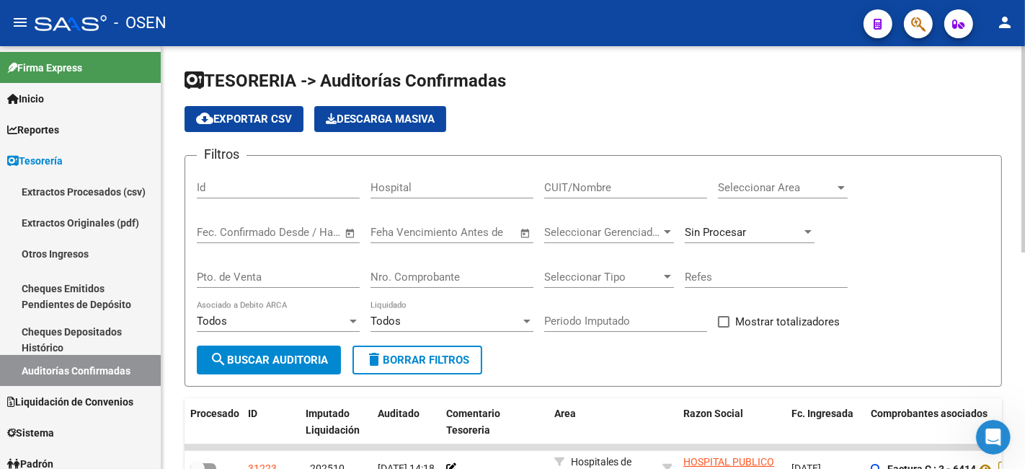
click at [521, 276] on input "Nro. Comprobante" at bounding box center [452, 276] width 163 height 13
click at [689, 195] on div "CUIT/Nombre" at bounding box center [625, 182] width 163 height 31
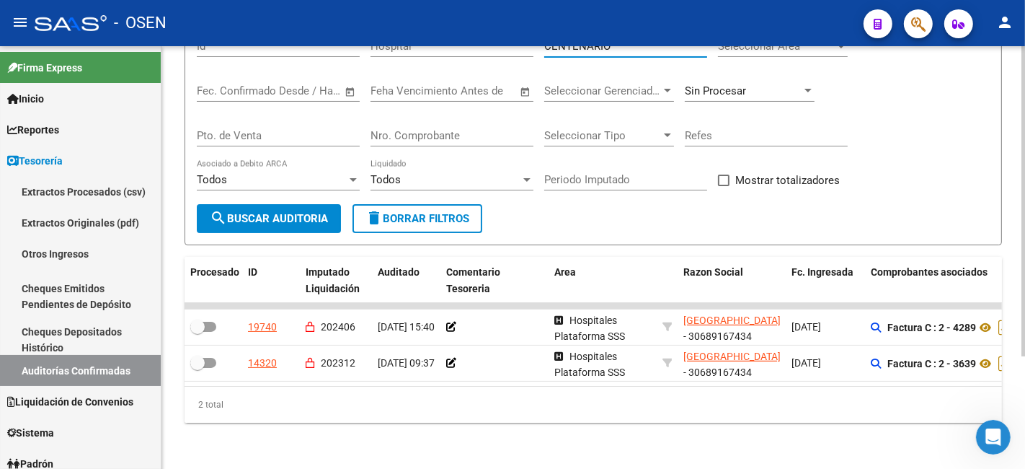
type input "CENTENARIO"
click at [761, 91] on div "Sin Procesar" at bounding box center [750, 93] width 130 height 45
click at [762, 89] on div "Sin Procesar" at bounding box center [750, 86] width 130 height 31
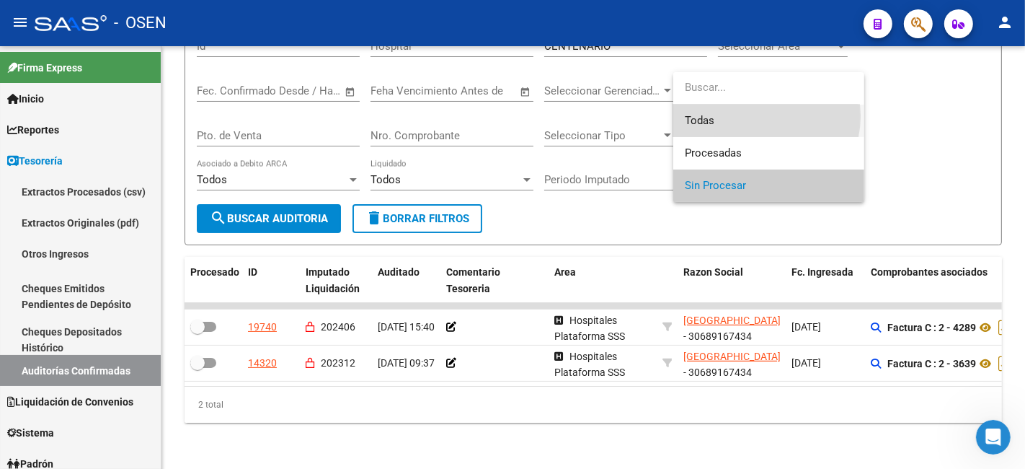
click at [757, 116] on span "Todas" at bounding box center [769, 121] width 168 height 32
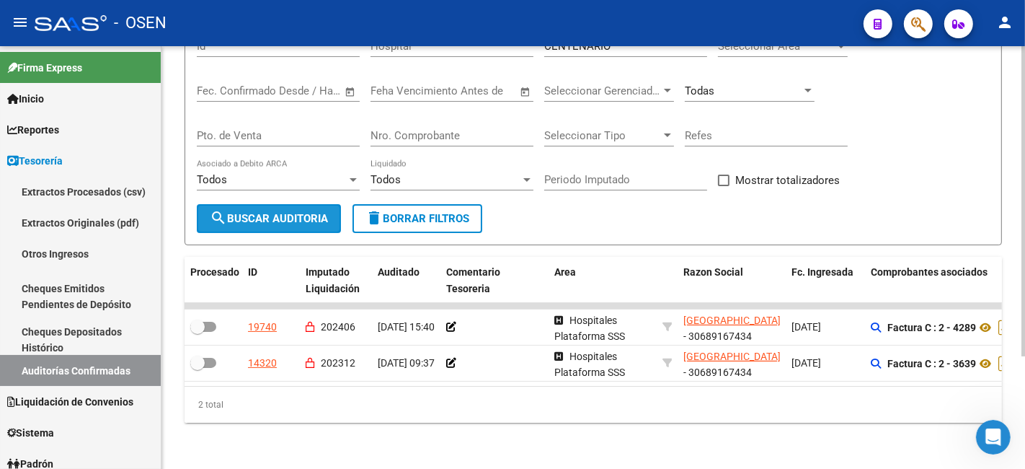
click at [274, 212] on span "search Buscar Auditoria" at bounding box center [269, 218] width 118 height 13
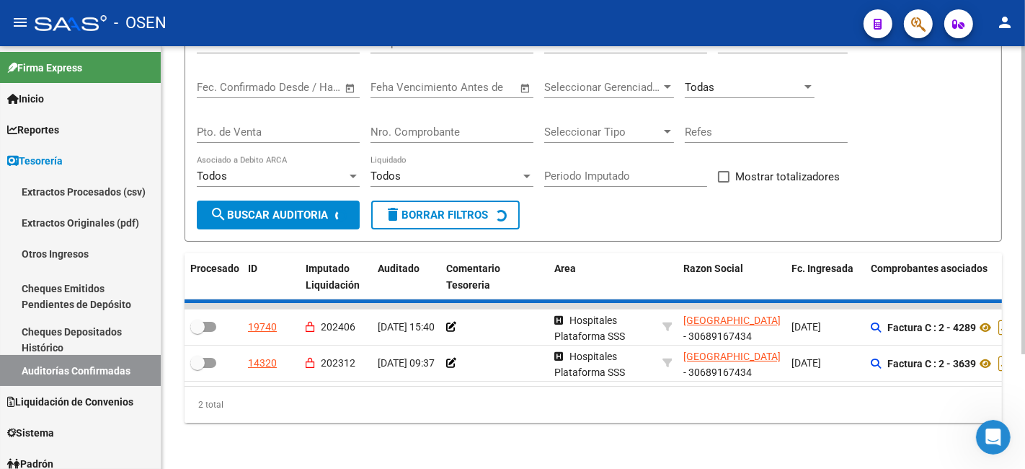
checkbox input "true"
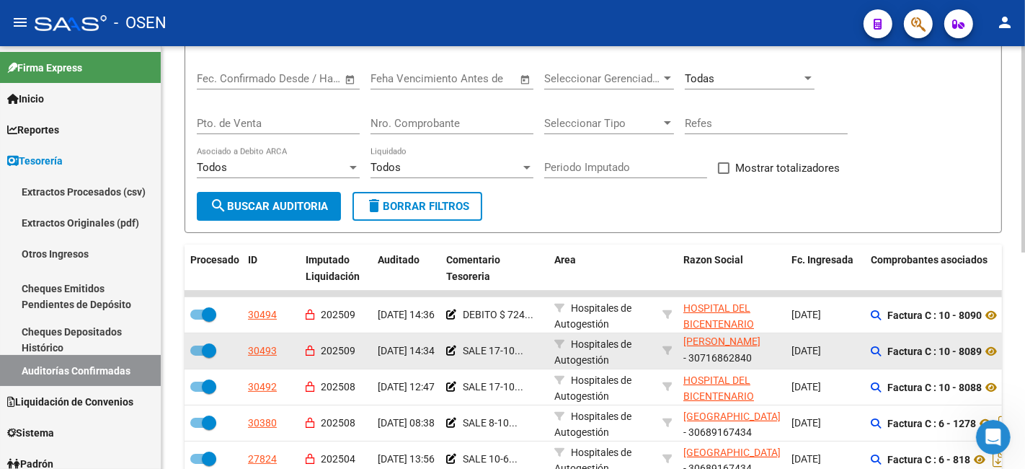
scroll to position [442, 0]
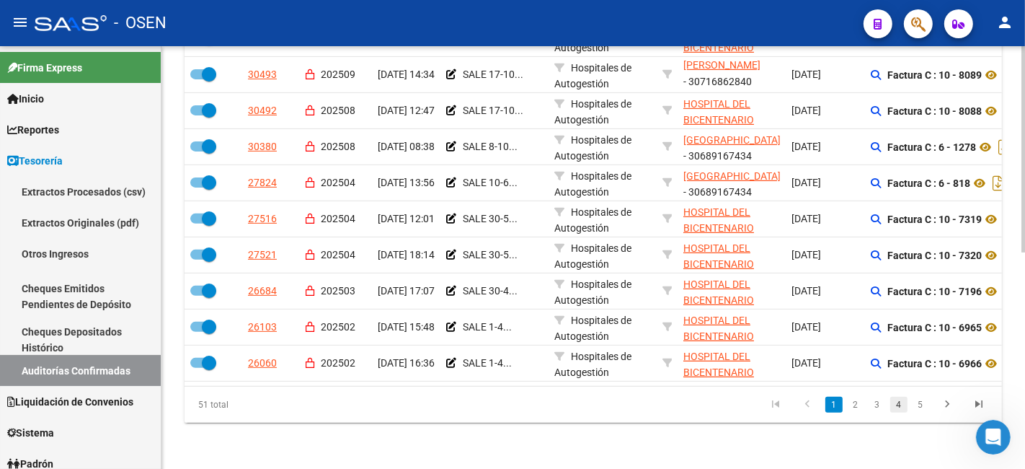
click at [892, 407] on link "4" at bounding box center [898, 405] width 17 height 16
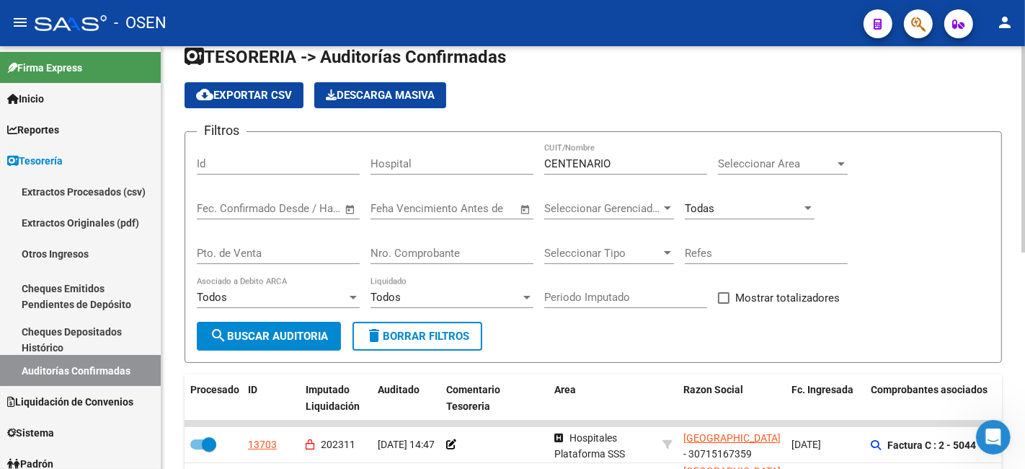
scroll to position [0, 0]
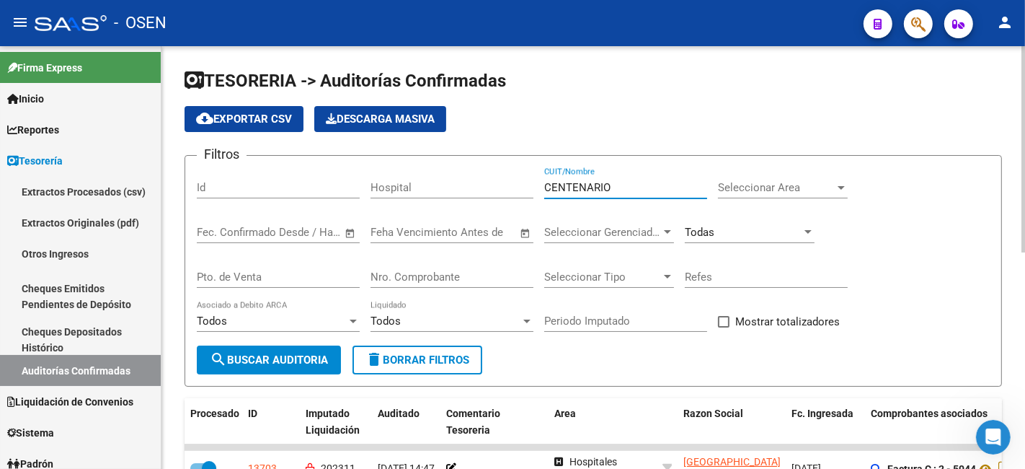
drag, startPoint x: 629, startPoint y: 193, endPoint x: 358, endPoint y: 170, distance: 271.4
click at [358, 172] on div "Filtros Id Hospital CENTENARIO CUIT/Nombre Seleccionar Area Seleccionar Area Fe…" at bounding box center [593, 256] width 793 height 178
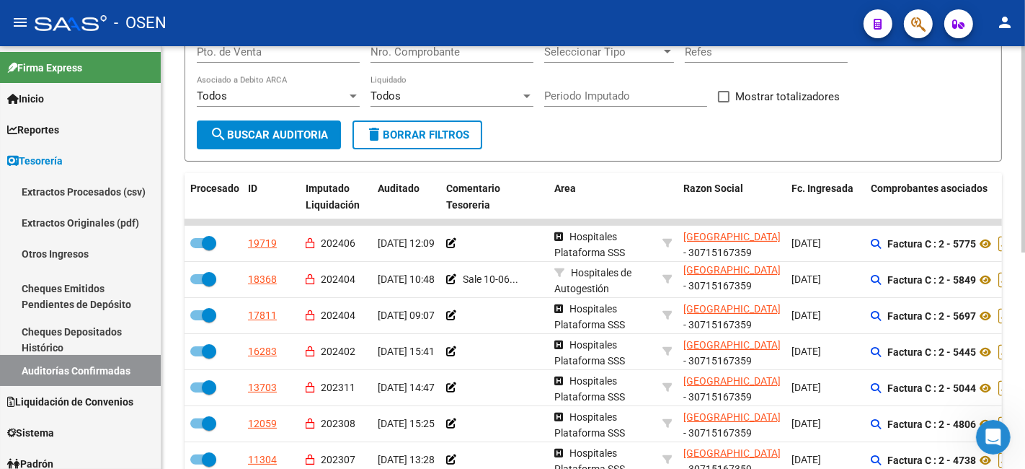
scroll to position [267, 0]
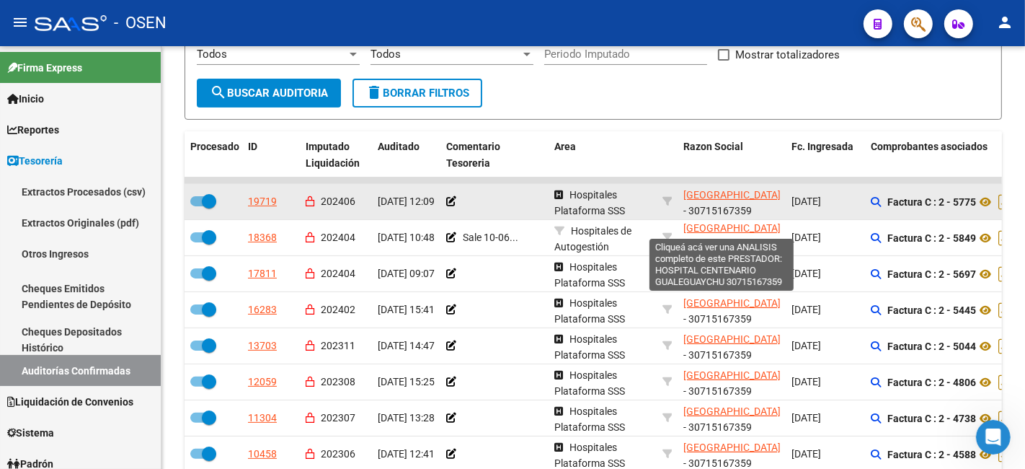
type input "GUALEGUAYCHU"
click at [714, 195] on span "[GEOGRAPHIC_DATA]" at bounding box center [731, 195] width 97 height 12
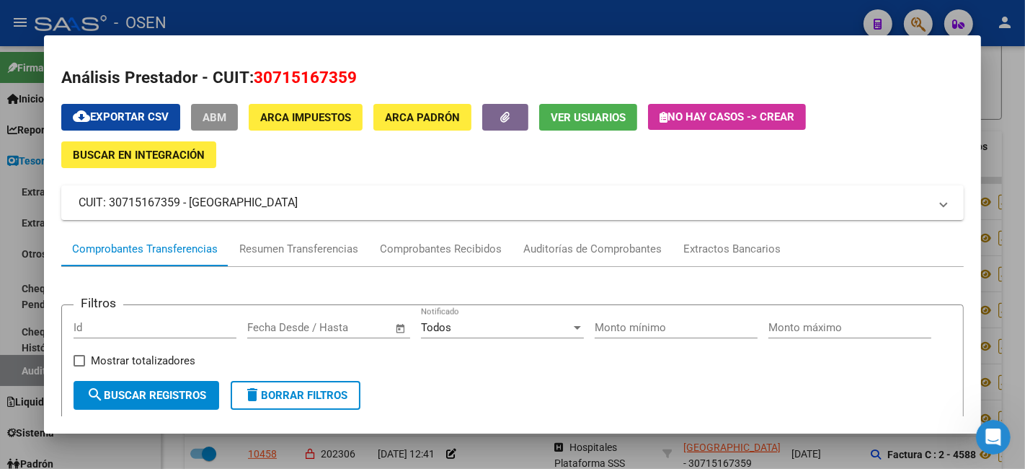
click at [203, 110] on span "ABM" at bounding box center [215, 116] width 24 height 13
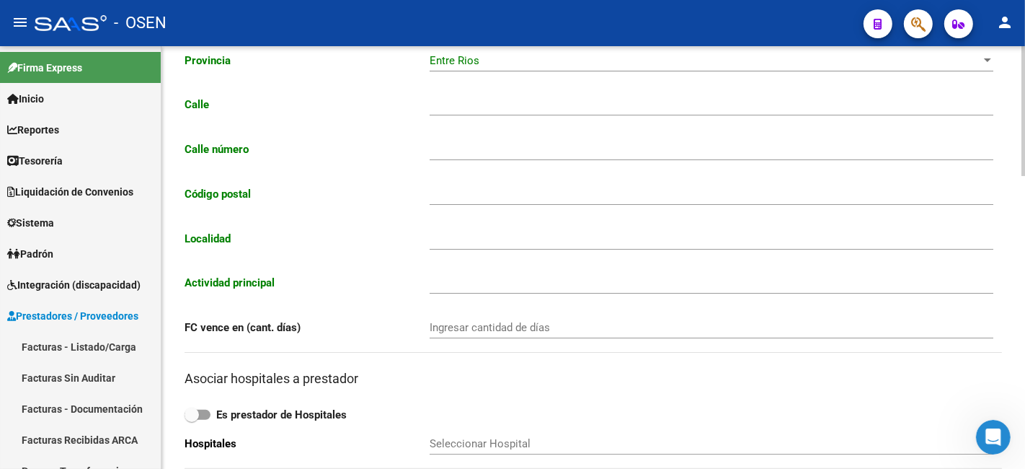
type input "PASTEUR"
type input "50"
type input "2820"
type input "GUALEGUAYCHU"
type input "861010"
